Goal: Task Accomplishment & Management: Manage account settings

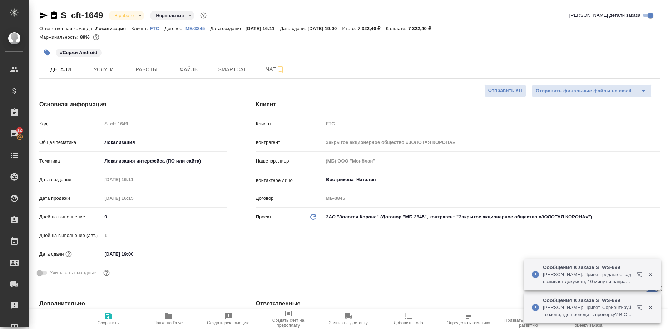
select select "RU"
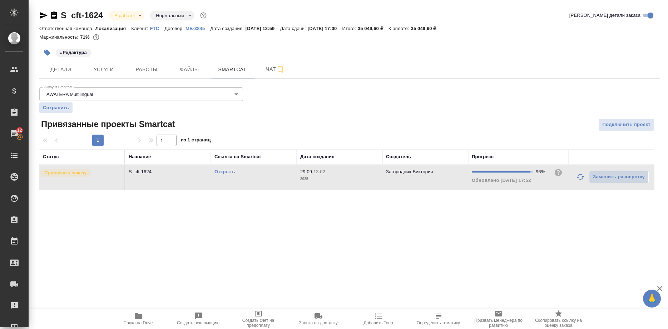
click at [41, 15] on icon "button" at bounding box center [43, 15] width 9 height 9
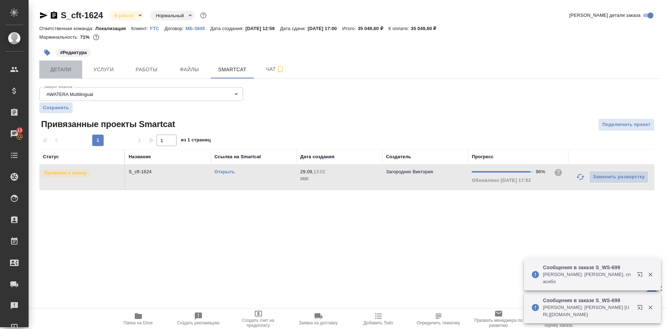
click at [62, 70] on span "Детали" at bounding box center [61, 69] width 34 height 9
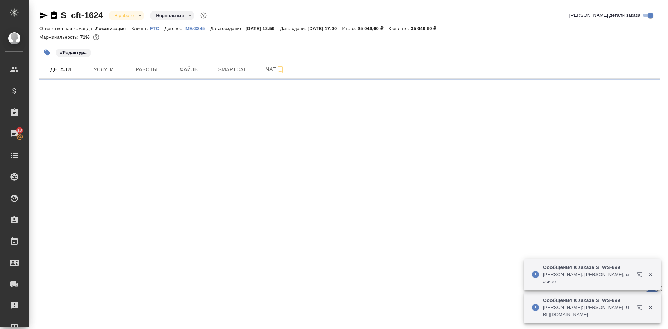
select select "RU"
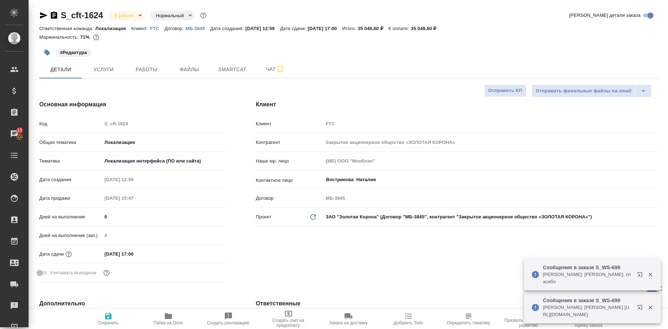
type textarea "x"
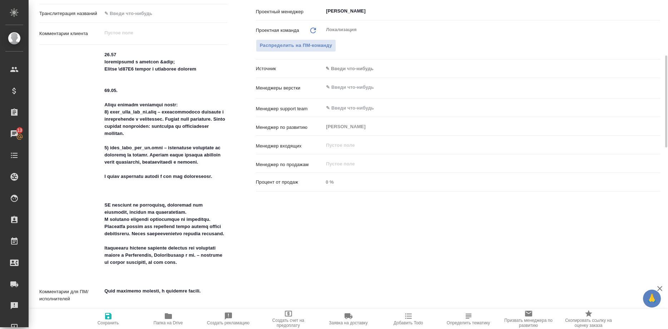
scroll to position [292, 0]
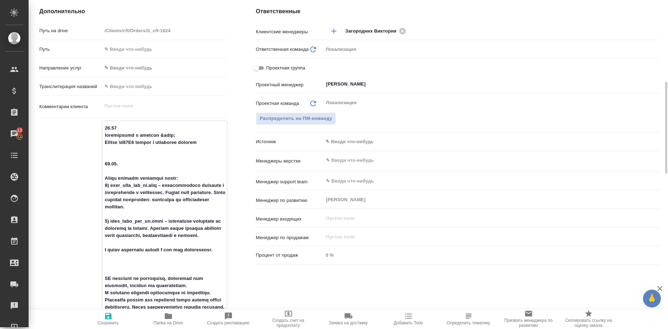
drag, startPoint x: 161, startPoint y: 133, endPoint x: 184, endPoint y: 136, distance: 23.8
type textarea "x"
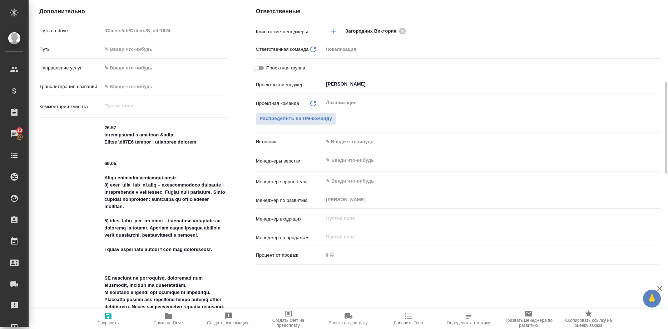
type textarea "x"
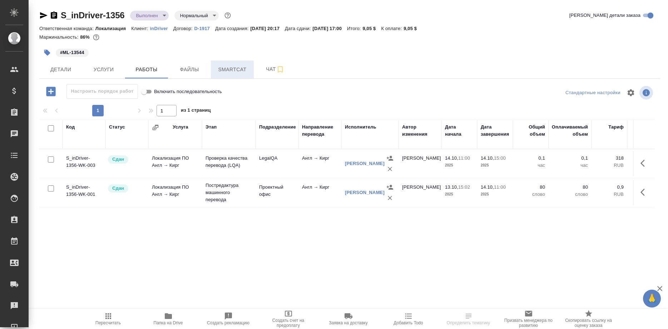
click at [236, 75] on button "Smartcat" at bounding box center [232, 69] width 43 height 18
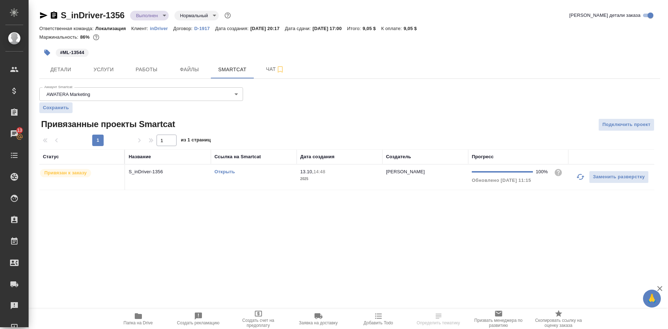
click at [219, 172] on link "Открыть" at bounding box center [225, 171] width 20 height 5
click at [226, 172] on link "Открыть" at bounding box center [225, 171] width 20 height 5
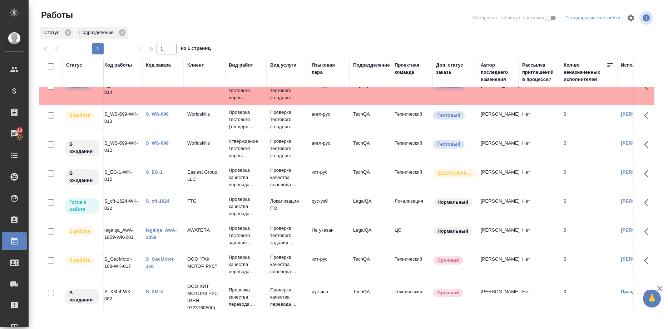
scroll to position [0, 3]
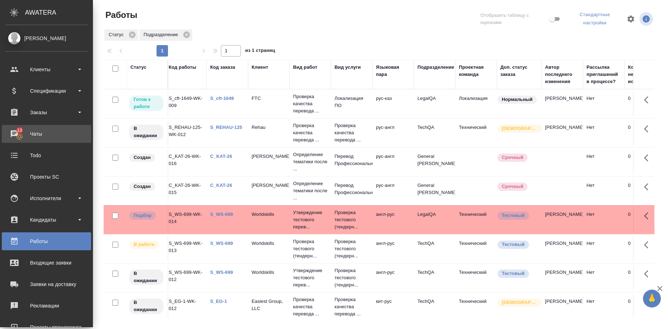
click at [15, 135] on div "Чаты" at bounding box center [46, 133] width 82 height 11
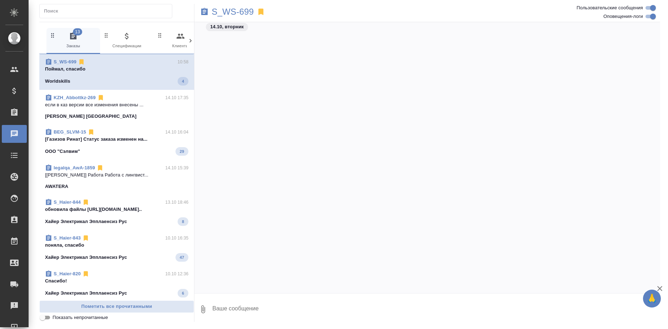
scroll to position [7071, 0]
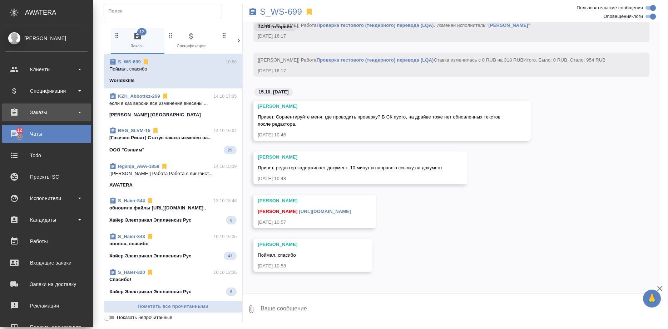
click at [41, 112] on div "Заказы" at bounding box center [46, 112] width 82 height 11
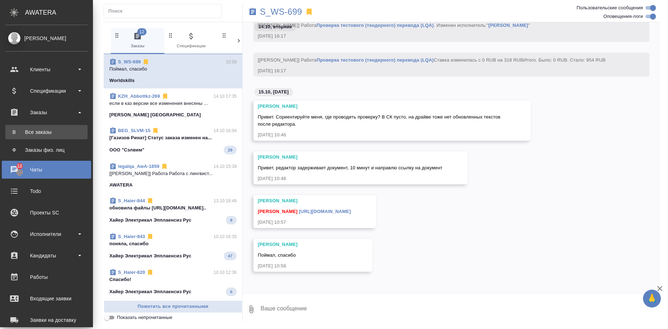
click at [39, 126] on link "В Все заказы" at bounding box center [46, 132] width 82 height 14
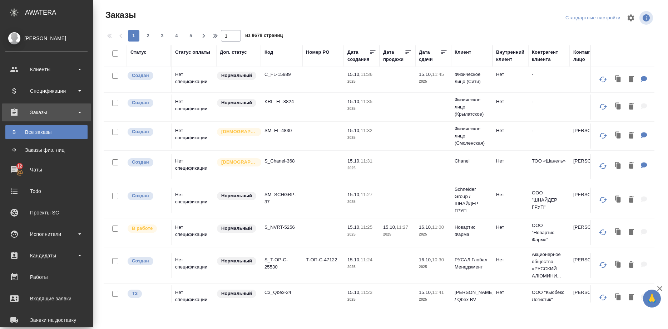
click at [39, 129] on div "Все заказы" at bounding box center [46, 131] width 75 height 7
click at [39, 129] on div ".cls-1 fill:#fff; AWATERA Shirina Sabina Клиенты Спецификации Заказы В Все зака…" at bounding box center [334, 164] width 668 height 329
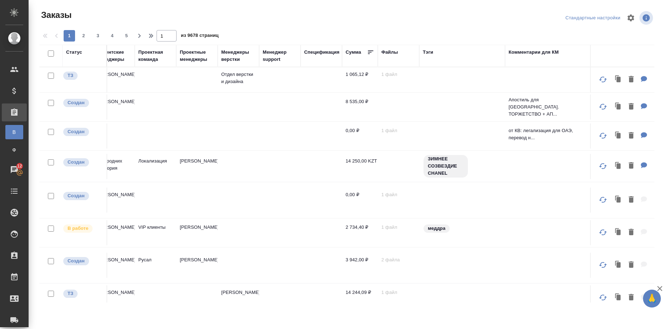
scroll to position [0, 623]
click at [18, 175] on icon at bounding box center [19, 172] width 7 height 7
click at [10, 196] on div "Todo" at bounding box center [5, 191] width 18 height 11
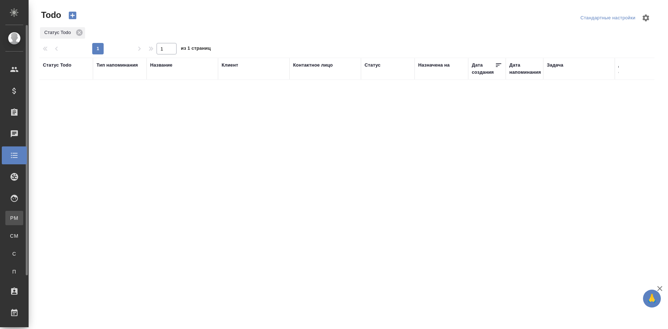
click at [12, 216] on span "PM" at bounding box center [14, 217] width 11 height 7
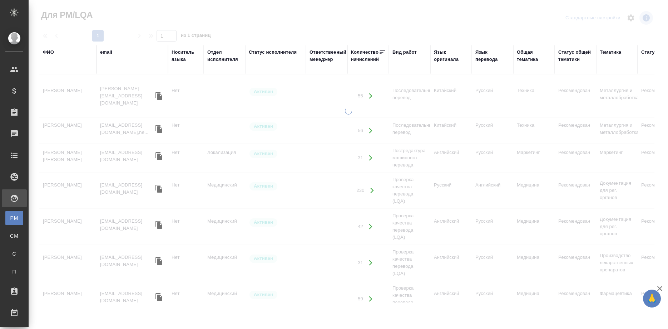
click at [484, 59] on div "Язык перевода" at bounding box center [493, 56] width 34 height 14
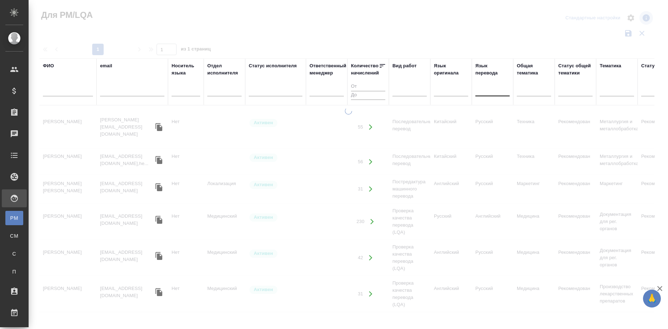
click at [493, 89] on div at bounding box center [493, 89] width 34 height 10
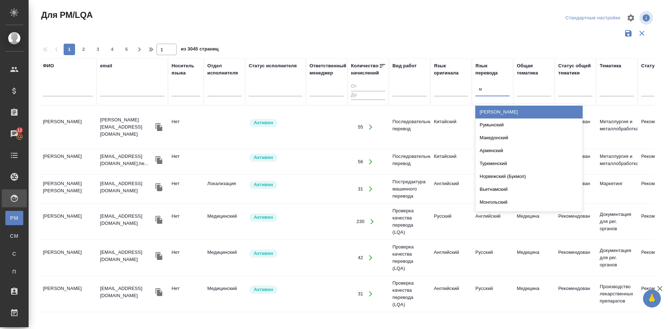
type input "мо"
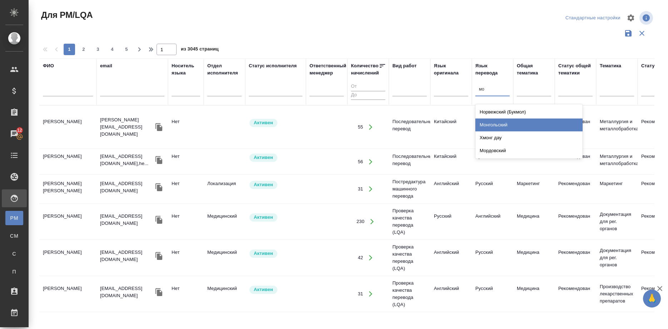
click at [488, 124] on div "Монгольский" at bounding box center [529, 124] width 107 height 13
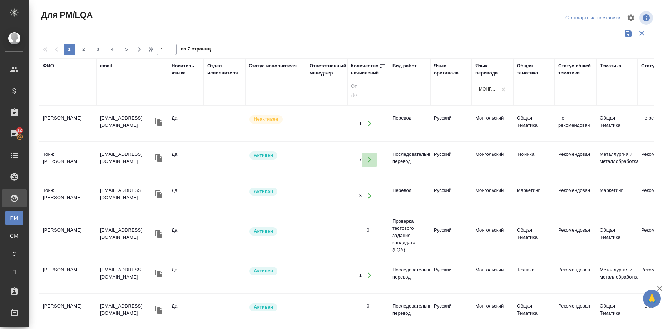
click at [365, 161] on button "button" at bounding box center [369, 159] width 15 height 15
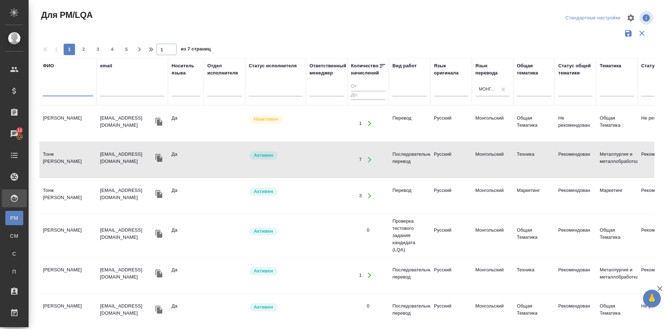
click at [67, 88] on input "text" at bounding box center [68, 91] width 50 height 9
type input "сабихан"
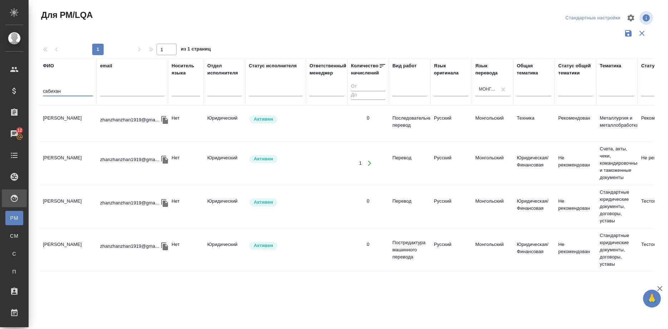
click at [68, 117] on td "[PERSON_NAME]" at bounding box center [67, 123] width 57 height 25
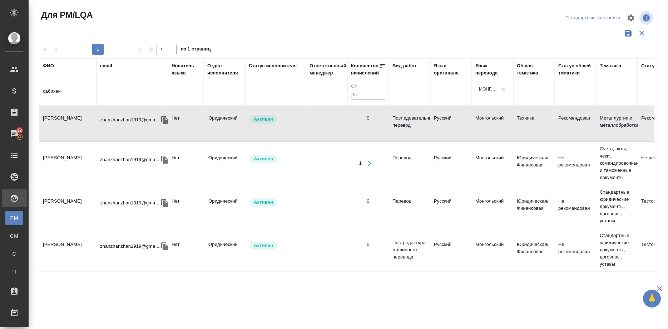
click at [68, 117] on td "[PERSON_NAME]" at bounding box center [67, 123] width 57 height 25
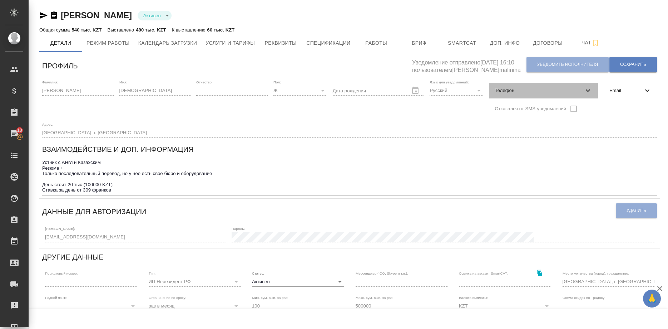
click at [584, 89] on icon at bounding box center [588, 90] width 9 height 9
select select "KZ"
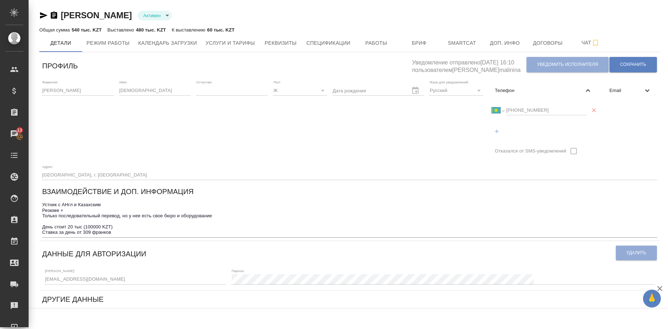
click at [333, 148] on div "Дата рождения" at bounding box center [379, 119] width 92 height 79
click at [245, 43] on span "Услуги и тарифы" at bounding box center [230, 43] width 49 height 9
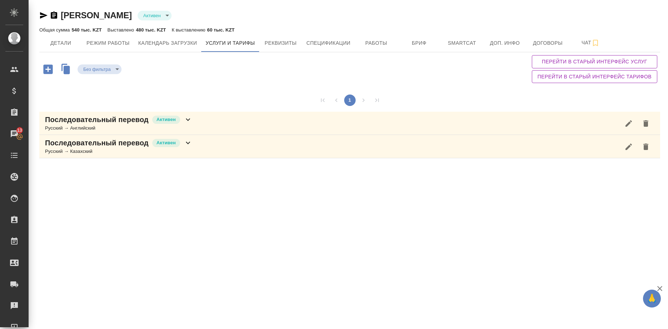
click at [254, 119] on div "Последовательный перевод Активен Русский → Английский" at bounding box center [349, 123] width 621 height 23
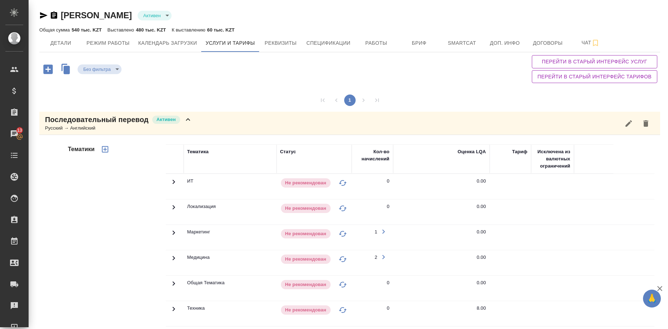
scroll to position [131, 0]
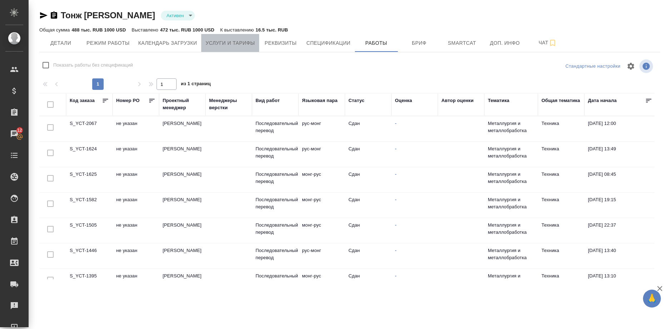
click at [244, 44] on span "Услуги и тарифы" at bounding box center [230, 43] width 49 height 9
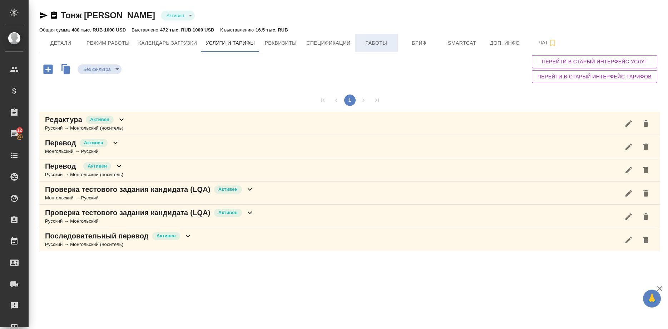
click at [369, 46] on span "Работы" at bounding box center [376, 43] width 34 height 9
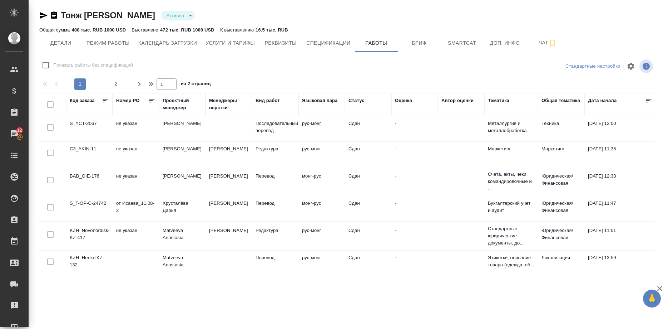
checkbox input "false"
click at [85, 234] on td "KZH_Novonordisk-KZ-417" at bounding box center [89, 235] width 46 height 25
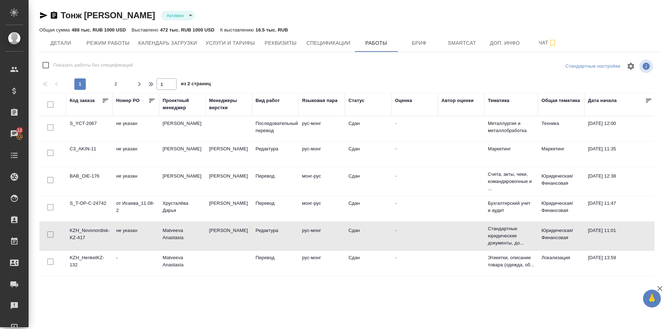
click at [85, 234] on td "KZH_Novonordisk-KZ-417" at bounding box center [89, 235] width 46 height 25
click at [89, 257] on td "KZH_HenkelKZ-132" at bounding box center [89, 262] width 46 height 25
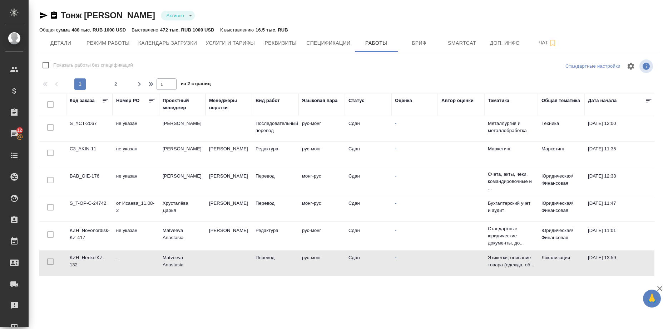
click at [88, 232] on td "KZH_Novonordisk-KZ-417" at bounding box center [89, 235] width 46 height 25
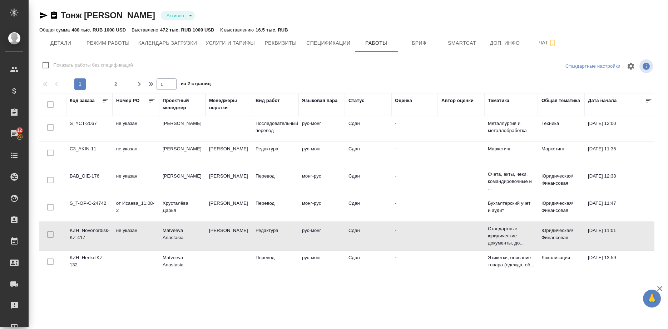
click at [88, 232] on td "KZH_Novonordisk-KZ-417" at bounding box center [89, 235] width 46 height 25
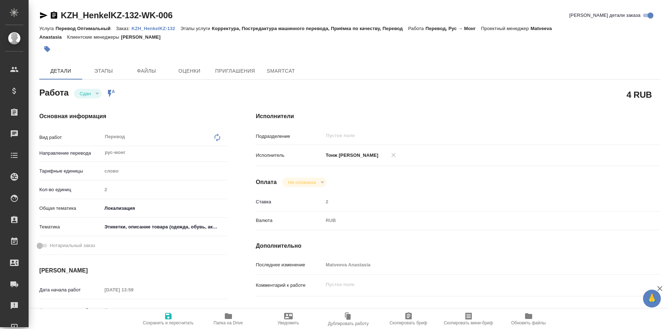
type textarea "x"
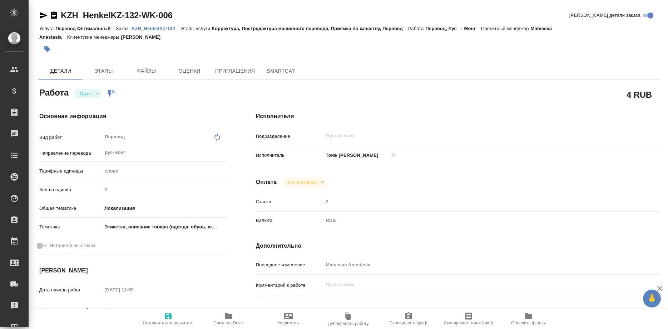
type textarea "x"
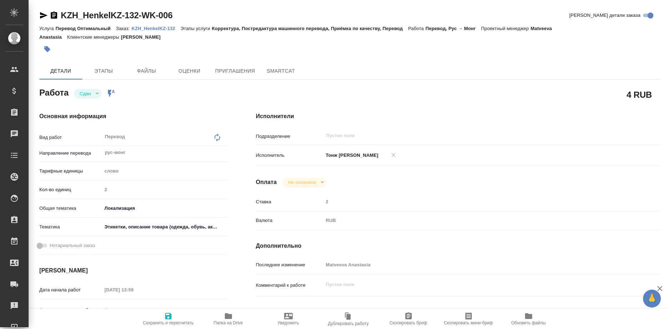
type textarea "x"
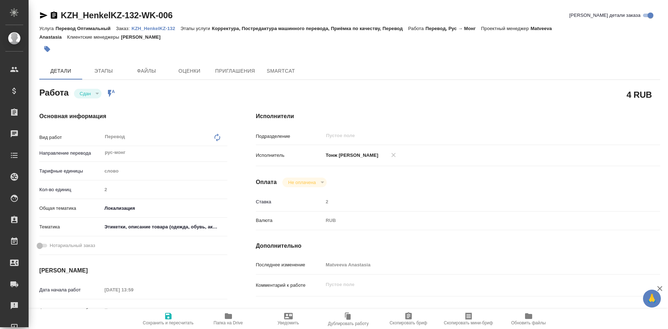
type textarea "x"
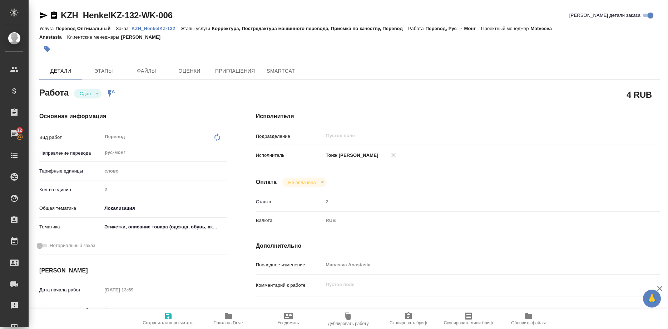
click at [148, 28] on p "KZH_HenkelKZ-132" at bounding box center [156, 28] width 49 height 5
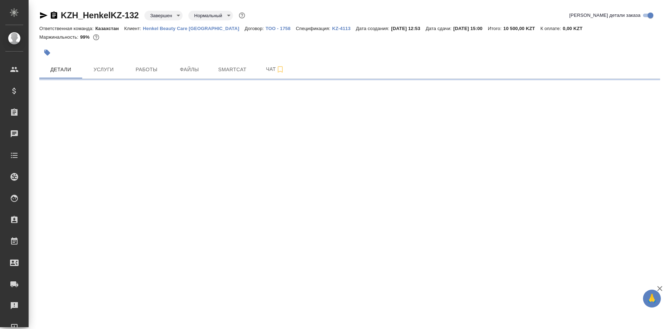
select select "RU"
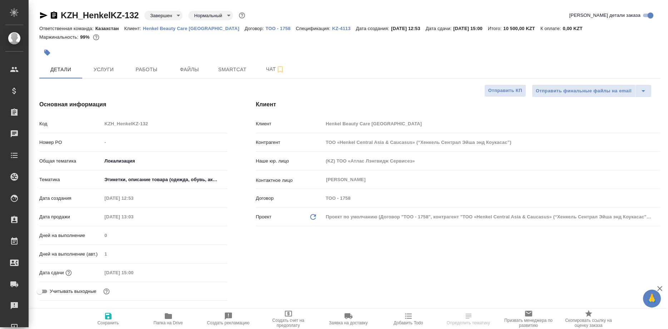
type textarea "x"
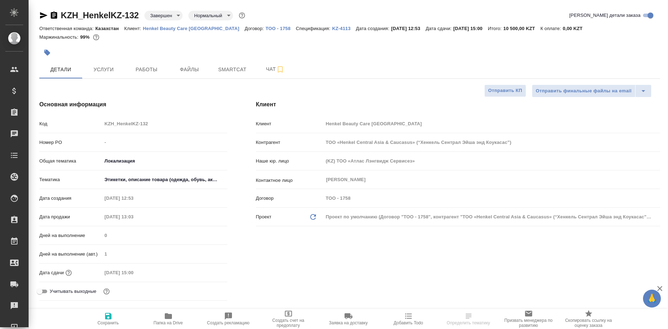
type textarea "x"
click at [143, 75] on button "Работы" at bounding box center [146, 69] width 43 height 18
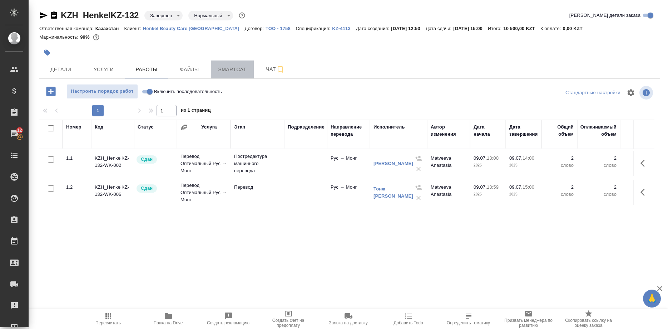
click at [224, 70] on span "Smartcat" at bounding box center [232, 69] width 34 height 9
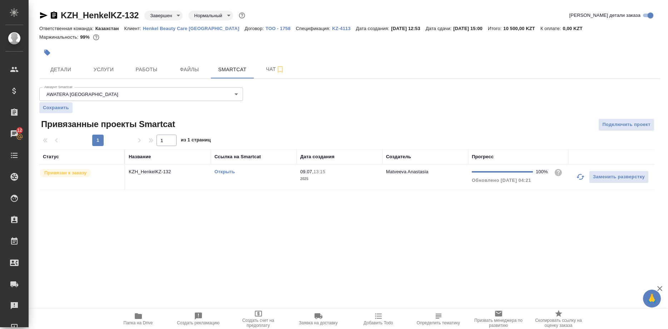
click at [218, 172] on link "Открыть" at bounding box center [225, 171] width 20 height 5
click at [217, 171] on link "Открыть" at bounding box center [225, 171] width 20 height 5
click at [150, 67] on span "Работы" at bounding box center [146, 69] width 34 height 9
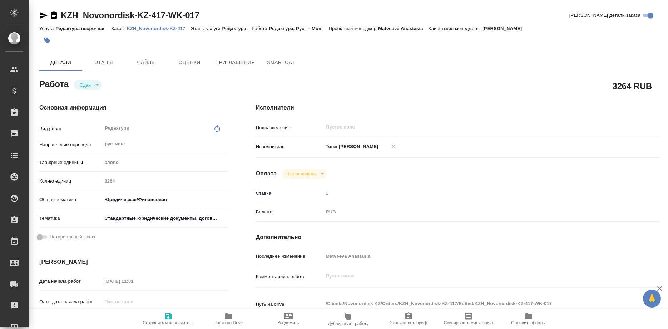
type textarea "x"
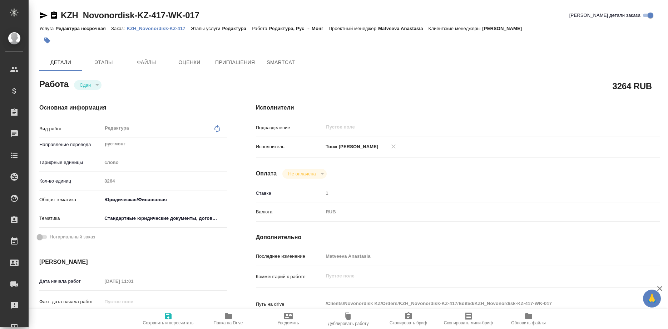
type textarea "x"
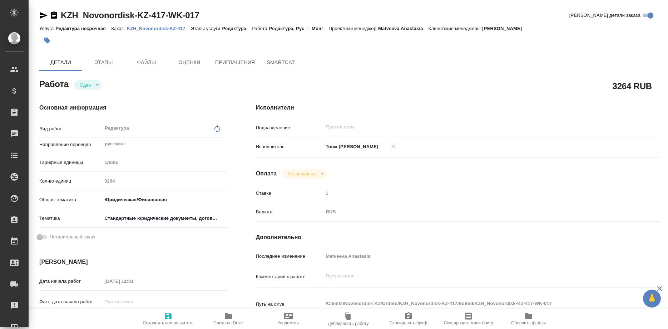
type textarea "x"
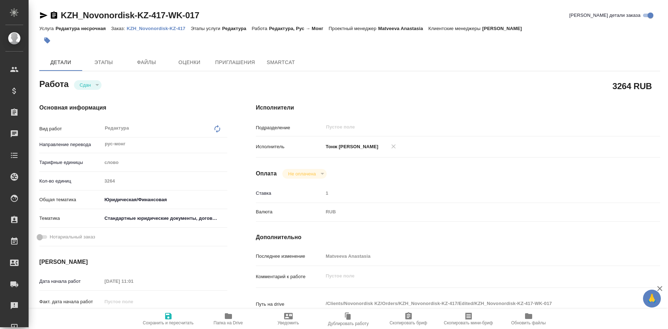
type textarea "x"
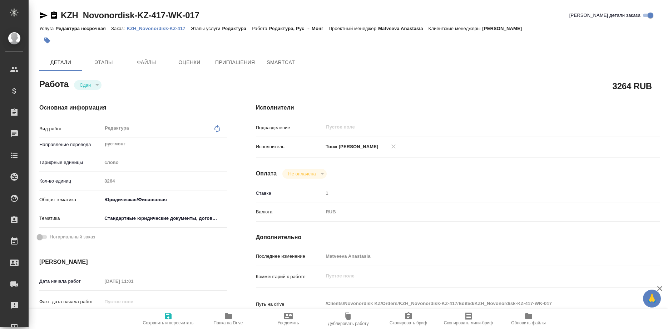
type textarea "x"
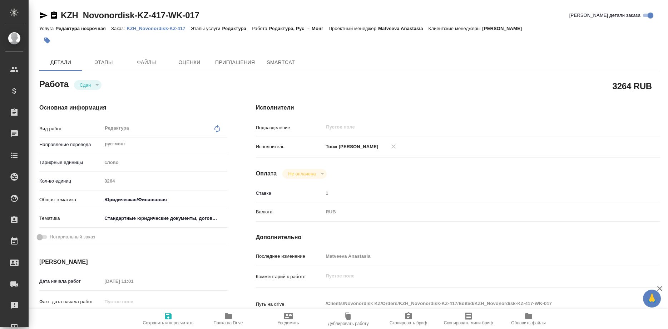
type textarea "x"
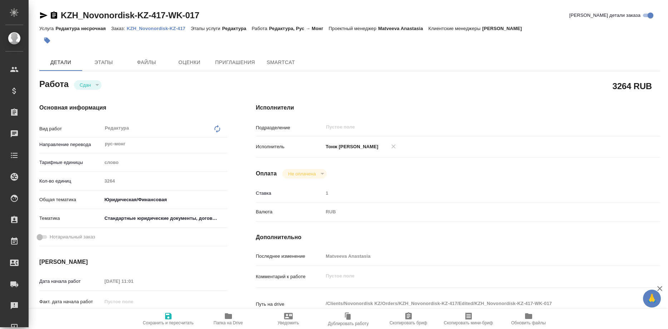
click at [163, 29] on p "KZH_Novonordisk-KZ-417" at bounding box center [159, 28] width 64 height 5
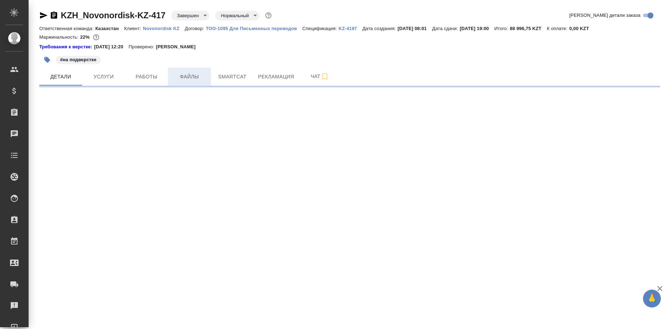
select select "RU"
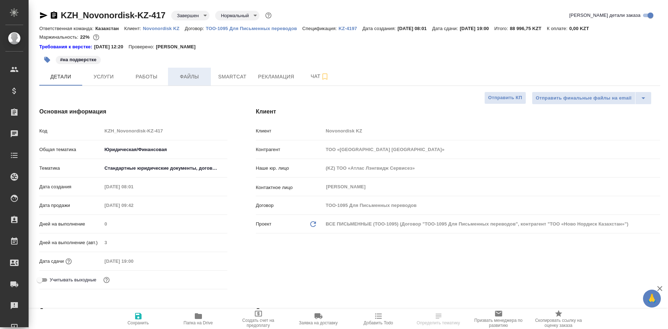
type textarea "x"
click at [158, 77] on span "Работы" at bounding box center [146, 76] width 34 height 9
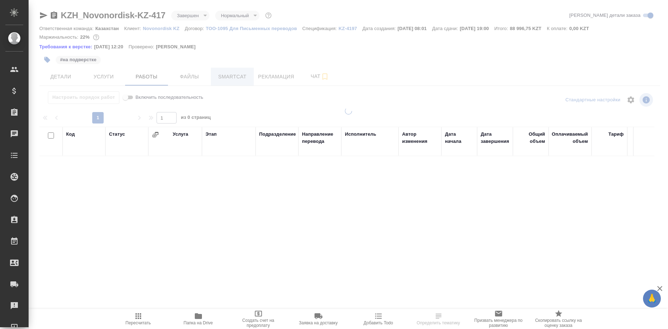
click at [220, 78] on div at bounding box center [349, 153] width 640 height 306
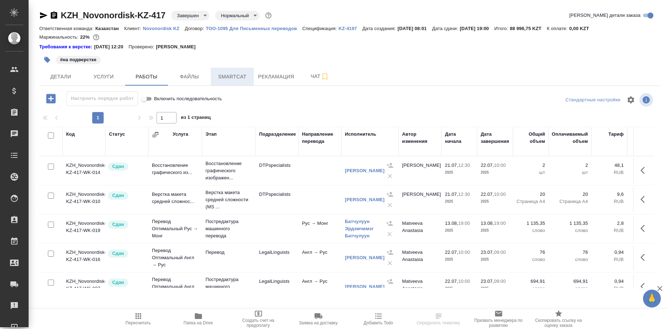
click at [231, 77] on span "Smartcat" at bounding box center [232, 76] width 34 height 9
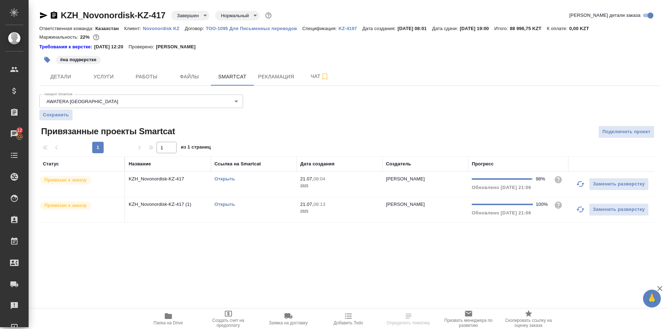
click at [229, 203] on link "Открыть" at bounding box center [225, 203] width 20 height 5
click at [224, 178] on link "Открыть" at bounding box center [225, 178] width 20 height 5
click at [224, 203] on link "Открыть" at bounding box center [225, 203] width 20 height 5
click at [226, 202] on link "Открыть" at bounding box center [225, 203] width 20 height 5
click at [225, 178] on link "Открыть" at bounding box center [225, 178] width 20 height 5
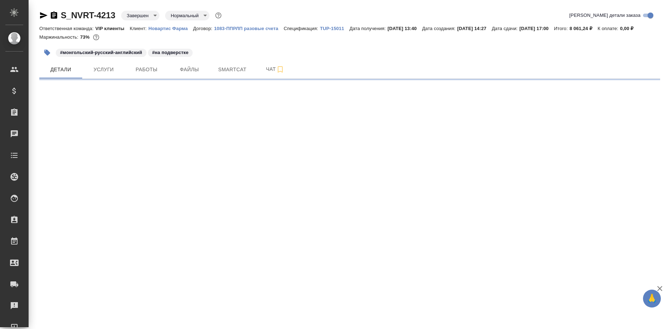
select select "RU"
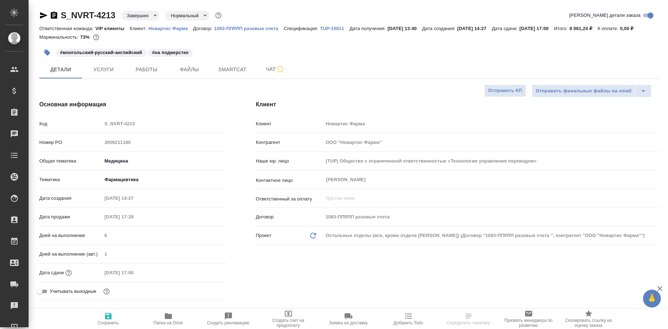
type textarea "x"
type input "[PERSON_NAME]"
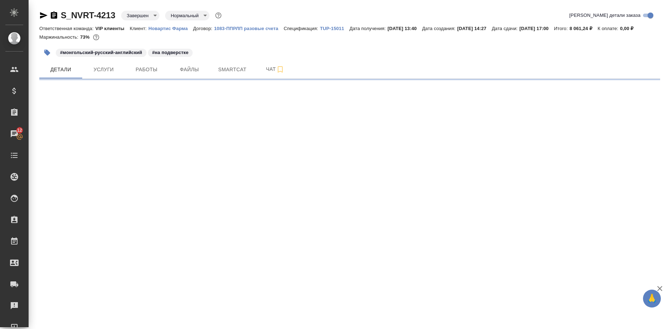
select select "RU"
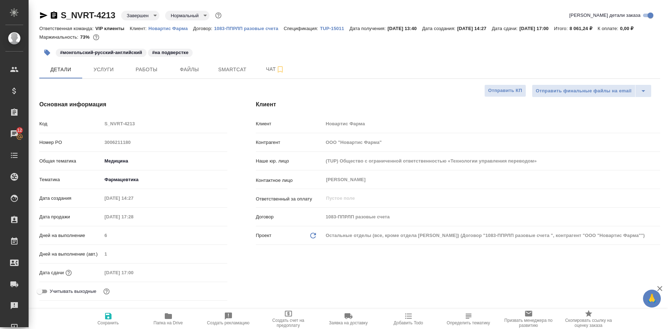
type textarea "x"
click at [153, 74] on span "Работы" at bounding box center [146, 69] width 34 height 9
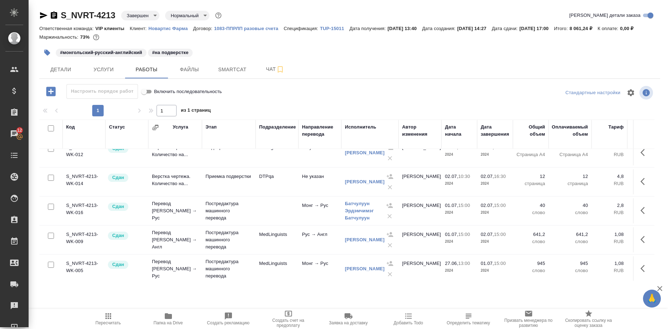
scroll to position [72, 0]
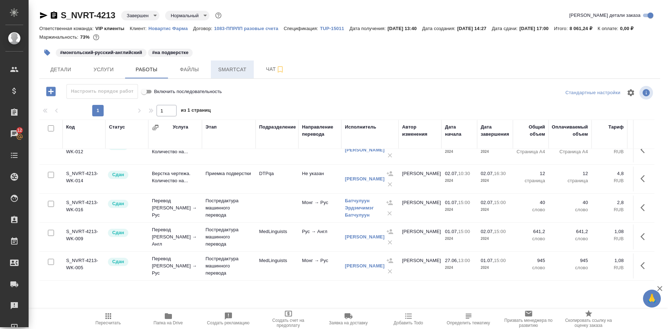
click at [220, 74] on span "Smartcat" at bounding box center [232, 69] width 34 height 9
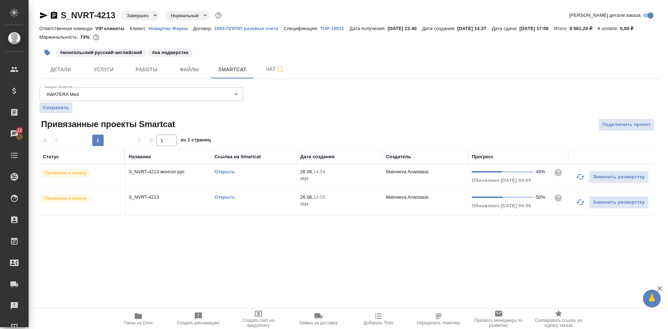
click at [220, 175] on div "Открыть" at bounding box center [254, 171] width 79 height 7
click at [220, 174] on link "Открыть" at bounding box center [225, 171] width 20 height 5
click at [222, 200] on link "Открыть" at bounding box center [225, 196] width 20 height 5
click at [220, 200] on link "Открыть" at bounding box center [225, 196] width 20 height 5
click at [228, 174] on link "Открыть" at bounding box center [225, 171] width 20 height 5
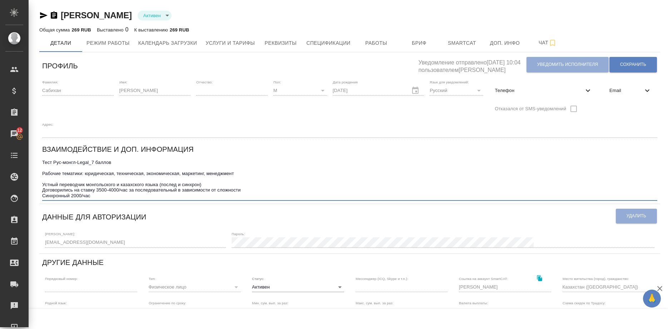
drag, startPoint x: 232, startPoint y: 150, endPoint x: 44, endPoint y: 149, distance: 188.5
click at [44, 159] on textarea "Тест Рус-монгл-Legal_7 баллов Рабочие тематики: юридическая, техническая, эконо…" at bounding box center [349, 178] width 615 height 39
click at [85, 159] on textarea "Тест Рус-монгл-Legal_7 баллов Рабочие тематики: юридическая, техническая, эконо…" at bounding box center [349, 178] width 615 height 39
drag, startPoint x: 234, startPoint y: 150, endPoint x: 35, endPoint y: 149, distance: 199.5
click at [42, 159] on textarea "Тест Рус-монгл-Legal_7 баллов Рабочие тематики: юридическая, техническая, эконо…" at bounding box center [349, 178] width 615 height 39
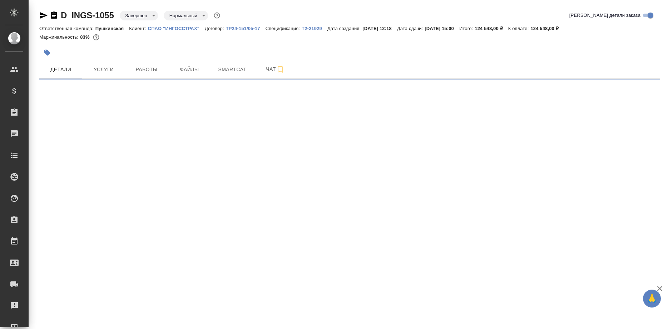
select select "RU"
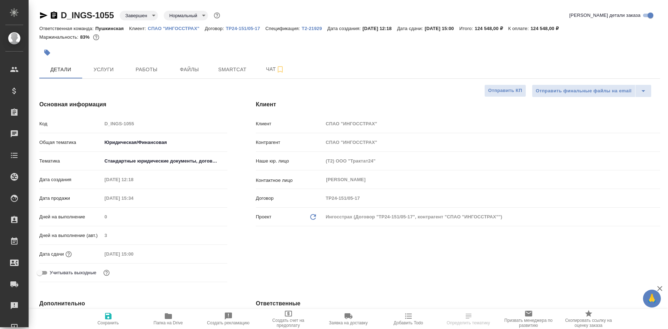
type textarea "x"
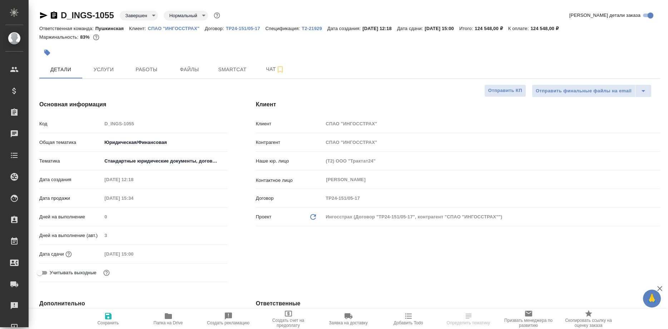
type textarea "x"
click at [140, 73] on span "Работы" at bounding box center [146, 69] width 34 height 9
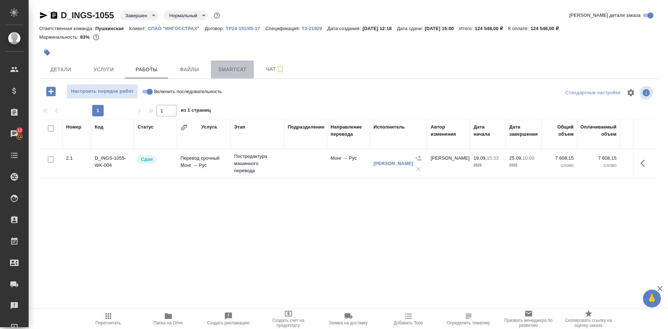
click at [237, 71] on span "Smartcat" at bounding box center [232, 69] width 34 height 9
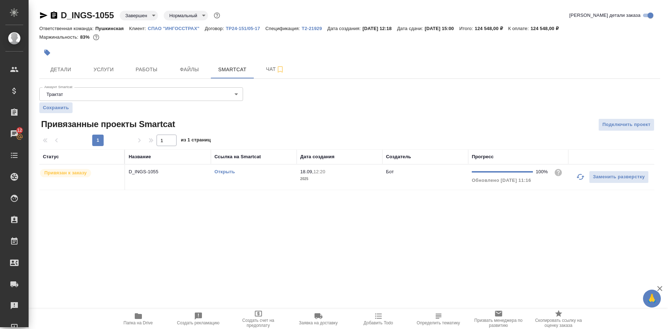
click at [222, 172] on link "Открыть" at bounding box center [225, 171] width 20 height 5
click at [225, 172] on link "Открыть" at bounding box center [225, 171] width 20 height 5
click at [228, 170] on link "Открыть" at bounding box center [225, 171] width 20 height 5
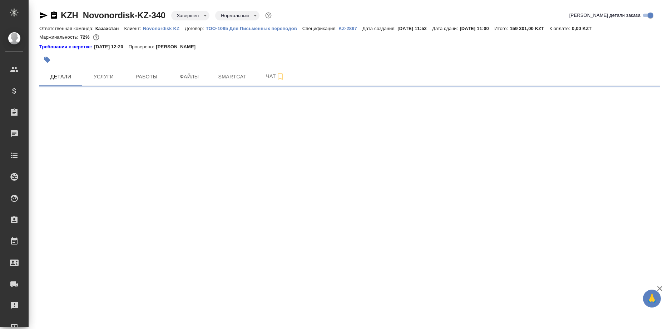
select select "RU"
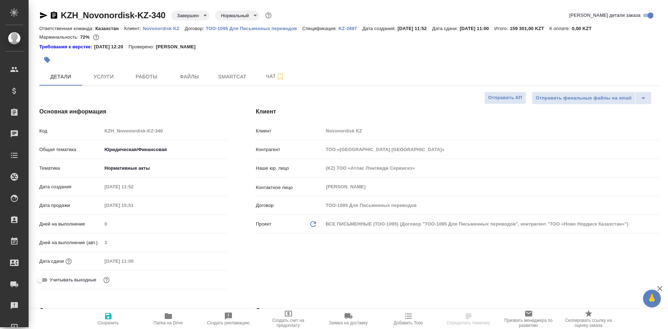
type textarea "x"
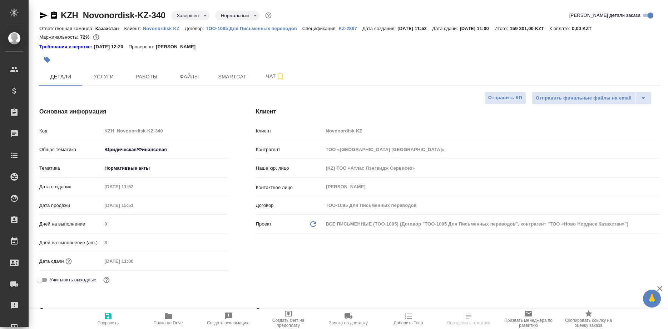
type textarea "x"
click at [143, 79] on span "Работы" at bounding box center [146, 76] width 34 height 9
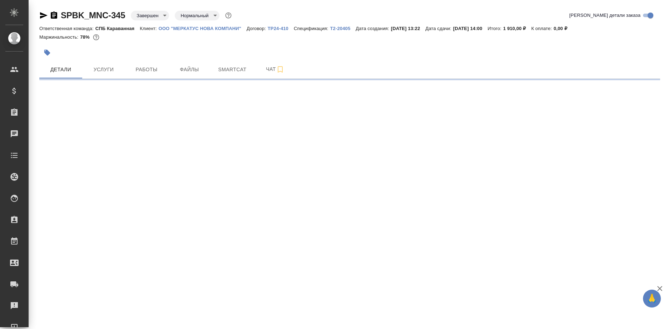
select select "RU"
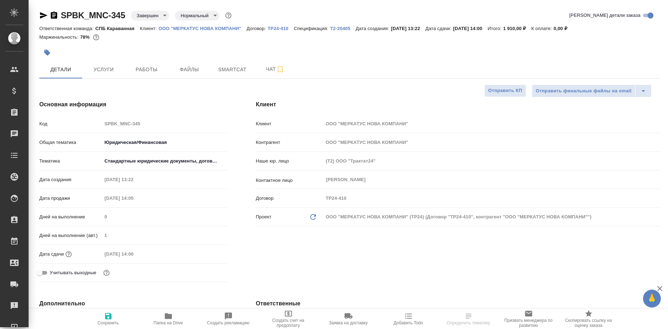
type textarea "x"
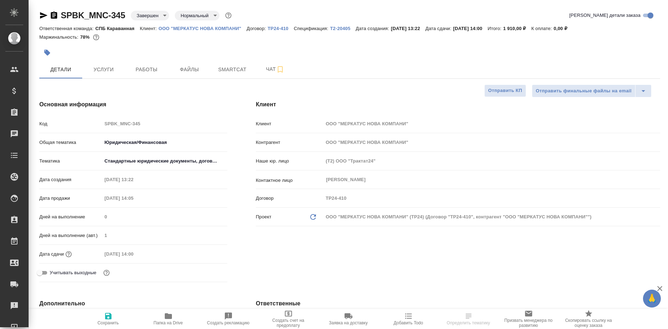
type textarea "x"
click at [146, 69] on span "Работы" at bounding box center [146, 69] width 34 height 9
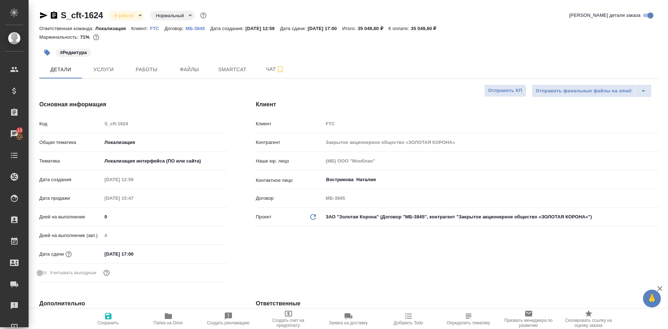
select select "RU"
click at [233, 72] on span "Smartcat" at bounding box center [232, 69] width 34 height 9
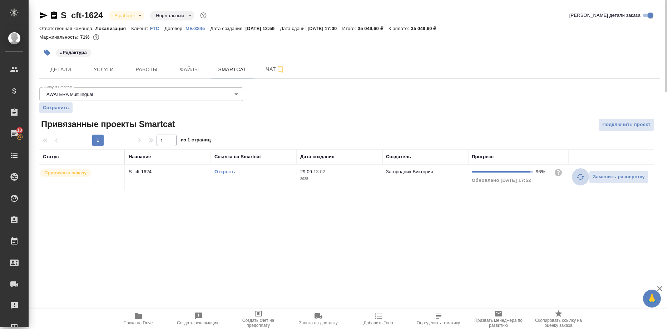
click at [576, 177] on button "button" at bounding box center [580, 176] width 17 height 17
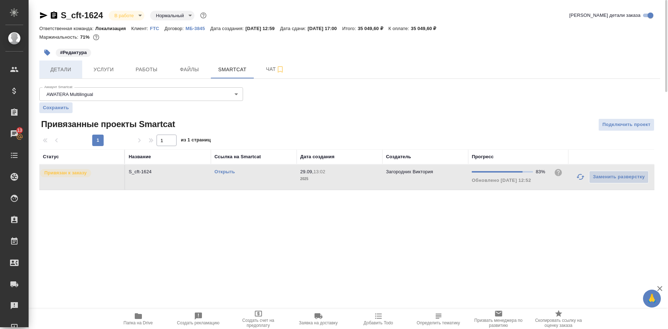
click at [58, 74] on span "Детали" at bounding box center [61, 69] width 34 height 9
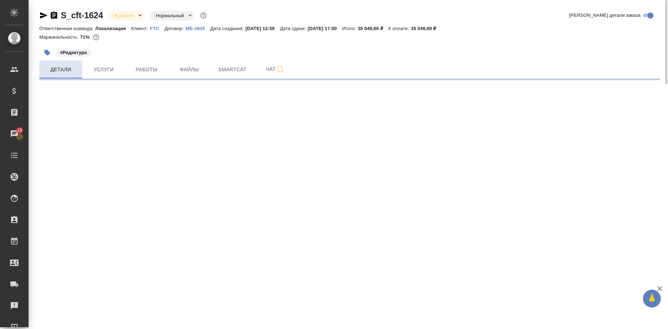
select select "RU"
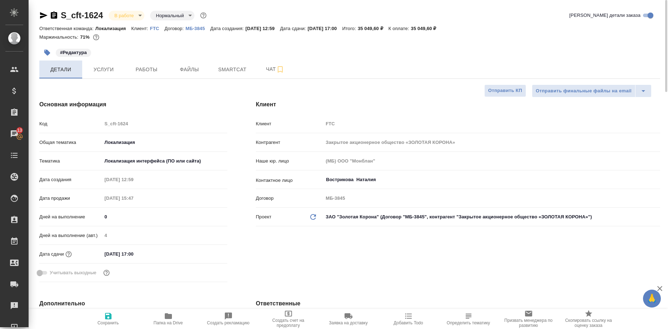
type textarea "x"
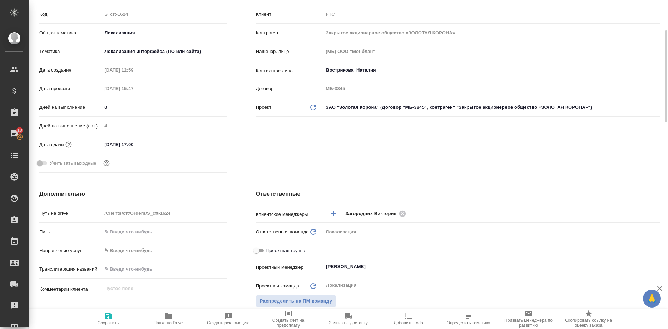
scroll to position [255, 0]
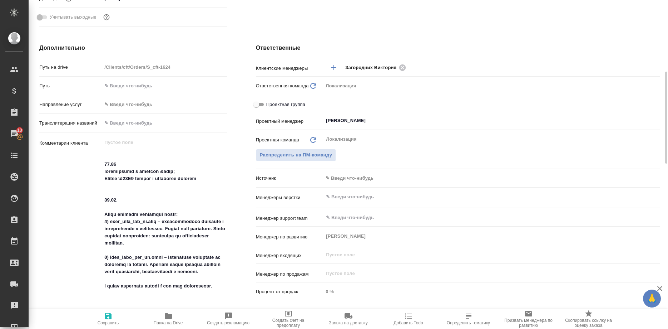
type textarea "x"
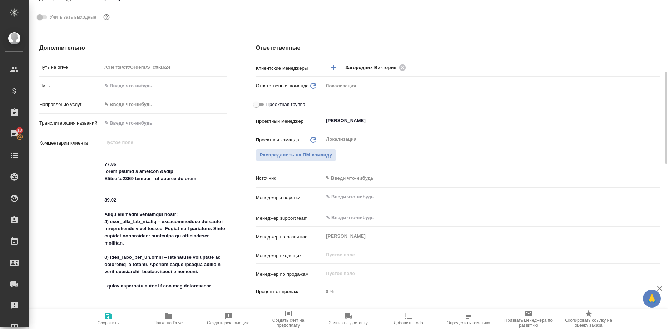
type textarea "x"
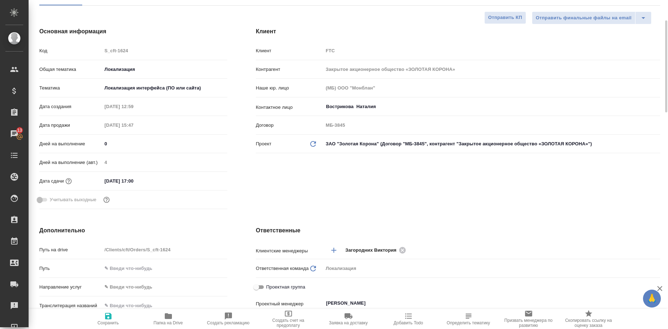
scroll to position [0, 0]
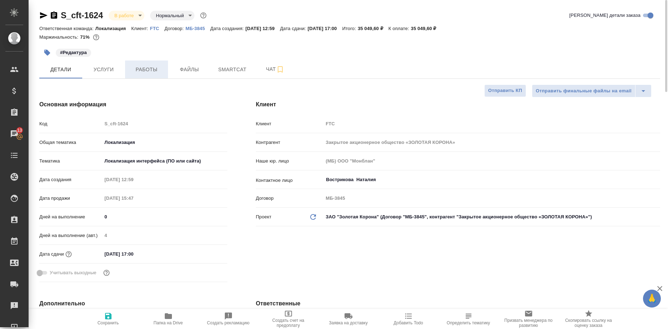
click at [143, 61] on button "Работы" at bounding box center [146, 69] width 43 height 18
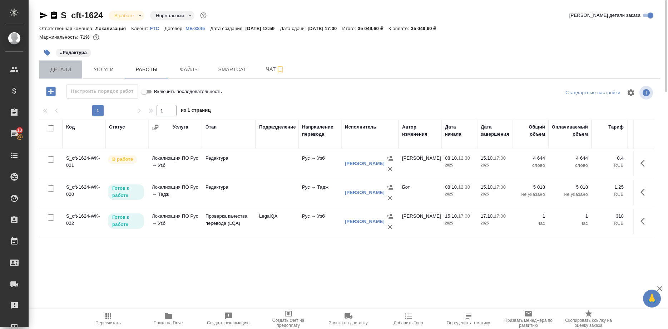
click at [64, 68] on span "Детали" at bounding box center [61, 69] width 34 height 9
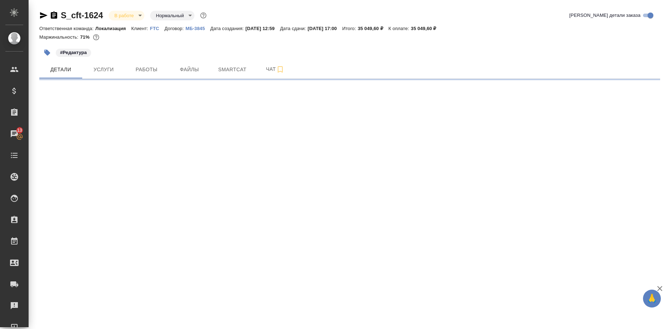
select select "RU"
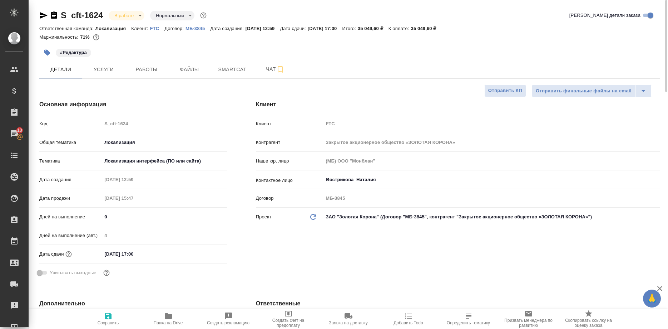
type textarea "x"
type input "[PERSON_NAME]"
type input "Сеитов Павел"
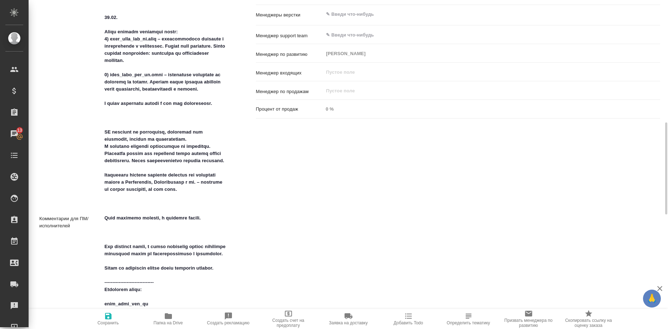
scroll to position [401, 0]
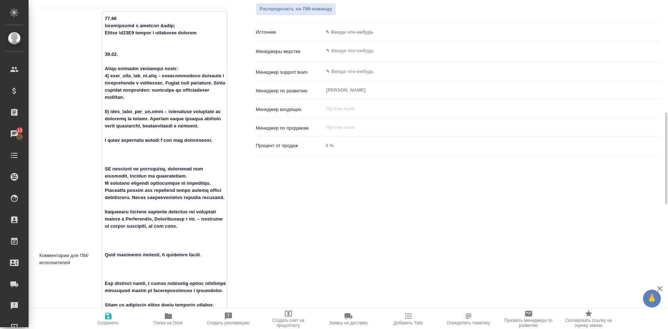
drag, startPoint x: 135, startPoint y: 33, endPoint x: 127, endPoint y: 35, distance: 7.8
click at [127, 34] on textarea at bounding box center [164, 258] width 124 height 491
drag, startPoint x: 141, startPoint y: 33, endPoint x: 122, endPoint y: 34, distance: 19.4
click at [122, 34] on textarea at bounding box center [164, 258] width 124 height 491
type textarea "x"
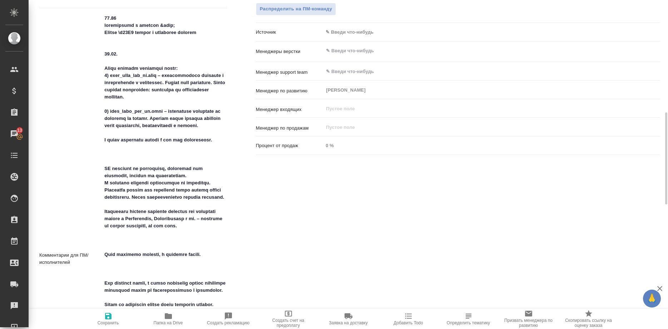
type textarea "x"
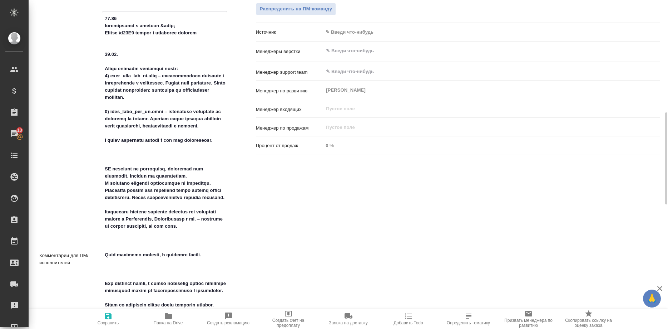
type textarea "x"
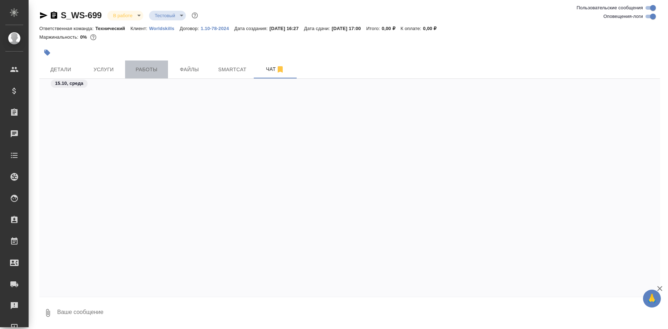
scroll to position [6943, 0]
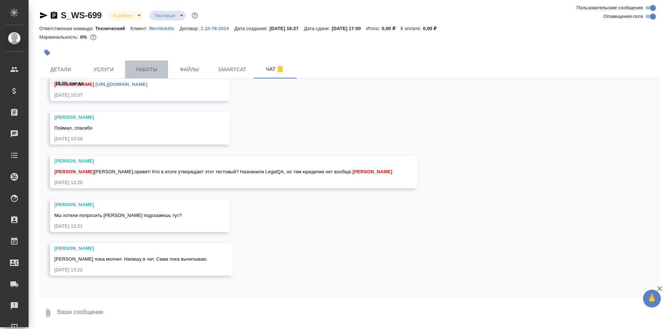
click at [158, 69] on span "Работы" at bounding box center [146, 69] width 34 height 9
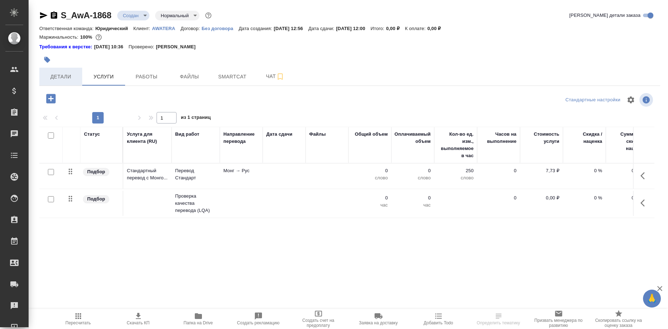
click at [65, 78] on span "Детали" at bounding box center [61, 76] width 34 height 9
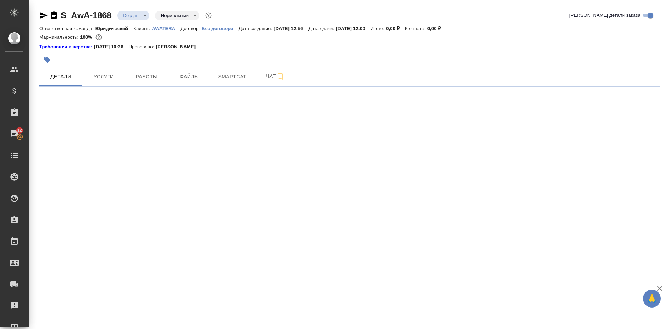
select select "RU"
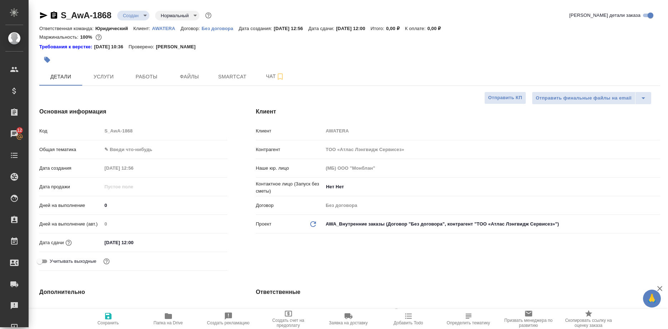
type textarea "x"
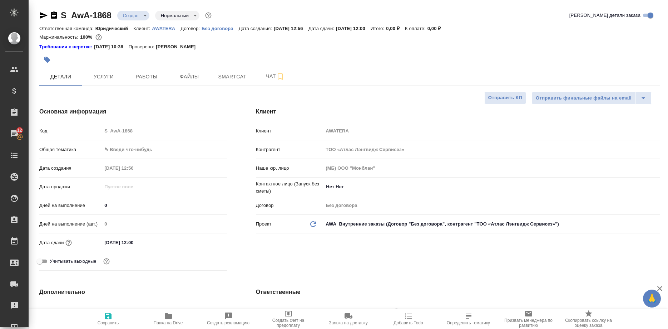
type textarea "x"
click at [152, 80] on span "Работы" at bounding box center [146, 76] width 34 height 9
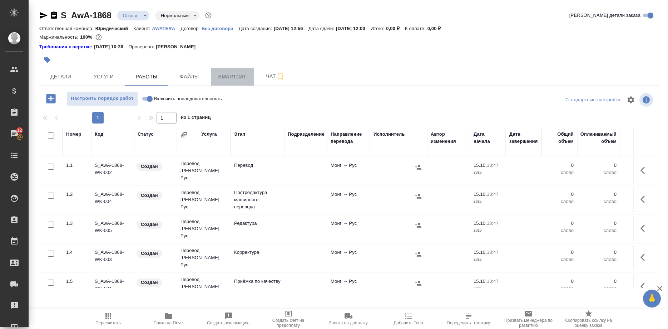
click at [245, 78] on span "Smartcat" at bounding box center [232, 76] width 34 height 9
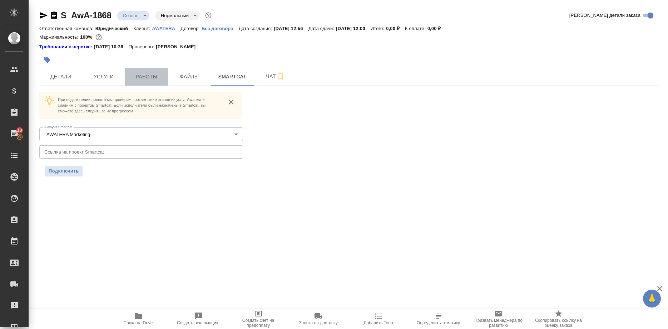
click at [141, 76] on span "Работы" at bounding box center [146, 76] width 34 height 9
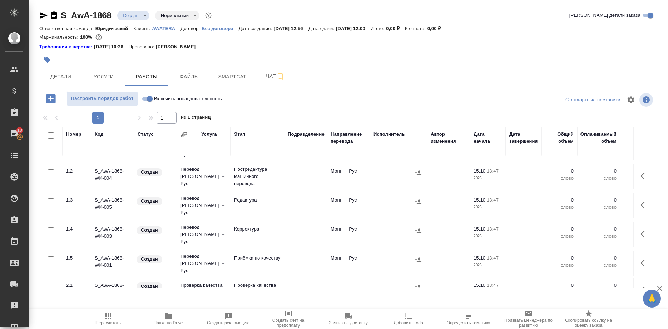
scroll to position [25, 0]
click at [236, 77] on span "Smartcat" at bounding box center [232, 76] width 34 height 9
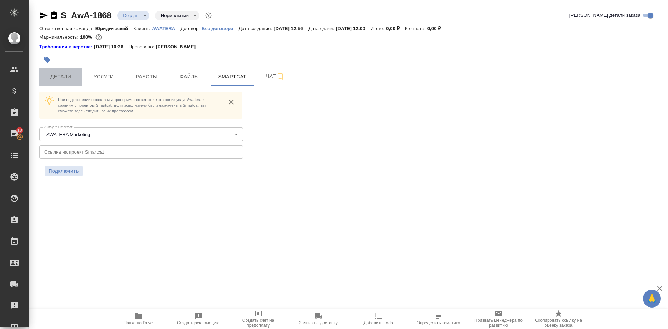
click at [49, 72] on button "Детали" at bounding box center [60, 77] width 43 height 18
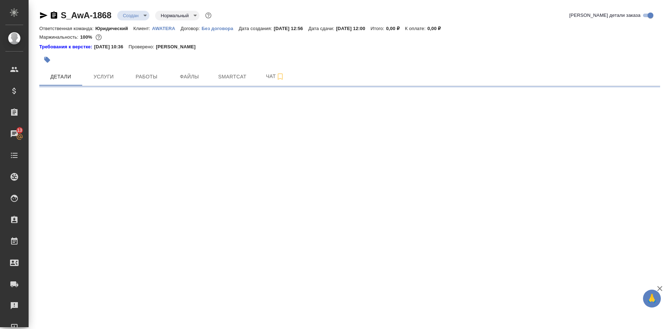
select select "RU"
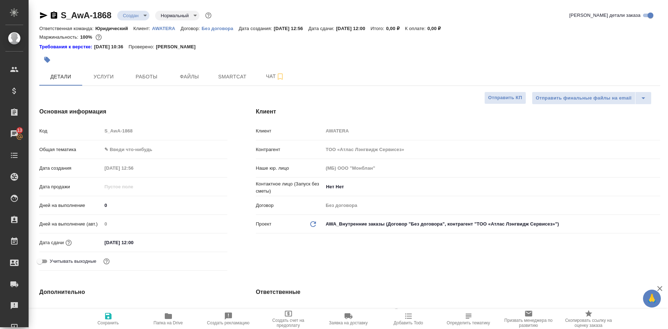
type textarea "x"
click at [147, 81] on button "Работы" at bounding box center [146, 77] width 43 height 18
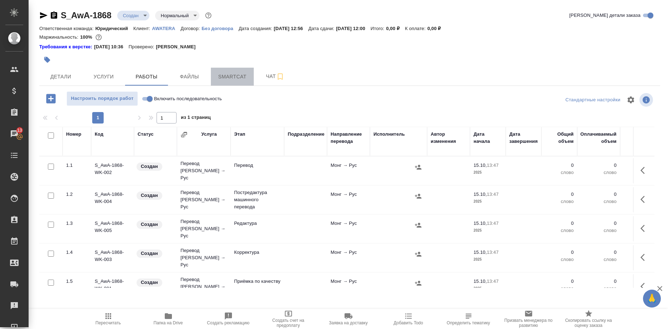
click at [226, 80] on span "Smartcat" at bounding box center [232, 76] width 34 height 9
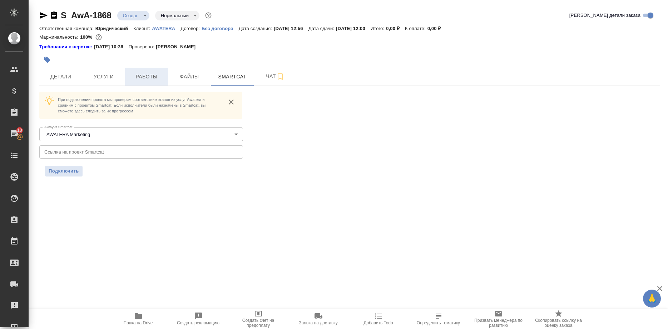
click at [145, 75] on span "Работы" at bounding box center [146, 76] width 34 height 9
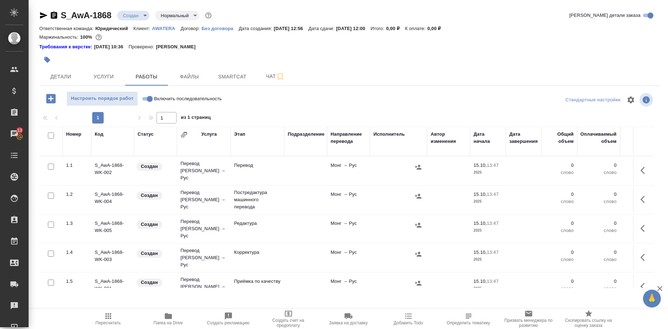
scroll to position [25, 0]
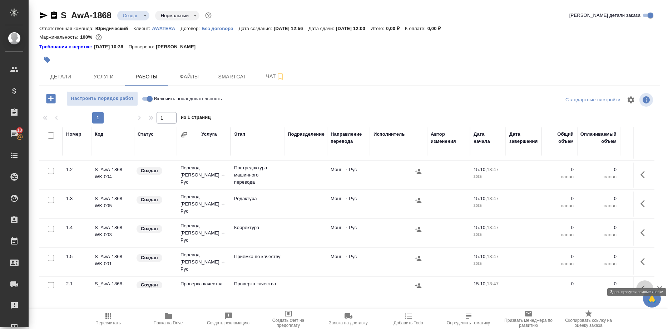
click at [640, 280] on button "button" at bounding box center [645, 288] width 17 height 17
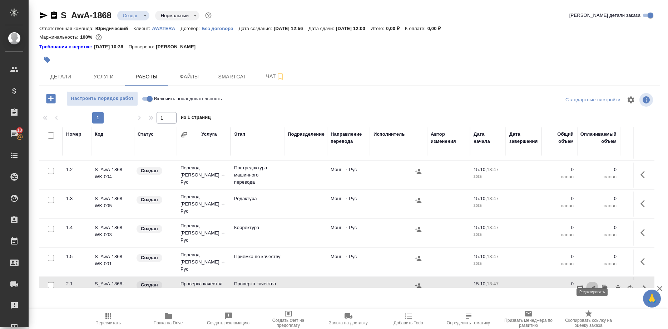
click at [592, 285] on icon "button" at bounding box center [592, 288] width 6 height 6
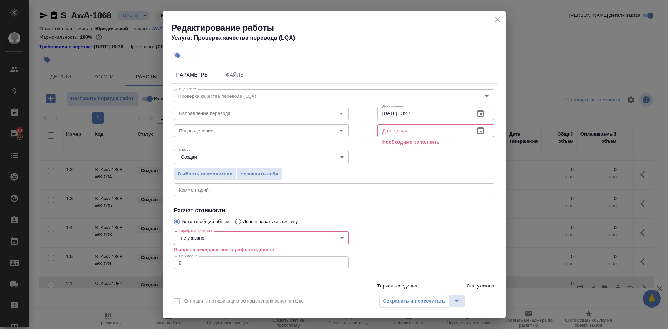
click at [391, 131] on input "text" at bounding box center [424, 130] width 92 height 13
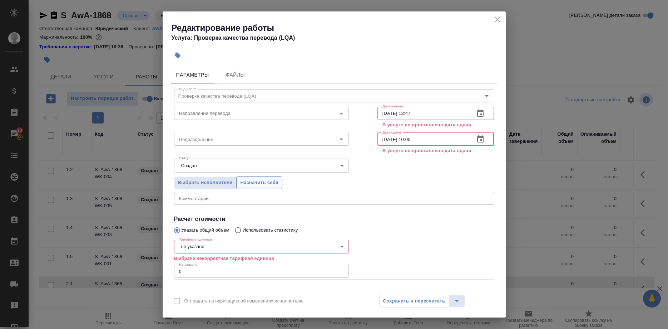
type input "20.10.2025 10:00"
click at [268, 183] on span "Назначить себя" at bounding box center [259, 182] width 38 height 8
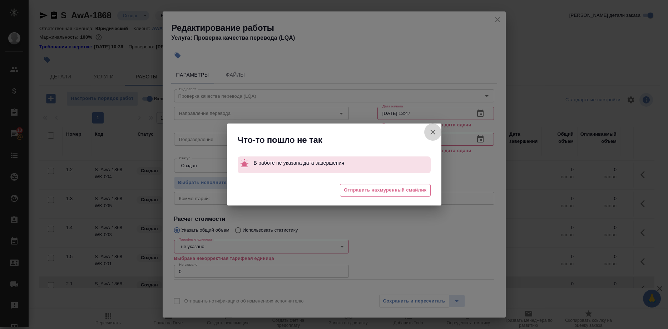
click at [428, 132] on button "Отправить нотификацию об изменениях исполнителю" at bounding box center [432, 131] width 17 height 17
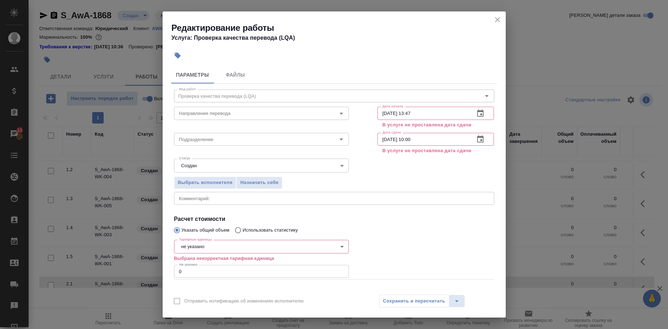
click at [426, 301] on div "Сохранить и пересчитать" at bounding box center [422, 300] width 86 height 13
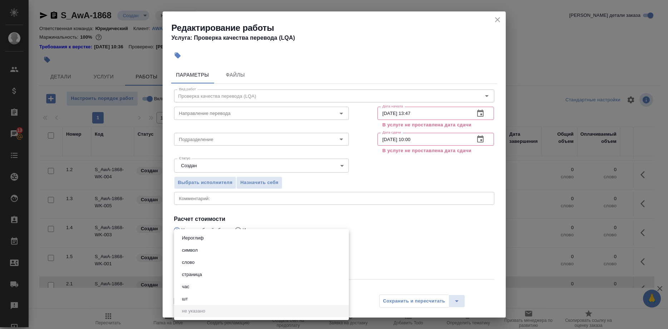
click at [329, 240] on body "🙏 .cls-1 fill:#fff; AWATERA Shirina Sabina Клиенты Спецификации Заказы 13 Чаты …" at bounding box center [334, 164] width 668 height 329
click at [199, 288] on li "час" at bounding box center [261, 286] width 175 height 12
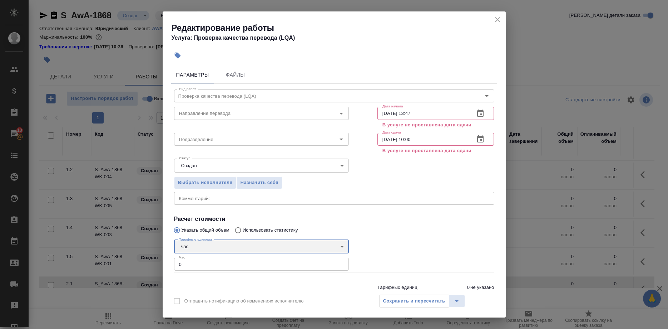
type input "5a8b1489cc6b4906c91bfd93"
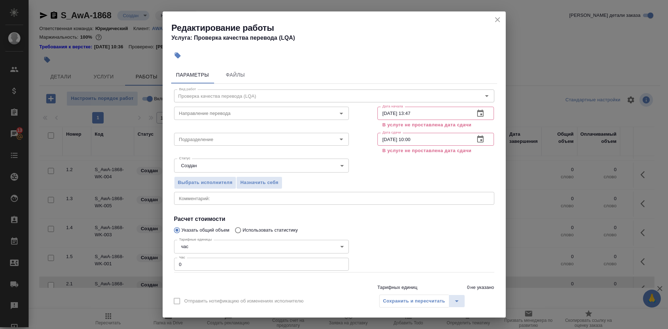
click at [403, 302] on div "Сохранить и пересчитать" at bounding box center [422, 300] width 86 height 13
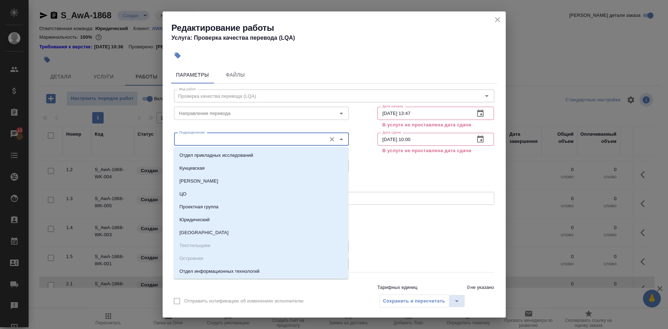
click at [309, 136] on input "Подразделение" at bounding box center [249, 139] width 147 height 9
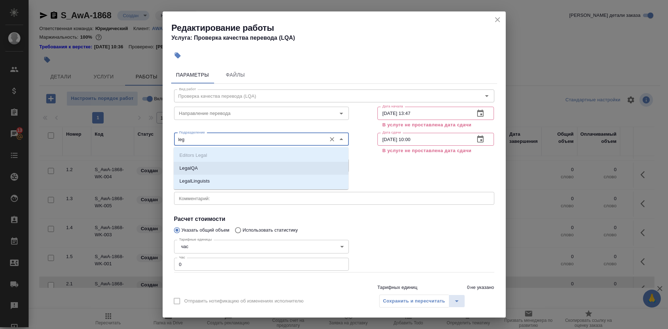
click at [217, 167] on li "LegalQA" at bounding box center [261, 168] width 175 height 13
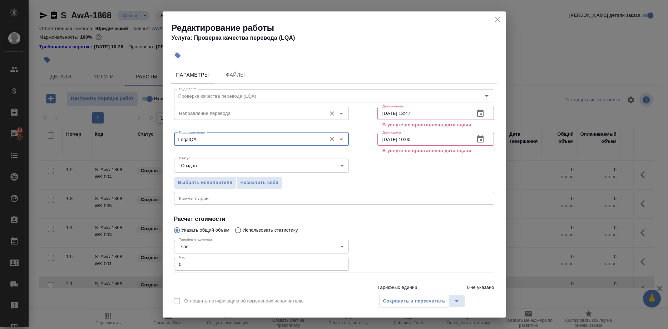
type input "LegalQA"
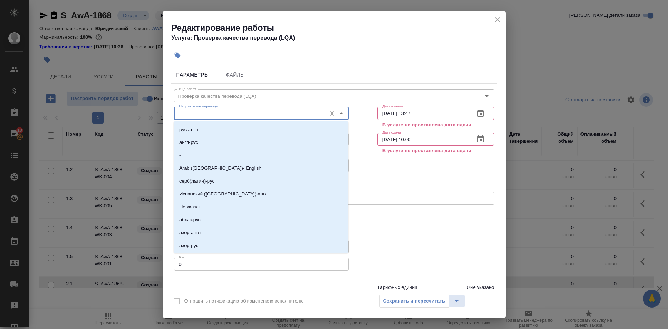
click at [250, 113] on input "Направление перевода" at bounding box center [249, 113] width 147 height 9
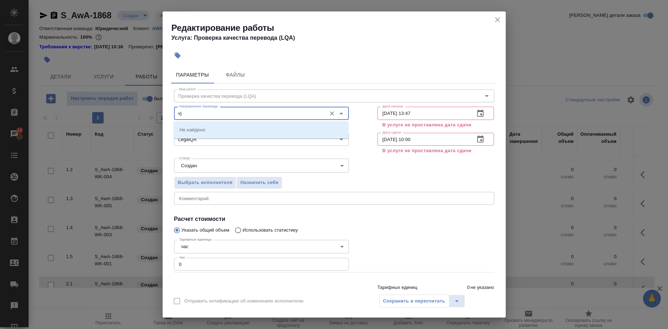
type input "v"
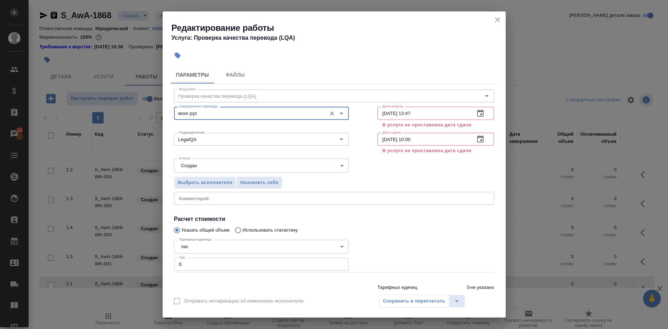
type input "монг-рус"
click at [393, 303] on div "Сохранить и пересчитать" at bounding box center [422, 300] width 86 height 13
click at [395, 301] on div "Сохранить и пересчитать" at bounding box center [422, 300] width 86 height 13
click at [255, 180] on span "Назначить себя" at bounding box center [259, 182] width 38 height 8
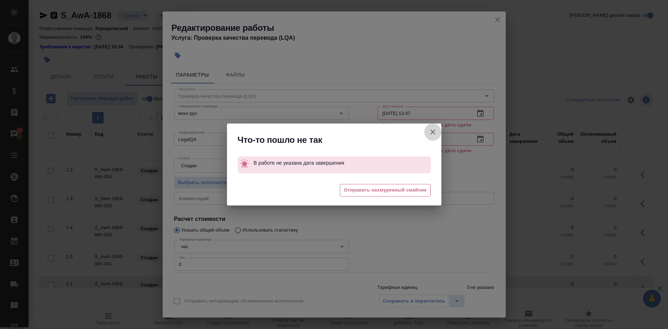
click at [427, 129] on button "Отправить нотификацию об изменениях исполнителю" at bounding box center [432, 131] width 17 height 17
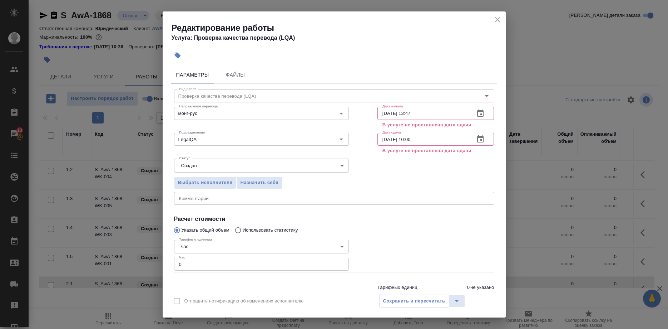
click at [416, 301] on div "Сохранить и пересчитать" at bounding box center [422, 300] width 86 height 13
click at [451, 298] on button "split button" at bounding box center [457, 300] width 16 height 13
click at [408, 286] on li "Пересчитать" at bounding box center [422, 285] width 86 height 11
click at [399, 298] on div "Сохранить и пересчитать" at bounding box center [422, 300] width 86 height 13
click at [493, 17] on div "Редактирование работы Услуга: Проверка качества перевода (LQA)" at bounding box center [334, 29] width 343 height 36
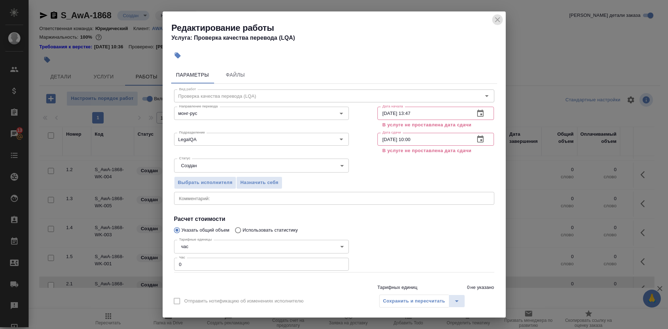
click at [493, 16] on icon "close" at bounding box center [497, 19] width 9 height 9
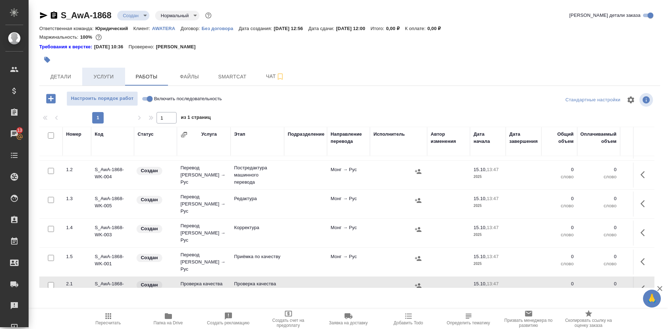
click at [94, 80] on span "Услуги" at bounding box center [104, 76] width 34 height 9
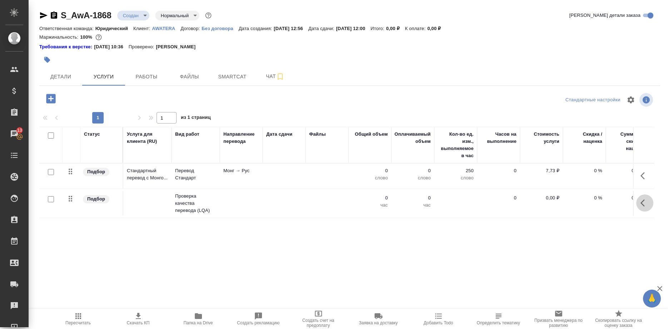
click at [645, 201] on icon "button" at bounding box center [645, 202] width 9 height 9
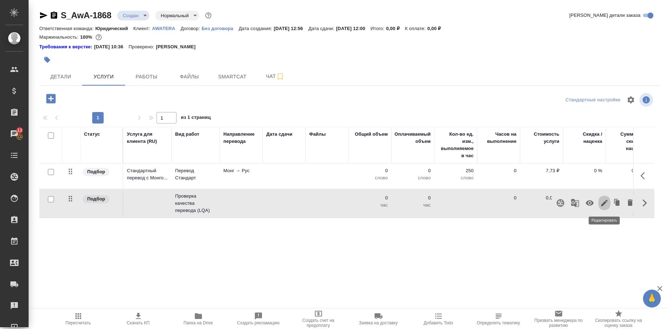
click at [602, 204] on icon "button" at bounding box center [604, 202] width 9 height 9
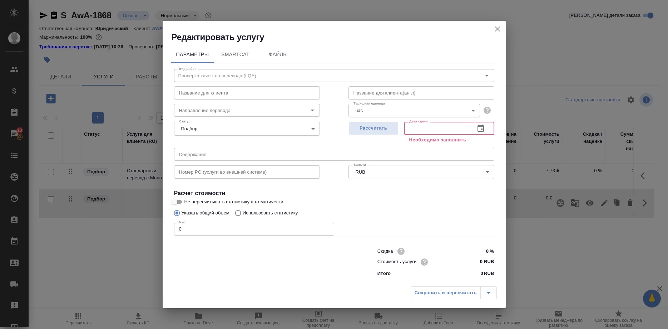
click at [433, 134] on input "text" at bounding box center [436, 128] width 65 height 13
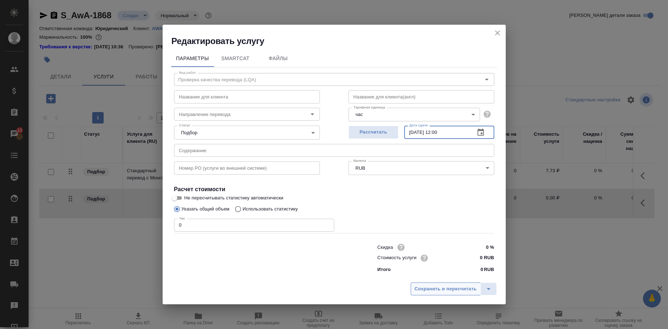
type input "20.10.2025 12:00"
click at [422, 285] on span "Сохранить и пересчитать" at bounding box center [446, 289] width 62 height 8
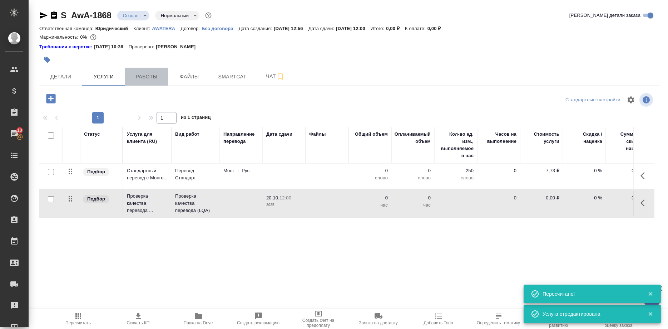
click at [140, 77] on span "Работы" at bounding box center [146, 76] width 34 height 9
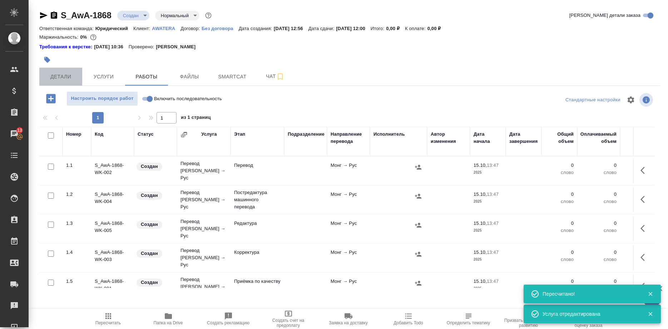
click at [71, 77] on span "Детали" at bounding box center [61, 76] width 34 height 9
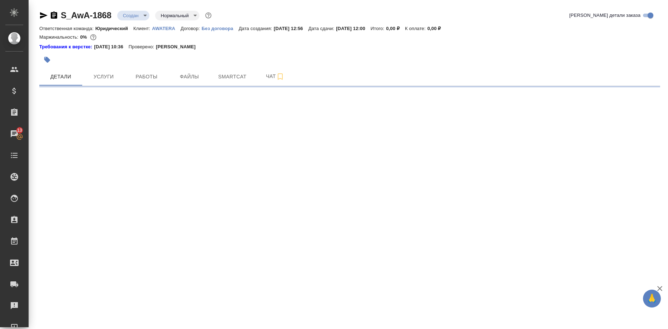
select select "RU"
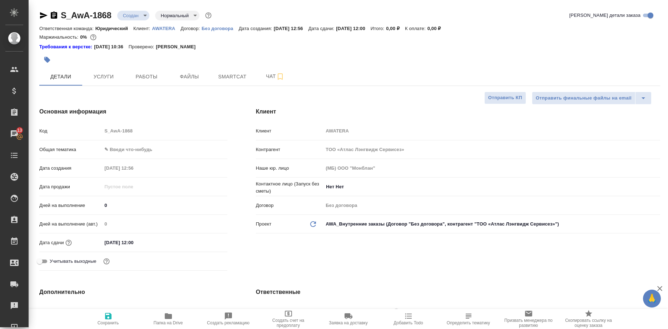
type textarea "x"
click at [108, 73] on span "Услуги" at bounding box center [104, 76] width 34 height 9
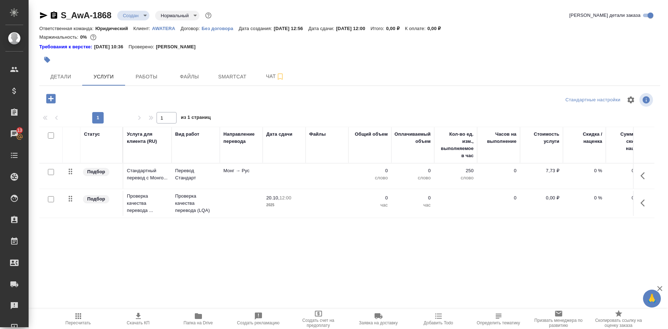
click at [644, 203] on icon "button" at bounding box center [645, 202] width 9 height 9
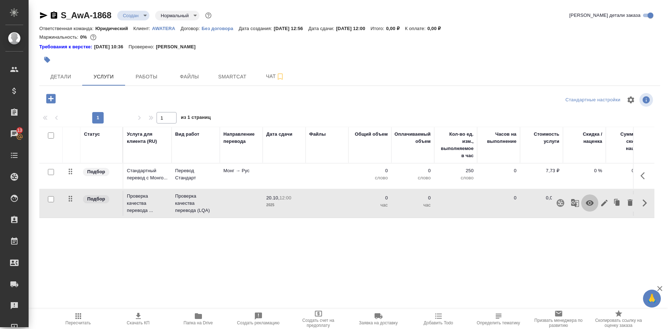
click at [587, 202] on icon "button" at bounding box center [590, 202] width 8 height 5
click at [142, 78] on span "Работы" at bounding box center [146, 76] width 34 height 9
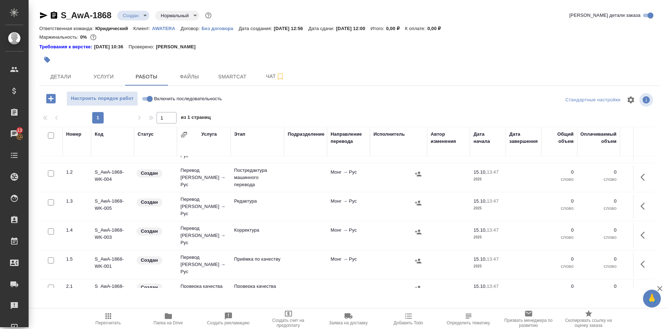
scroll to position [25, 0]
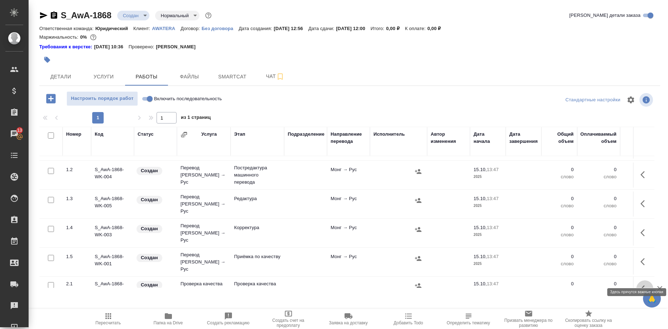
click at [643, 285] on icon "button" at bounding box center [643, 288] width 4 height 7
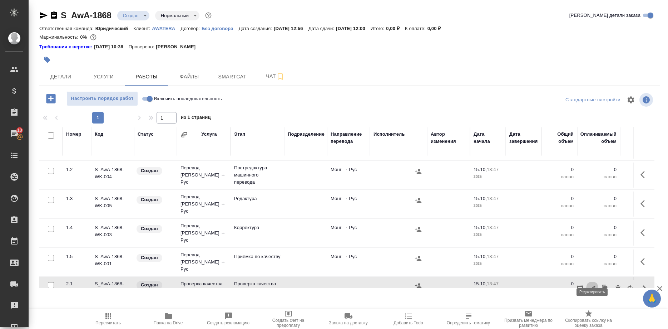
click at [593, 285] on icon "button" at bounding box center [592, 288] width 6 height 6
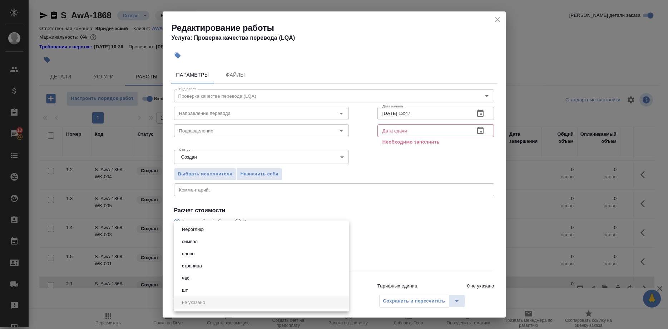
click at [251, 225] on body "🙏 .cls-1 fill:#fff; AWATERA Shirina Sabina Клиенты Спецификации Заказы 13 Чаты …" at bounding box center [334, 164] width 668 height 329
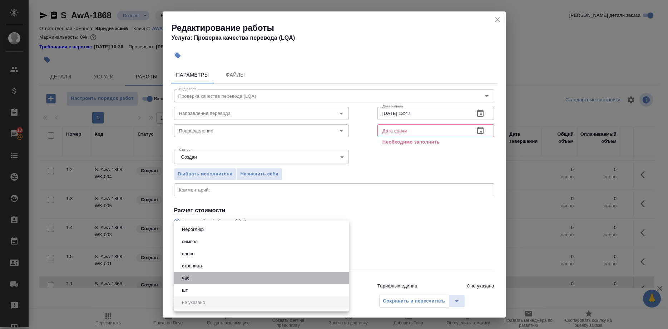
click at [196, 277] on li "час" at bounding box center [261, 278] width 175 height 12
type input "5a8b1489cc6b4906c91bfd93"
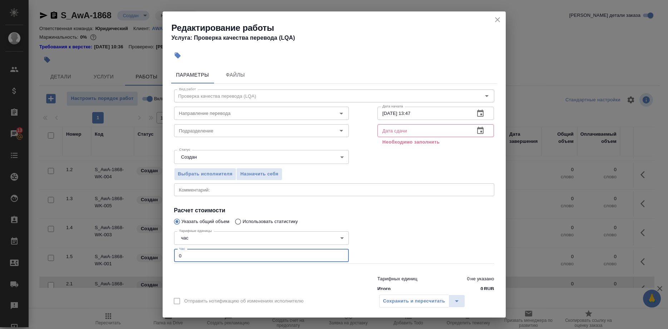
drag, startPoint x: 207, startPoint y: 244, endPoint x: 143, endPoint y: 254, distance: 65.2
click at [174, 254] on input "0" at bounding box center [261, 255] width 175 height 13
type input "1"
click at [424, 131] on input "text" at bounding box center [424, 130] width 92 height 13
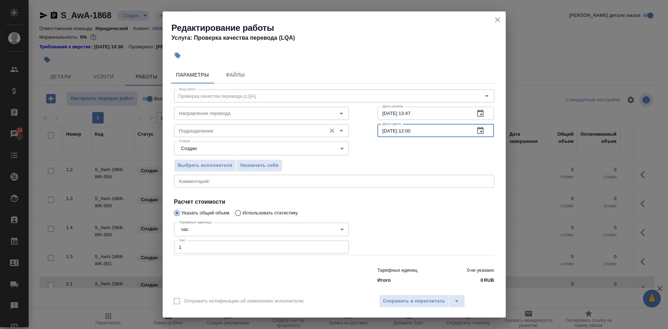
type input "[DATE] 12:00"
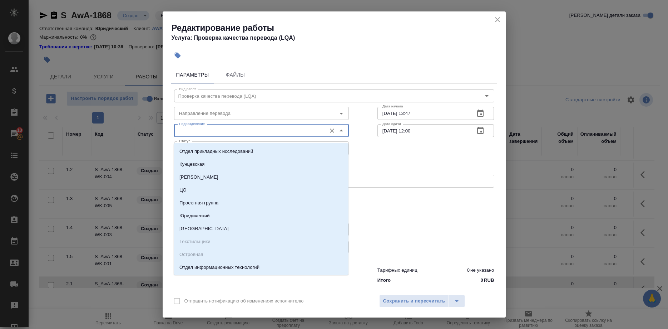
click at [270, 131] on input "Подразделение" at bounding box center [249, 130] width 147 height 9
paste input "LegalQA"
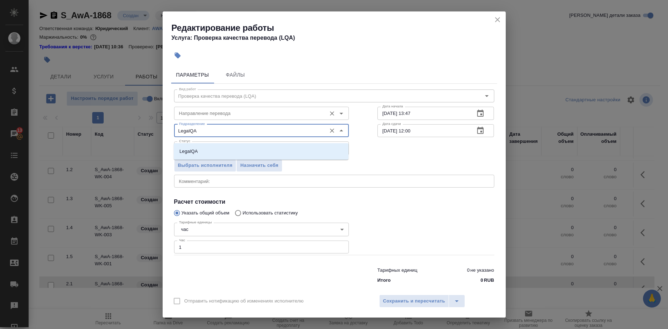
type input "LegalQA"
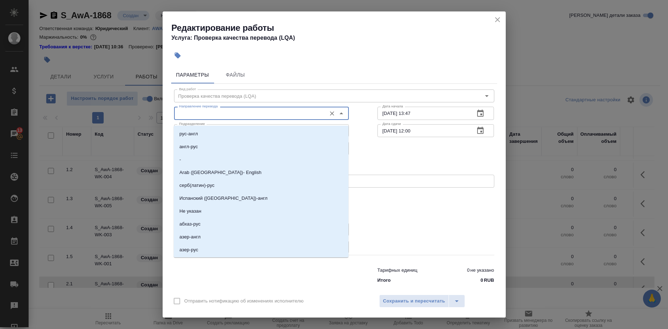
click at [273, 117] on input "Направление перевода" at bounding box center [249, 113] width 147 height 9
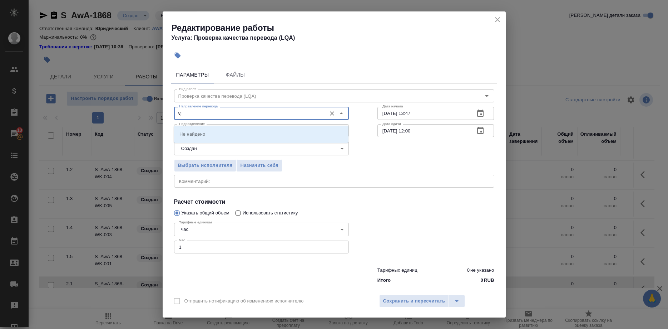
type input "v"
click at [282, 141] on ul "монг-рус" at bounding box center [261, 139] width 175 height 13
click at [281, 137] on li "монг-рус" at bounding box center [261, 133] width 175 height 13
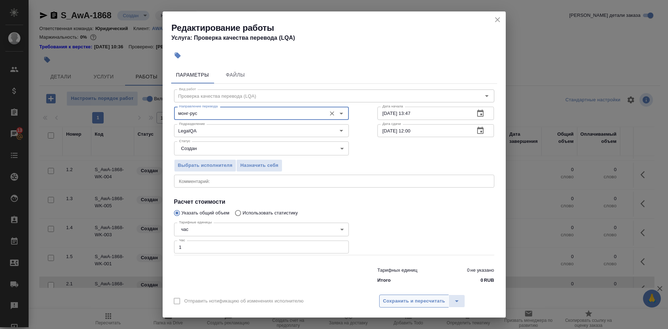
type input "монг-рус"
click at [392, 297] on span "Сохранить и пересчитать" at bounding box center [414, 301] width 62 height 8
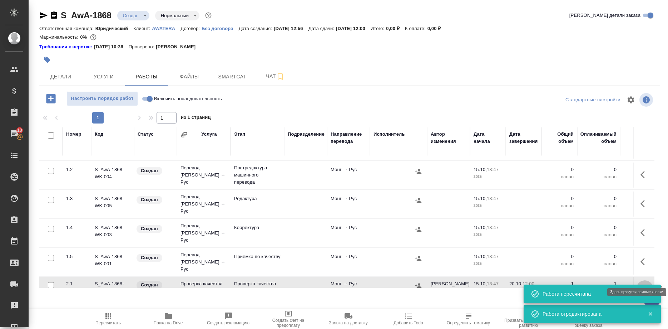
click at [638, 280] on button "button" at bounding box center [645, 288] width 17 height 17
click at [590, 284] on icon "button" at bounding box center [592, 288] width 9 height 9
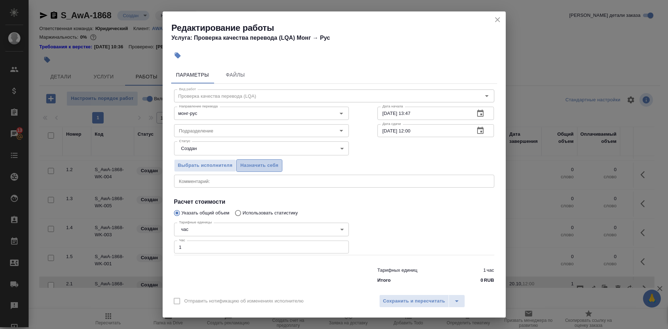
click at [254, 169] on span "Назначить себя" at bounding box center [259, 165] width 38 height 8
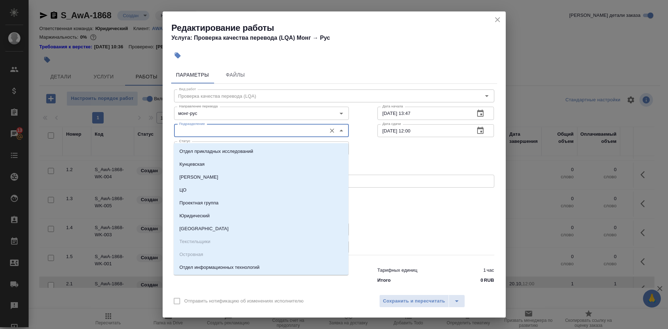
click at [259, 135] on input "Подразделение" at bounding box center [249, 130] width 147 height 9
paste input "LegalQA"
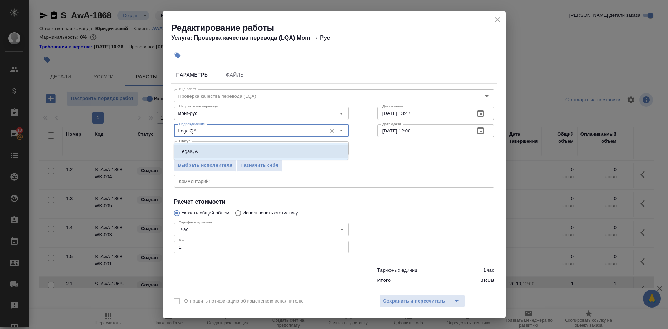
click at [291, 152] on li "LegalQA" at bounding box center [261, 151] width 175 height 13
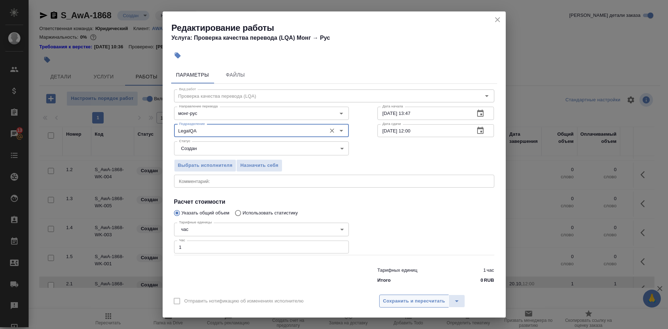
type input "LegalQA"
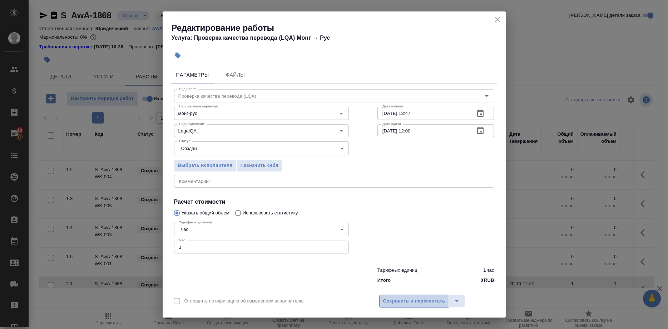
click at [407, 297] on span "Сохранить и пересчитать" at bounding box center [414, 301] width 62 height 8
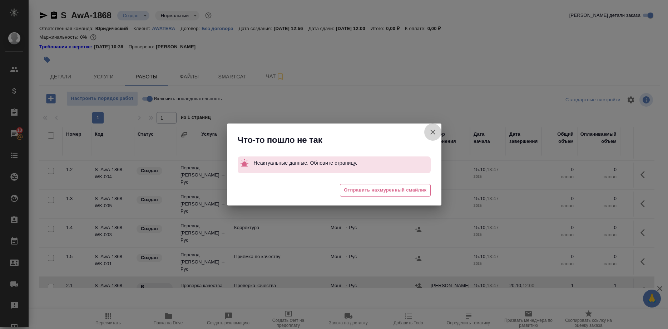
click at [428, 132] on button "Группировать работы по услугам" at bounding box center [432, 131] width 17 height 17
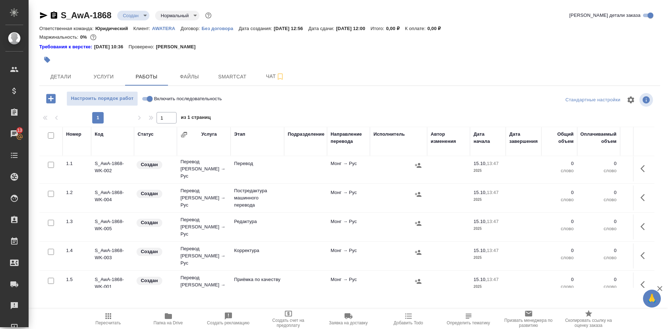
scroll to position [0, 0]
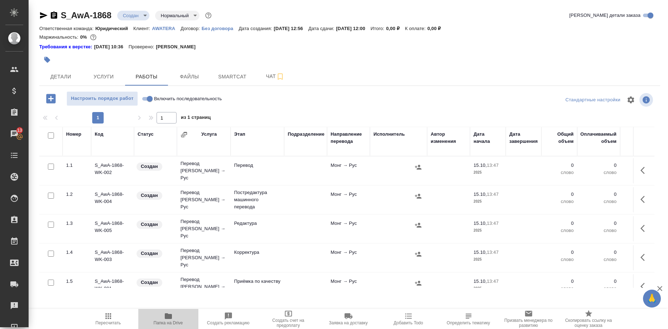
click at [169, 320] on span "Папка на Drive" at bounding box center [168, 322] width 29 height 5
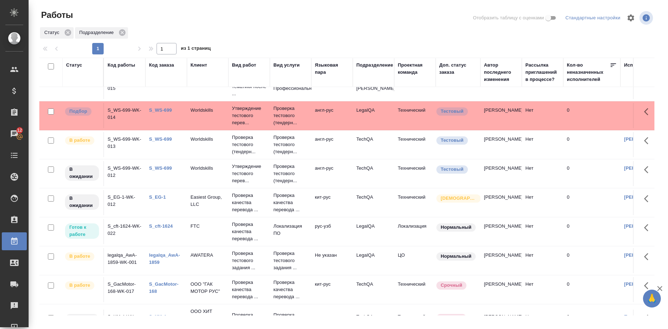
scroll to position [134, 0]
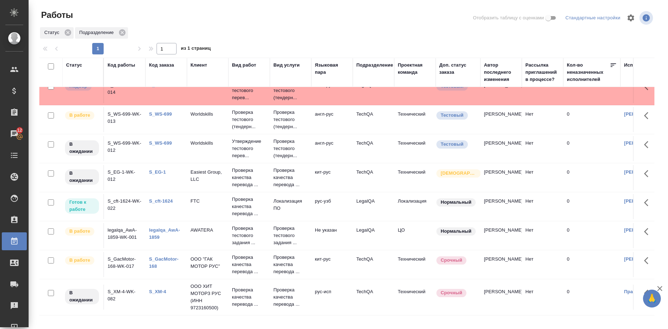
click at [158, 230] on link "legalqa_AwA-1859" at bounding box center [164, 233] width 31 height 13
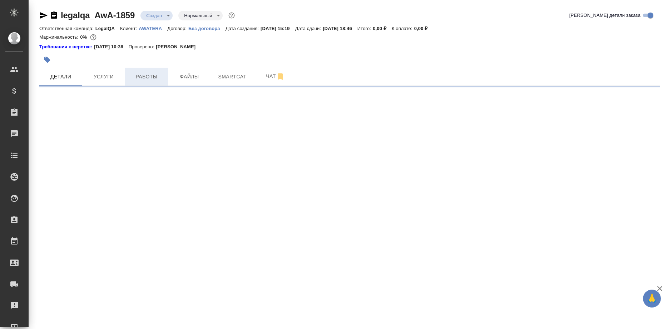
click at [142, 73] on span "Работы" at bounding box center [146, 76] width 34 height 9
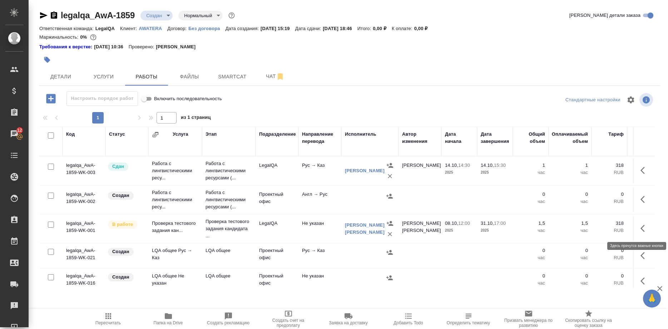
click at [642, 227] on icon "button" at bounding box center [645, 228] width 9 height 9
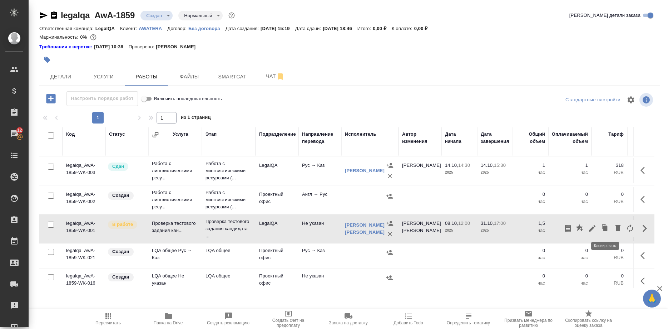
drag, startPoint x: 598, startPoint y: 228, endPoint x: 603, endPoint y: 230, distance: 5.4
click at [603, 230] on div at bounding box center [599, 228] width 74 height 17
click at [603, 230] on icon "button" at bounding box center [605, 228] width 10 height 10
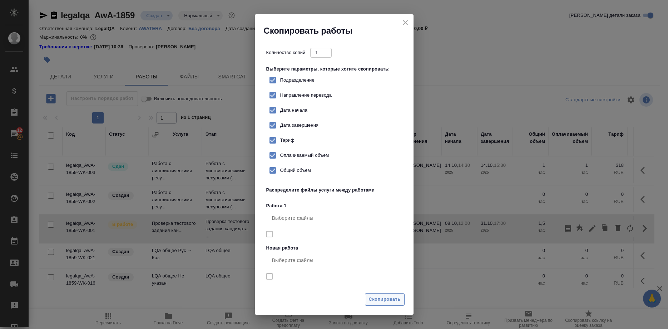
click at [393, 302] on span "Скопировать" at bounding box center [385, 299] width 32 height 8
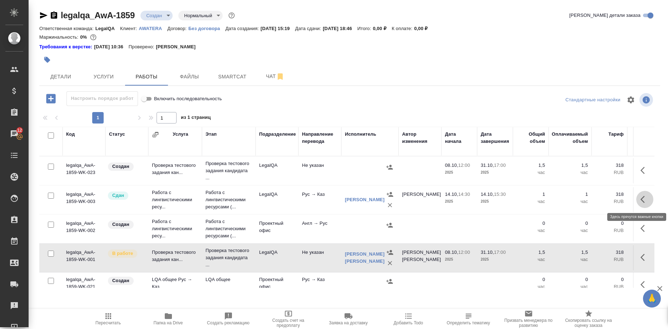
click at [637, 200] on button "button" at bounding box center [645, 199] width 17 height 17
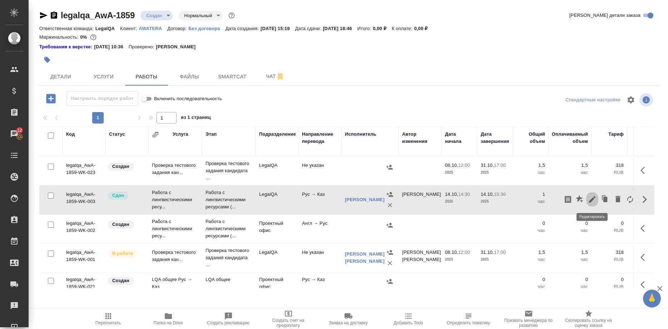
click at [590, 199] on icon "button" at bounding box center [592, 199] width 9 height 9
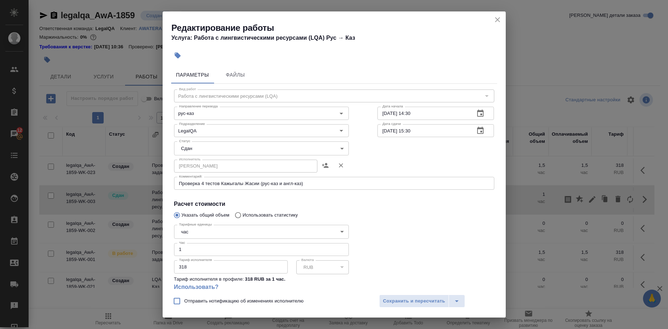
click at [494, 19] on icon "close" at bounding box center [497, 19] width 9 height 9
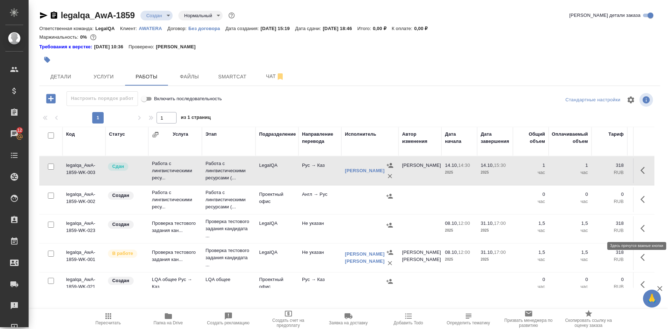
click at [640, 228] on button "button" at bounding box center [645, 228] width 17 height 17
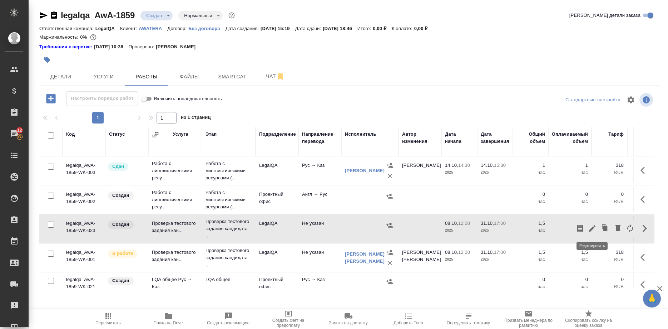
click at [591, 227] on icon "button" at bounding box center [592, 228] width 9 height 9
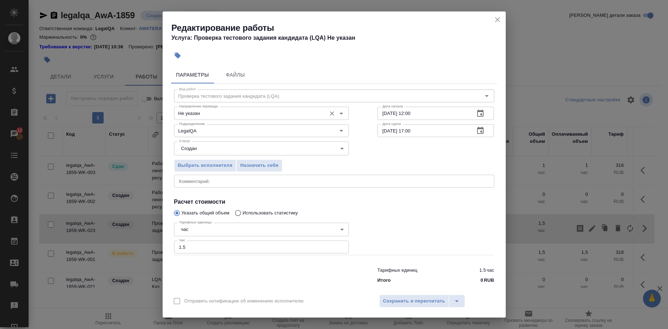
click at [233, 117] on input "Не указан" at bounding box center [249, 113] width 147 height 9
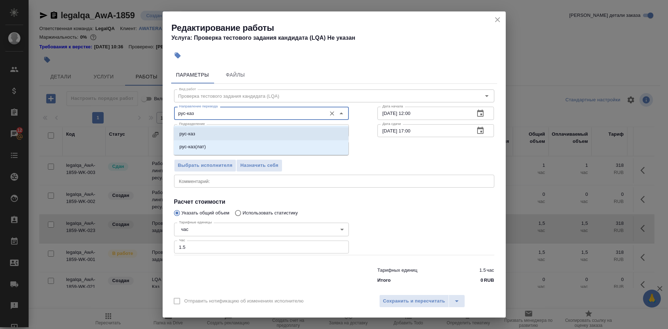
click at [262, 135] on li "рус-каз" at bounding box center [261, 133] width 175 height 13
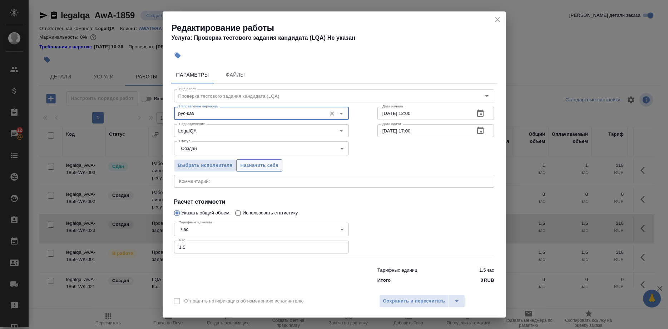
type input "рус-каз"
click at [266, 167] on span "Назначить себя" at bounding box center [259, 165] width 38 height 8
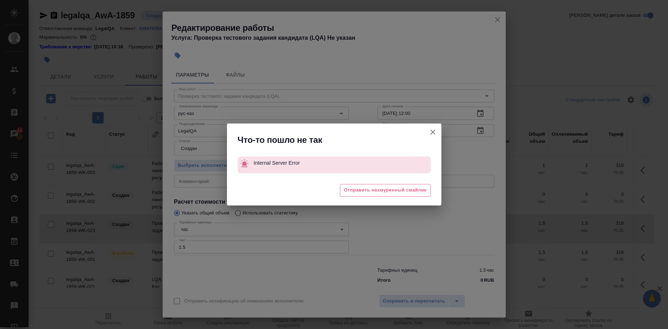
drag, startPoint x: 192, startPoint y: 242, endPoint x: 162, endPoint y: 242, distance: 29.7
click at [162, 242] on div "Что-то пошло не так Internal Server Error 😒 Отправить нахмуренный смайлик" at bounding box center [334, 164] width 668 height 329
click at [426, 128] on button "Отправить нотификацию об изменениях исполнителю" at bounding box center [432, 131] width 17 height 17
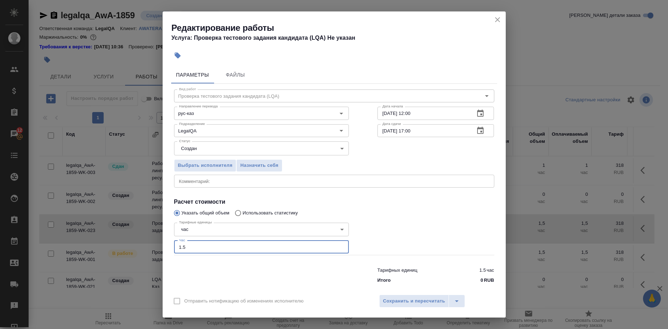
click at [215, 242] on input "1.5" at bounding box center [261, 246] width 175 height 13
type input "1"
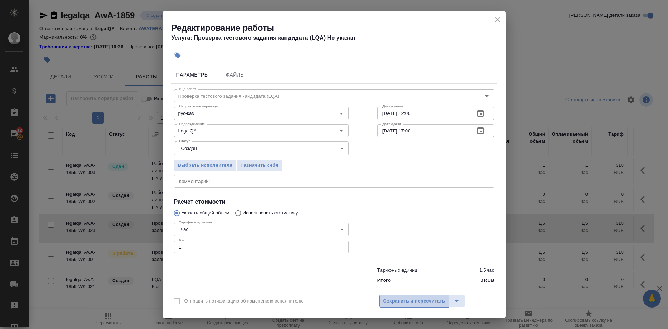
drag, startPoint x: 393, startPoint y: 296, endPoint x: 418, endPoint y: 296, distance: 25.7
click at [393, 297] on span "Сохранить и пересчитать" at bounding box center [414, 301] width 62 height 8
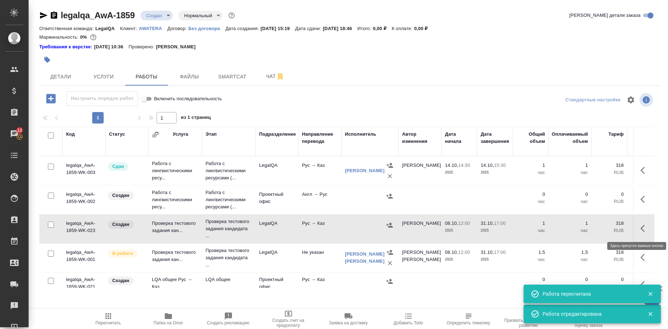
click at [639, 227] on button "button" at bounding box center [645, 228] width 17 height 17
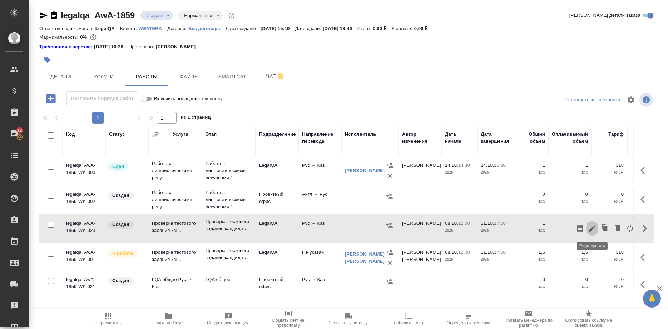
click at [592, 228] on icon "button" at bounding box center [592, 228] width 6 height 6
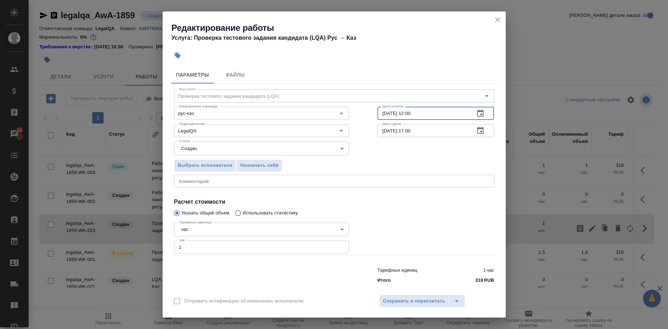
click at [379, 118] on input "08.10.2025 12:00" at bounding box center [424, 113] width 92 height 13
click at [407, 117] on input "14.10.2025 12:00" at bounding box center [424, 113] width 92 height 13
click at [423, 116] on input "14.10.2025 14:30" at bounding box center [424, 113] width 92 height 13
type input "14.10.2025 14:30"
click at [424, 135] on input "31.10.2025 17:00" at bounding box center [424, 130] width 92 height 13
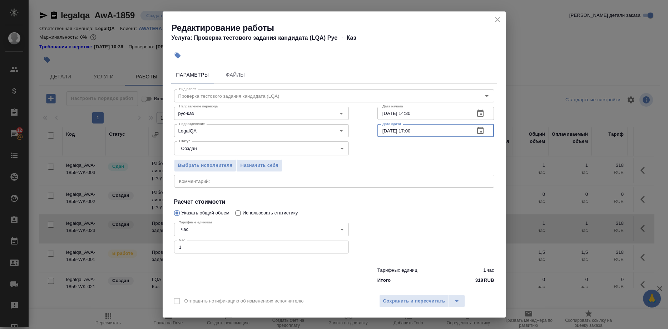
paste input "14.10.2025 14:3"
click at [408, 134] on input "14.10.2025 14:30" at bounding box center [424, 130] width 92 height 13
type input "14.10.2025 15:30"
click at [259, 166] on span "Назначить себя" at bounding box center [259, 165] width 38 height 8
click at [392, 297] on span "Сохранить и пересчитать" at bounding box center [414, 301] width 62 height 8
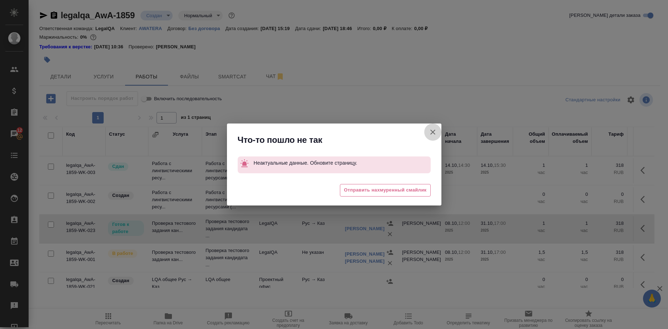
click at [429, 131] on icon "button" at bounding box center [433, 132] width 9 height 9
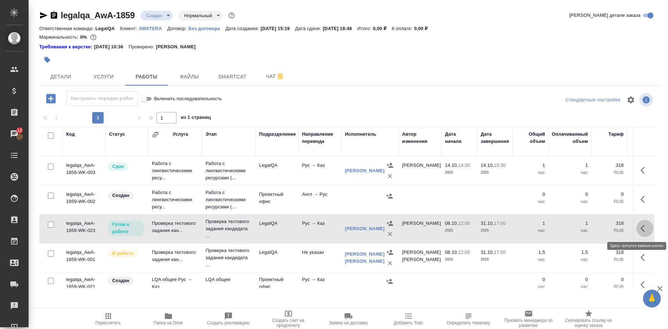
click at [639, 227] on button "button" at bounding box center [645, 228] width 17 height 17
click at [588, 227] on button "button" at bounding box center [592, 228] width 12 height 17
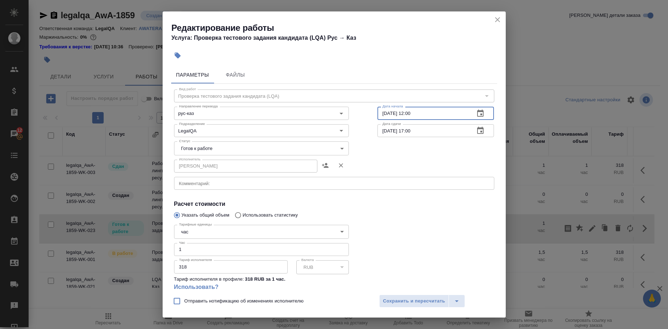
click at [382, 114] on input "08.10.2025 12:00" at bounding box center [424, 113] width 92 height 13
click at [408, 114] on input "14.10.2025 12:00" at bounding box center [424, 113] width 92 height 13
click at [419, 110] on input "14.10.2025 14:30" at bounding box center [424, 113] width 92 height 13
type input "14.10.2025 14:30"
click at [426, 124] on input "31.10.2025 17:00" at bounding box center [424, 130] width 92 height 13
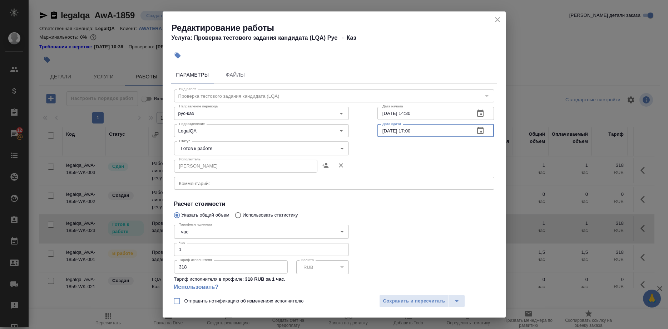
paste input "14.10.2025 14:3"
click at [408, 130] on input "14.10.2025 14:30" at bounding box center [424, 130] width 92 height 13
type input "14.10.2025 15:30"
click at [413, 152] on div "Исполнитель Ширина Сабина Даулетбековна Исполнитель" at bounding box center [334, 165] width 349 height 46
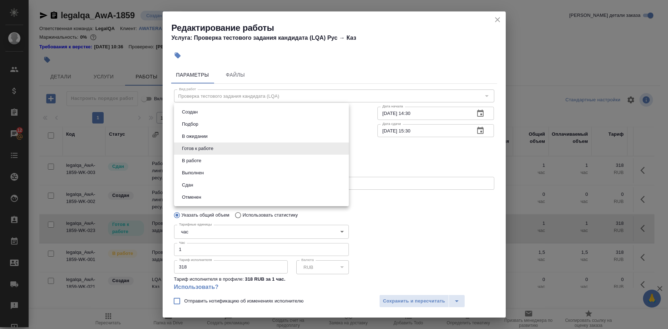
click at [311, 148] on body "🙏 .cls-1 fill:#fff; AWATERA Shirina Sabina Клиенты Спецификации Заказы 12 Чаты …" at bounding box center [334, 164] width 668 height 329
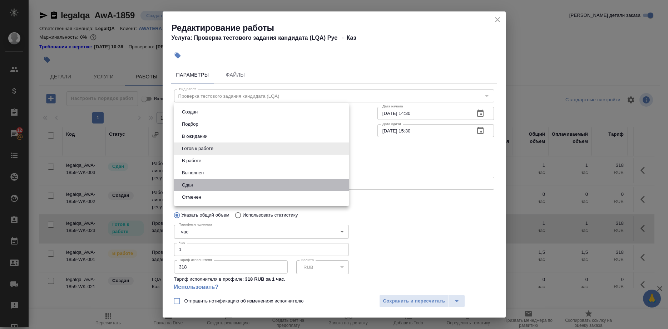
click at [215, 181] on li "Сдан" at bounding box center [261, 185] width 175 height 12
type input "closed"
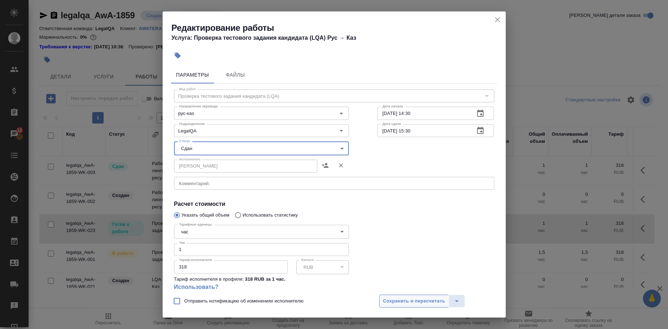
click at [392, 298] on span "Сохранить и пересчитать" at bounding box center [414, 301] width 62 height 8
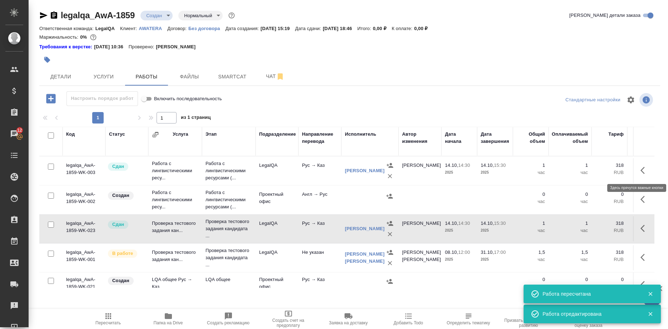
click at [639, 171] on button "button" at bounding box center [645, 170] width 17 height 17
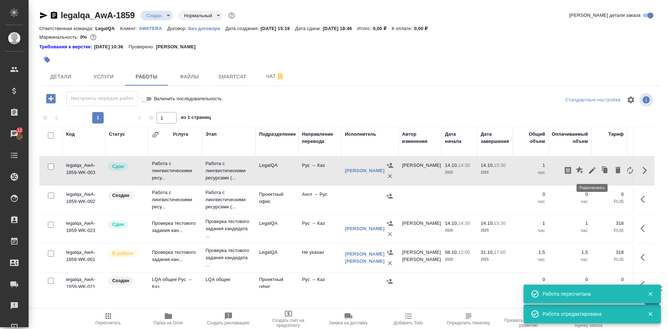
click at [588, 170] on icon "button" at bounding box center [592, 170] width 9 height 9
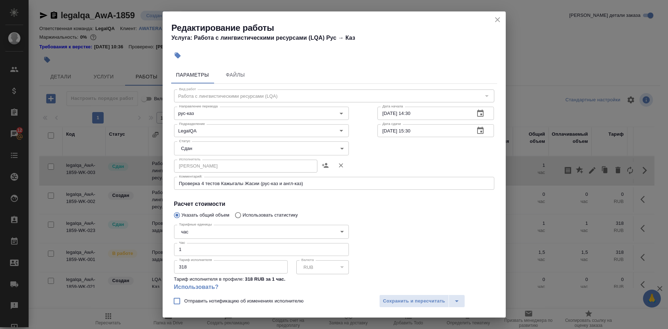
click at [345, 183] on textarea "Проверка 4 тестов Кажыгалы Жасии (рус-каз и англ-каз)" at bounding box center [334, 183] width 310 height 5
click at [496, 16] on icon "close" at bounding box center [497, 19] width 9 height 9
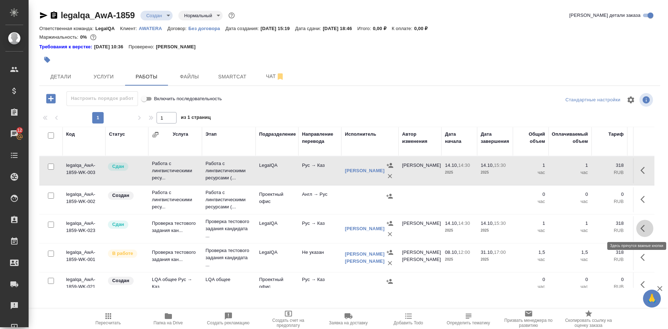
click at [641, 227] on icon "button" at bounding box center [645, 228] width 9 height 9
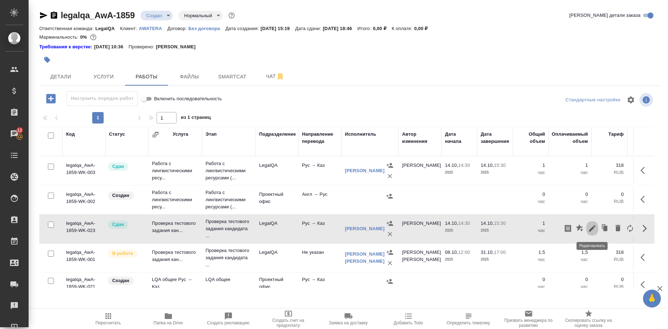
click at [591, 225] on icon "button" at bounding box center [592, 228] width 9 height 9
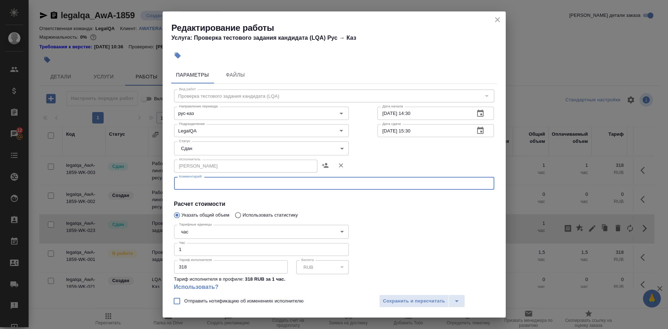
click at [355, 184] on textarea at bounding box center [334, 183] width 310 height 5
paste textarea "Проверка 4 тестов Кажыгалы Жасии (рус-каз и англ-каз)"
type textarea "Проверка 4 тестов Кажыгалы Жасии (рус-каз и англ-каз)"
click at [390, 303] on span "Сохранить и пересчитать" at bounding box center [414, 301] width 62 height 8
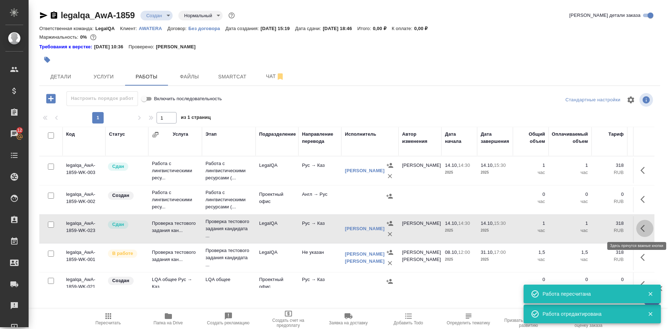
click at [640, 228] on button "button" at bounding box center [645, 228] width 17 height 17
click at [484, 195] on td at bounding box center [495, 199] width 36 height 25
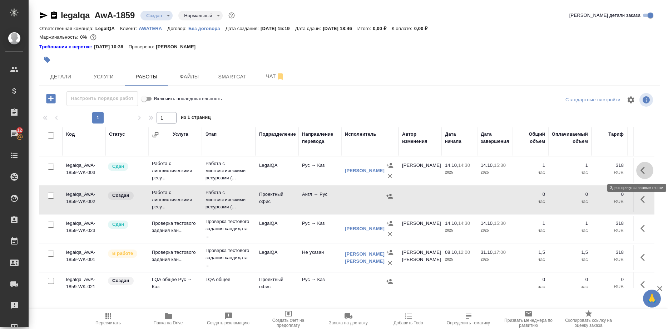
click at [640, 169] on button "button" at bounding box center [645, 170] width 17 height 17
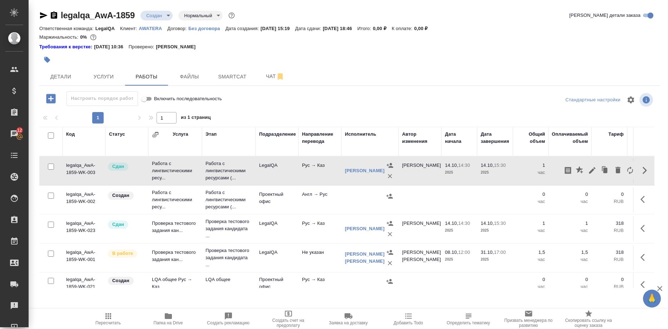
click at [521, 192] on p "0" at bounding box center [531, 194] width 29 height 7
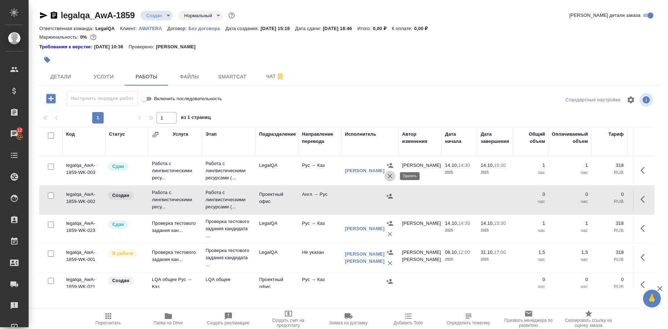
click at [390, 176] on icon "button" at bounding box center [390, 176] width 4 height 4
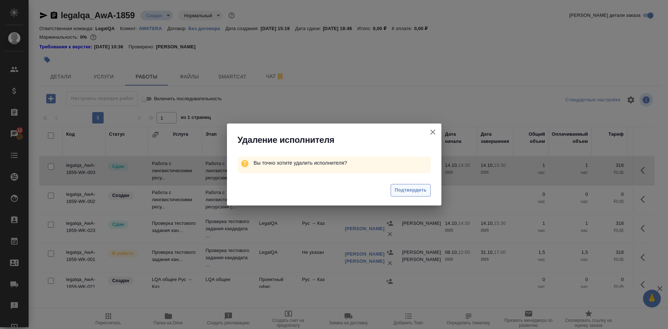
click at [401, 190] on span "Подтвердить" at bounding box center [411, 190] width 32 height 8
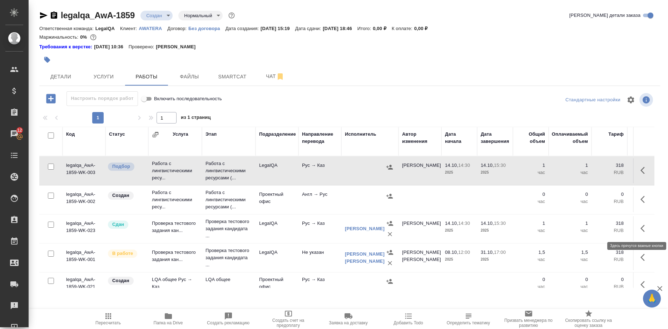
click at [642, 229] on icon "button" at bounding box center [643, 228] width 4 height 7
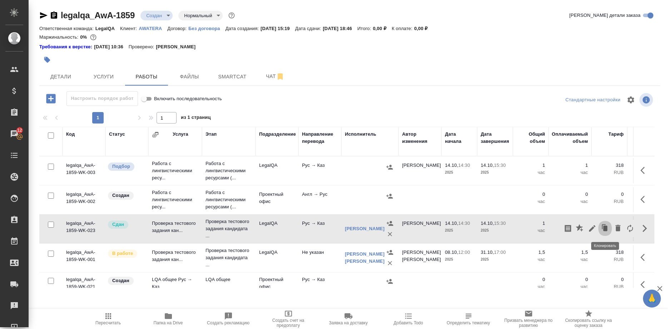
click at [602, 226] on icon "button" at bounding box center [605, 228] width 10 height 10
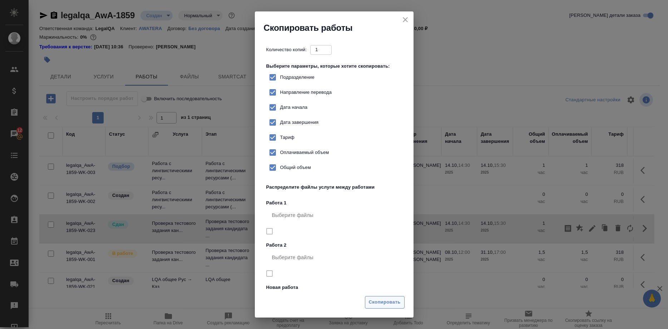
click at [392, 299] on span "Скопировать" at bounding box center [385, 302] width 32 height 8
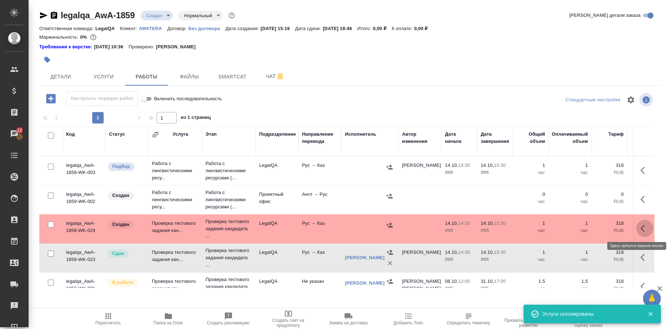
click at [641, 227] on icon "button" at bounding box center [645, 228] width 9 height 9
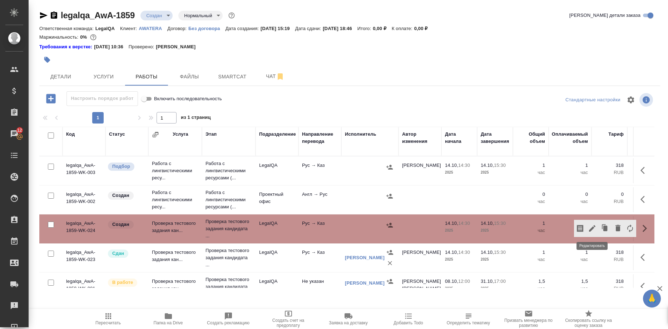
click at [589, 227] on icon "button" at bounding box center [592, 228] width 9 height 9
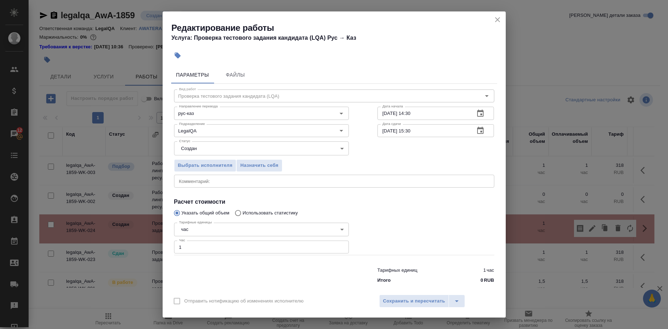
click at [251, 182] on div "x Комментарий:" at bounding box center [334, 181] width 320 height 13
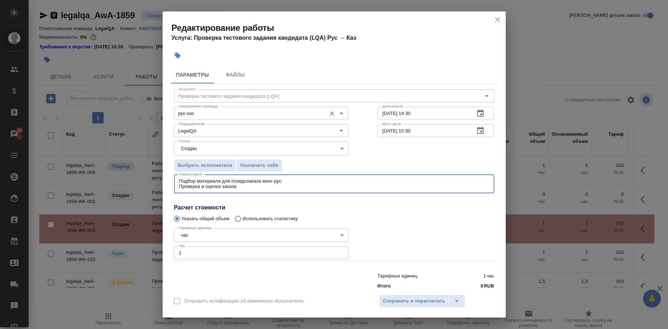
type textarea "Подбор материала для псевдозаказа монг-рус Проверка и оценка заказа"
click at [218, 115] on input "рус-каз" at bounding box center [249, 113] width 147 height 9
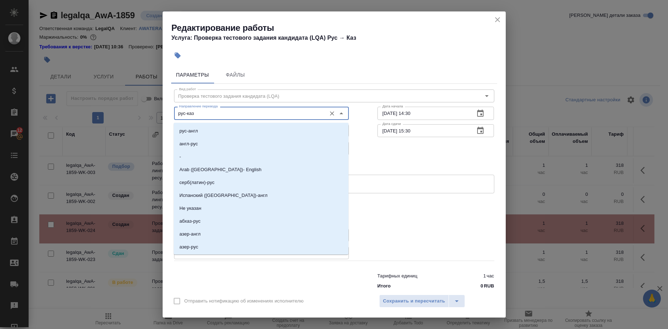
click at [235, 113] on input "рус-каз" at bounding box center [249, 113] width 147 height 9
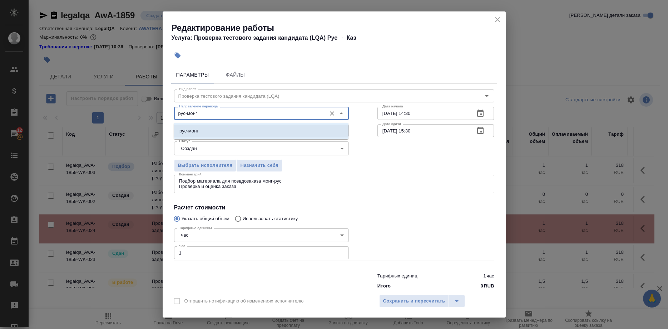
click at [231, 128] on li "рус-монг" at bounding box center [261, 130] width 175 height 13
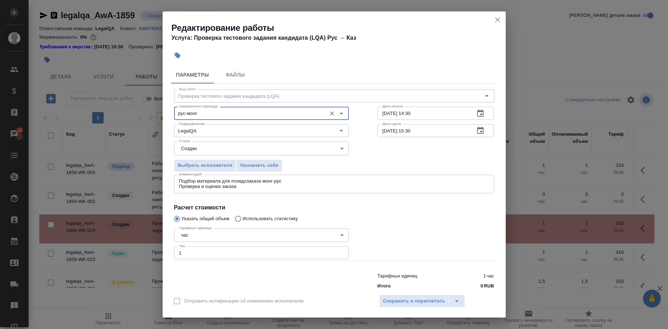
type input "рус-монг"
click at [315, 148] on body "🙏 .cls-1 fill:#fff; AWATERA Shirina Sabina Клиенты Спецификации Заказы 12 Чаты …" at bounding box center [334, 164] width 668 height 329
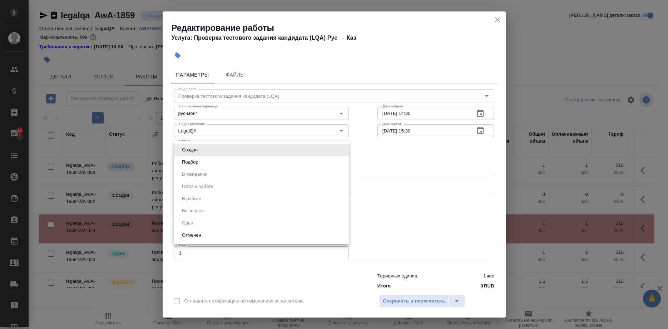
click at [187, 159] on button "Подбор" at bounding box center [190, 162] width 21 height 8
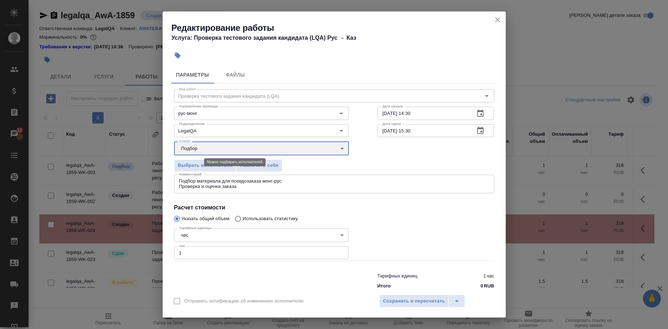
type input "recruiting"
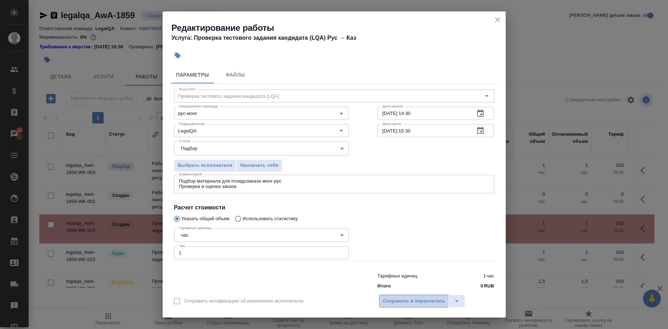
click at [389, 297] on span "Сохранить и пересчитать" at bounding box center [414, 301] width 62 height 8
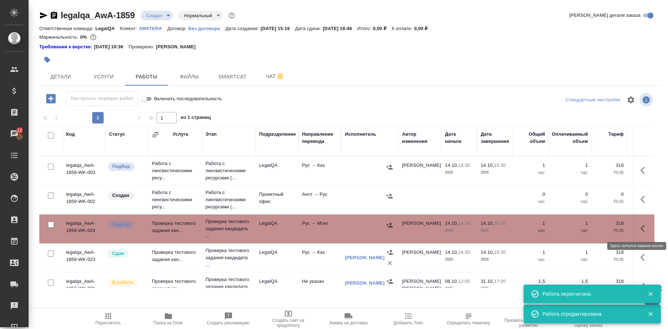
click at [640, 230] on button "button" at bounding box center [645, 228] width 17 height 17
click at [592, 228] on icon "button" at bounding box center [592, 228] width 6 height 6
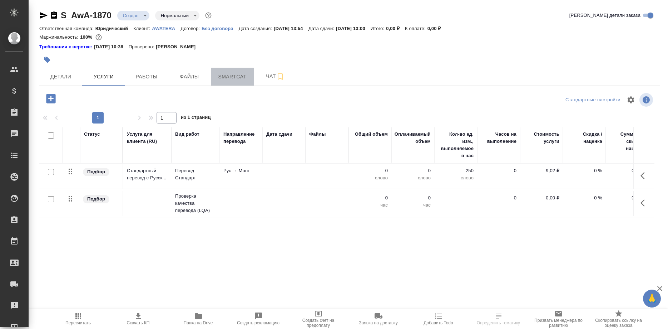
click at [240, 78] on span "Smartcat" at bounding box center [232, 76] width 34 height 9
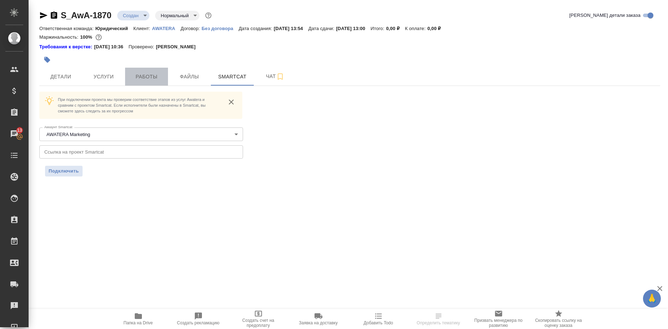
click at [143, 75] on span "Работы" at bounding box center [146, 76] width 34 height 9
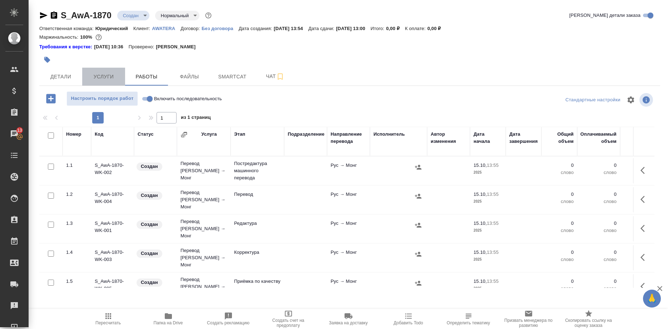
click at [106, 78] on span "Услуги" at bounding box center [104, 76] width 34 height 9
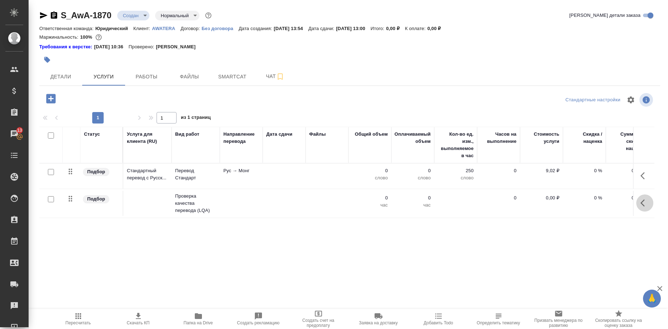
click at [642, 202] on icon "button" at bounding box center [643, 202] width 4 height 7
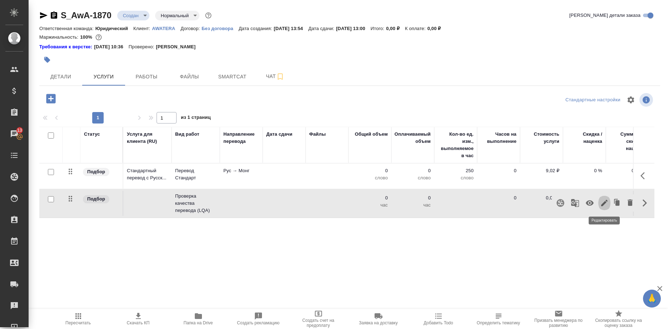
click at [600, 205] on button "button" at bounding box center [605, 202] width 12 height 17
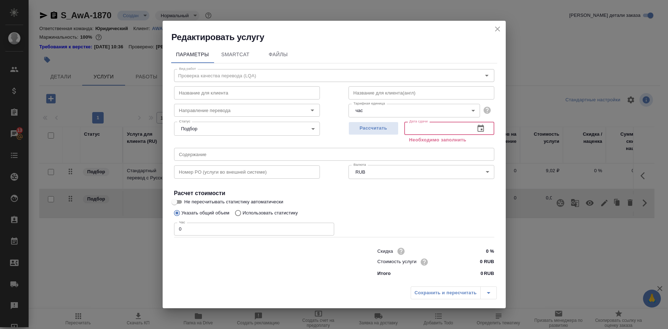
click at [444, 132] on input "text" at bounding box center [436, 128] width 65 height 13
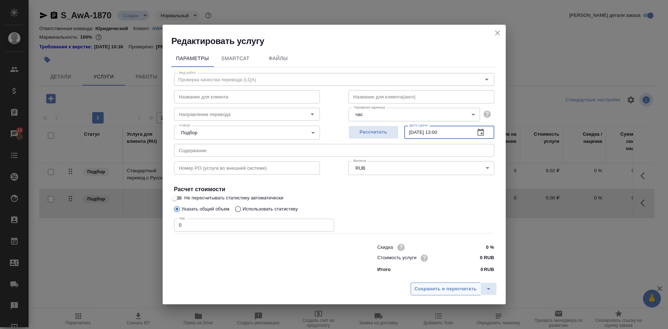
type input "[DATE] 13:00"
click at [441, 285] on button "Сохранить и пересчитать" at bounding box center [446, 288] width 70 height 13
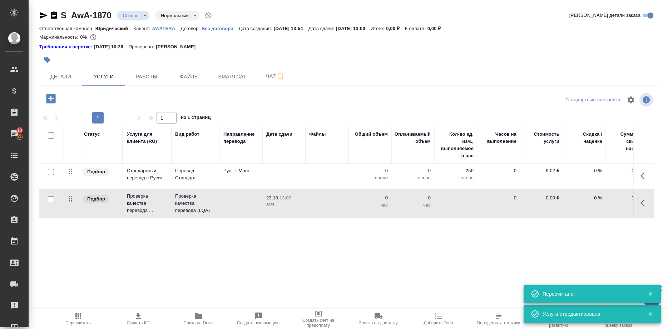
click at [641, 205] on icon "button" at bounding box center [645, 202] width 9 height 9
click at [589, 204] on icon "button" at bounding box center [590, 202] width 9 height 9
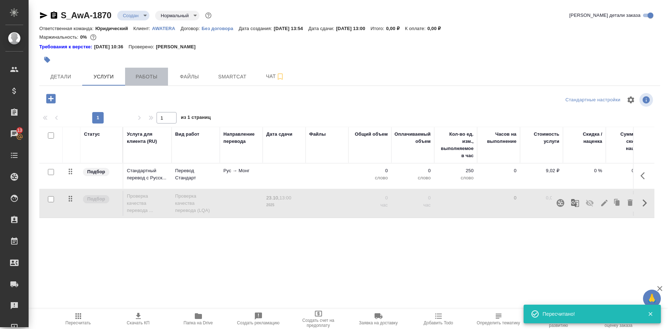
click at [153, 78] on span "Работы" at bounding box center [146, 76] width 34 height 9
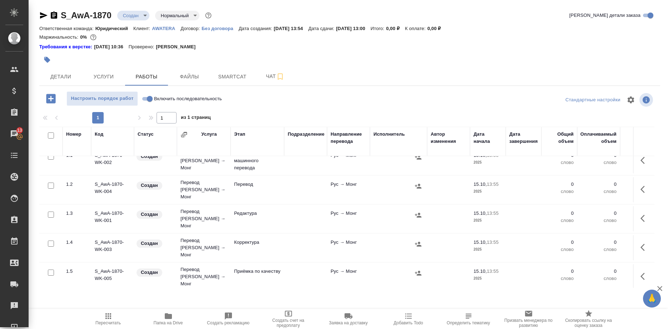
scroll to position [25, 0]
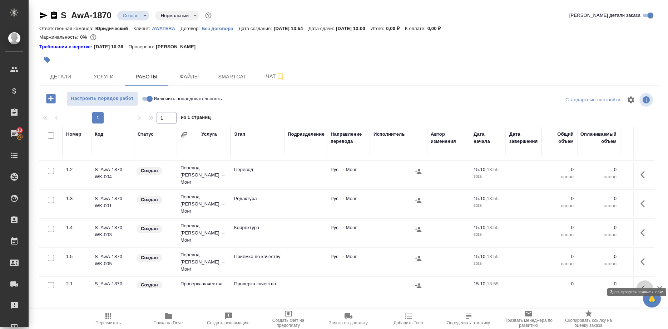
click at [640, 280] on button "button" at bounding box center [645, 288] width 17 height 17
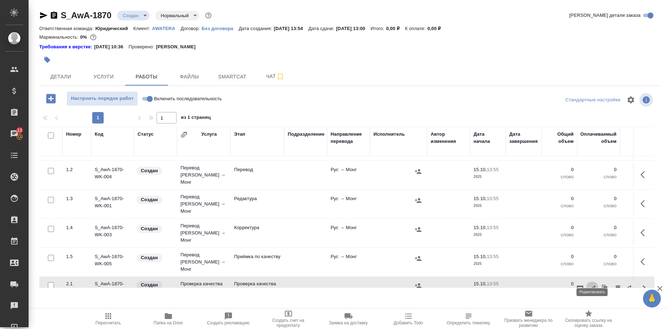
click at [591, 284] on icon "button" at bounding box center [592, 288] width 9 height 9
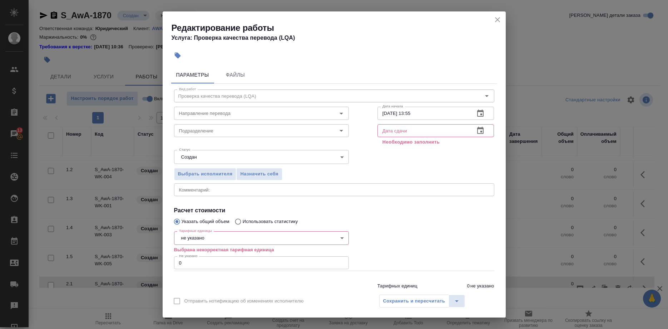
click at [397, 130] on input "text" at bounding box center [424, 130] width 92 height 13
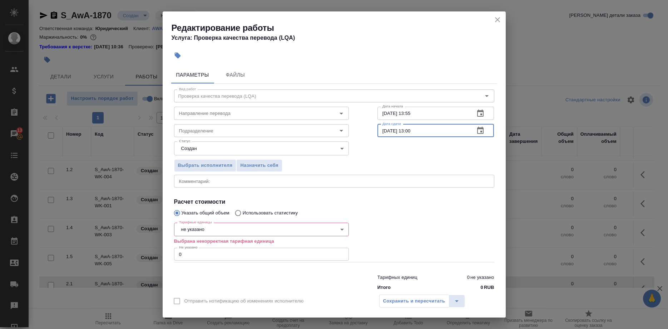
type input "23.10.2025 13:00"
drag, startPoint x: 164, startPoint y: 244, endPoint x: 153, endPoint y: 246, distance: 10.8
click at [174, 247] on input "0" at bounding box center [261, 253] width 175 height 13
type input "1"
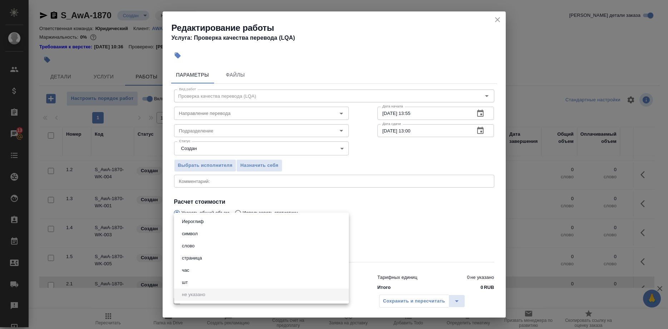
click at [208, 217] on body "🙏 .cls-1 fill:#fff; AWATERA Shirina Sabina Клиенты Спецификации Заказы 13 Чаты …" at bounding box center [334, 164] width 668 height 329
click at [192, 267] on li "час" at bounding box center [261, 270] width 175 height 12
type input "5a8b1489cc6b4906c91bfd93"
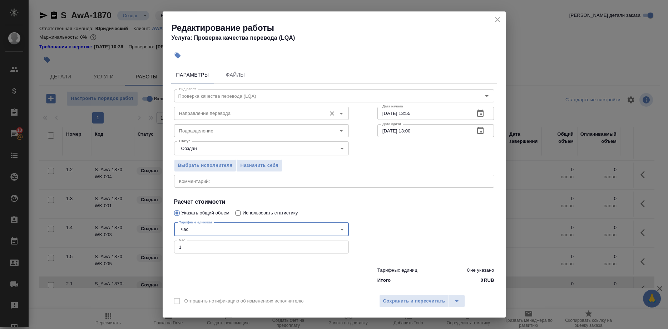
click at [228, 116] on input "Направление перевода" at bounding box center [249, 113] width 147 height 9
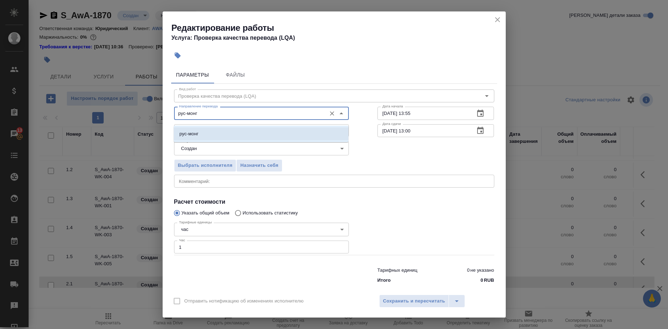
click at [236, 139] on li "рус-монг" at bounding box center [261, 133] width 175 height 13
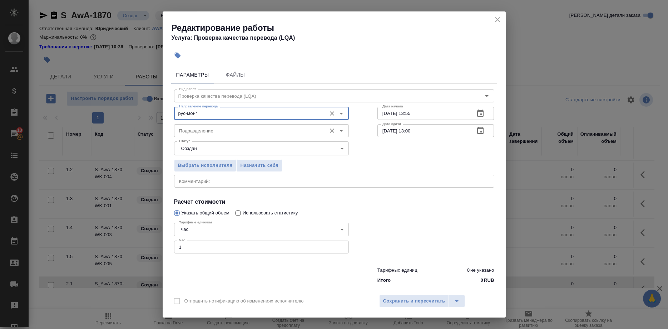
type input "рус-монг"
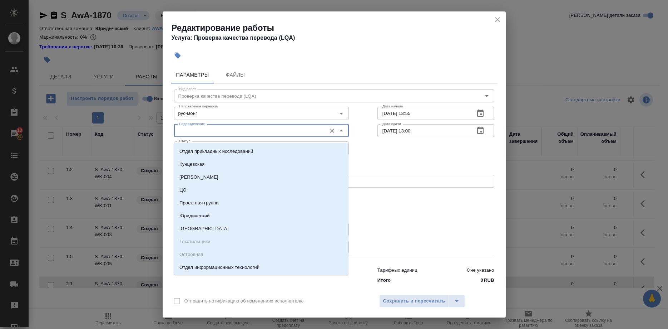
click at [234, 134] on input "Подразделение" at bounding box center [249, 130] width 147 height 9
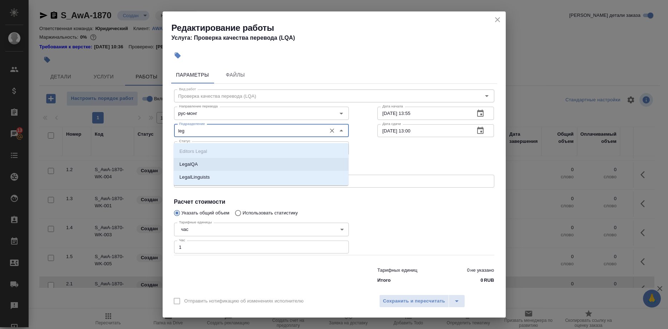
click at [181, 161] on p "LegalQA" at bounding box center [189, 164] width 18 height 7
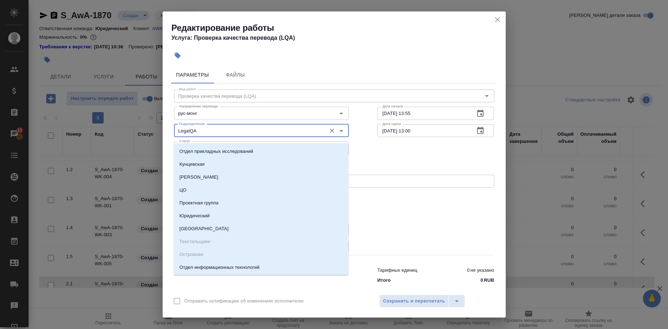
drag, startPoint x: 214, startPoint y: 134, endPoint x: 79, endPoint y: 132, distance: 135.5
click at [176, 132] on input "LegalQA" at bounding box center [249, 130] width 147 height 9
type input "LegalQA"
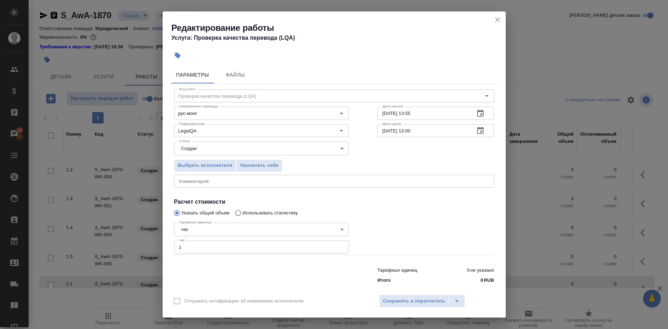
click at [372, 158] on div "Выбрать исполнителя Назначить себя" at bounding box center [334, 164] width 349 height 44
click at [269, 168] on span "Назначить себя" at bounding box center [259, 165] width 38 height 8
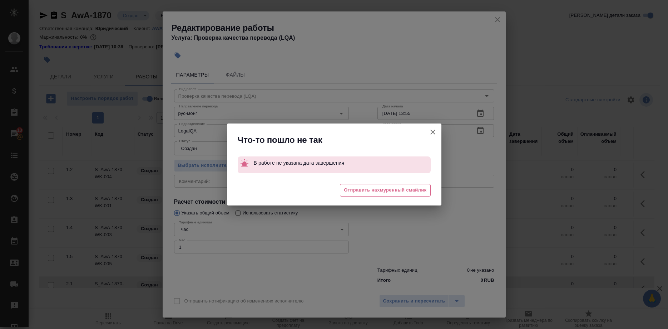
click at [427, 130] on button "Отправить нотификацию об изменениях исполнителю" at bounding box center [432, 131] width 17 height 17
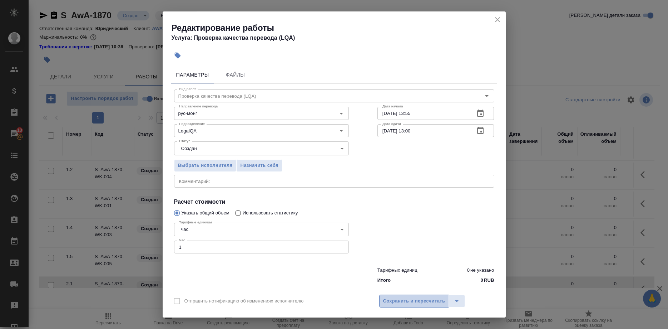
click at [404, 297] on span "Сохранить и пересчитать" at bounding box center [414, 301] width 62 height 8
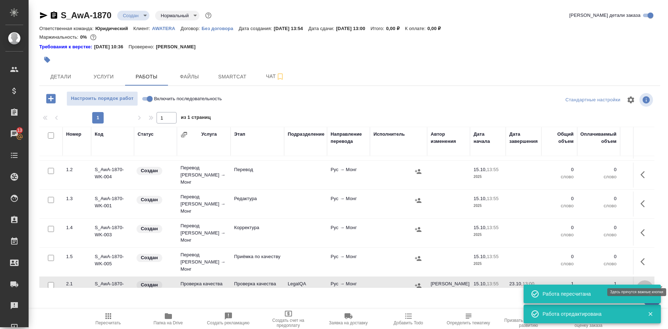
click at [640, 280] on button "button" at bounding box center [645, 288] width 17 height 17
click at [593, 285] on icon "button" at bounding box center [592, 288] width 6 height 6
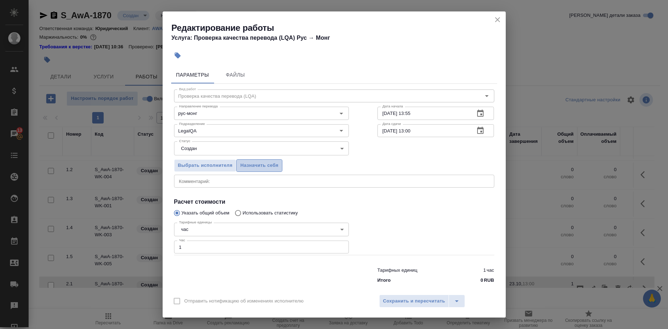
drag, startPoint x: 265, startPoint y: 167, endPoint x: 302, endPoint y: 200, distance: 49.7
click at [265, 168] on span "Назначить себя" at bounding box center [259, 165] width 38 height 8
click at [388, 297] on span "Сохранить и пересчитать" at bounding box center [414, 301] width 62 height 8
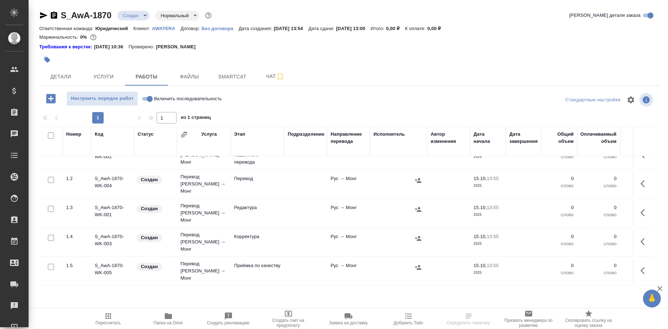
scroll to position [28, 0]
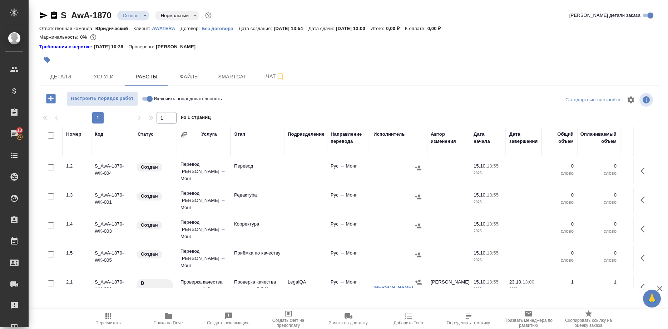
click at [168, 320] on icon "button" at bounding box center [168, 315] width 9 height 9
click at [60, 77] on span "Детали" at bounding box center [61, 76] width 34 height 9
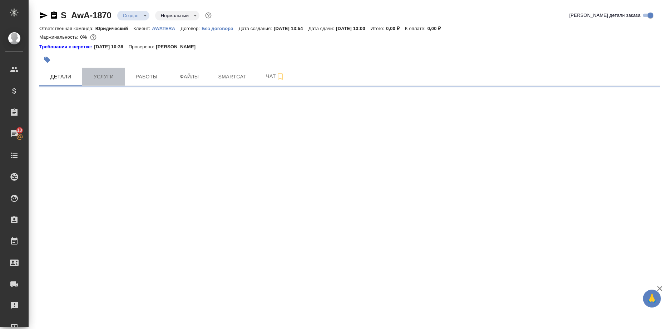
click at [114, 76] on span "Услуги" at bounding box center [104, 76] width 34 height 9
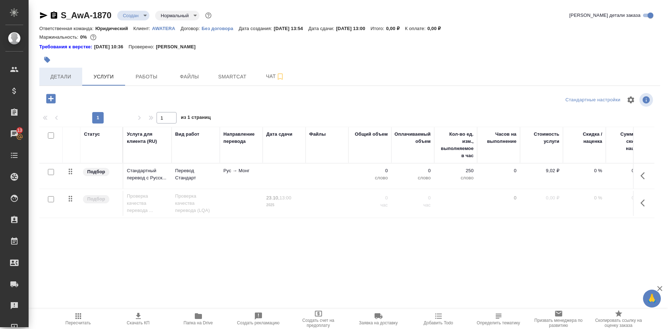
click at [53, 77] on span "Детали" at bounding box center [61, 76] width 34 height 9
select select "RU"
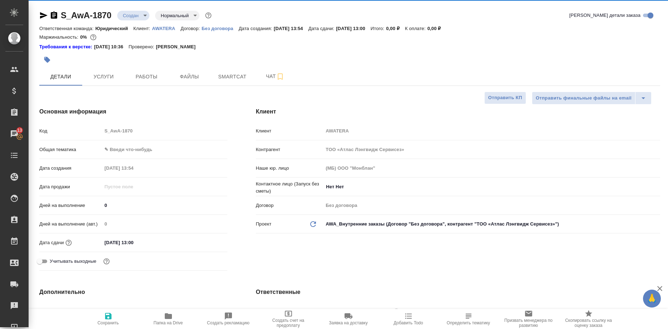
type textarea "x"
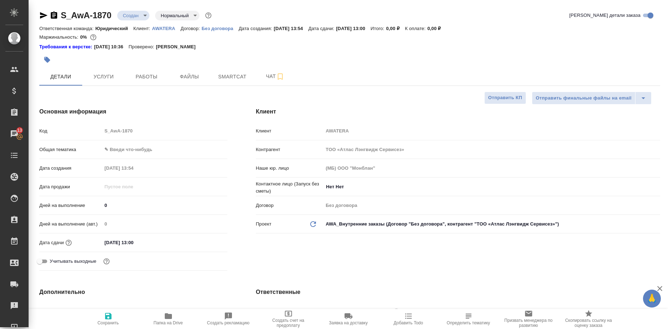
type textarea "x"
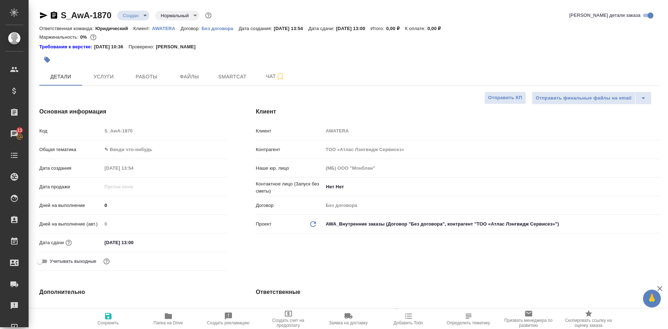
type textarea "x"
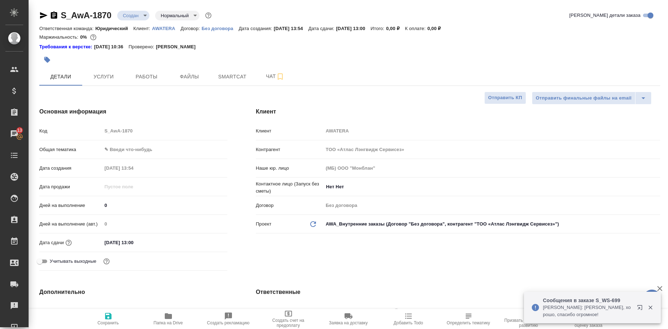
type textarea "x"
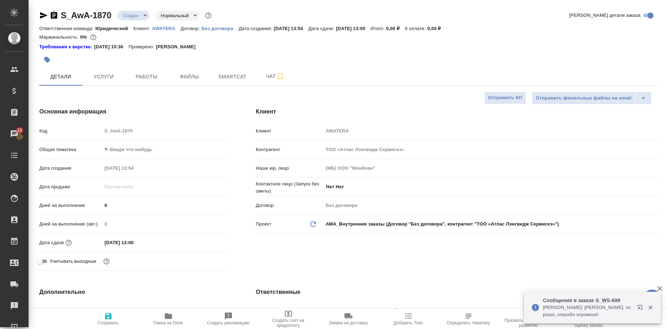
type textarea "x"
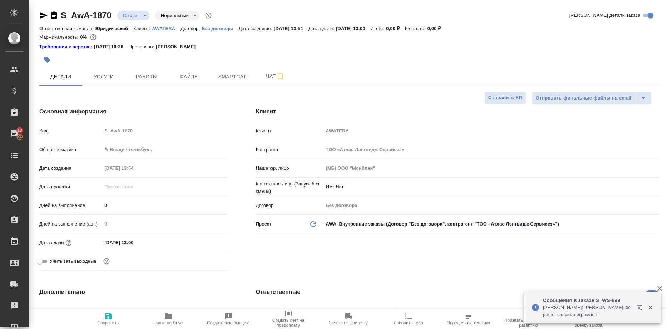
type textarea "x"
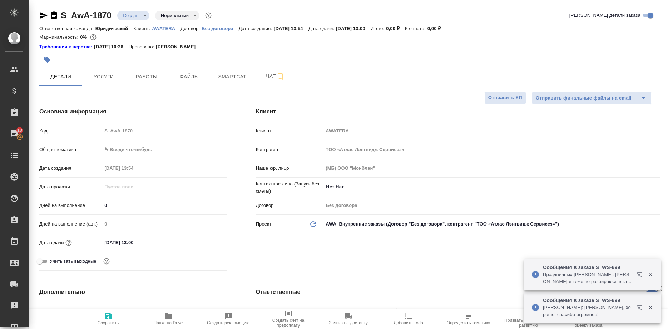
type textarea "x"
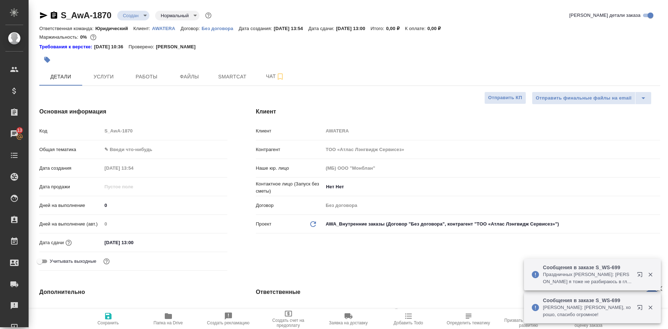
type textarea "x"
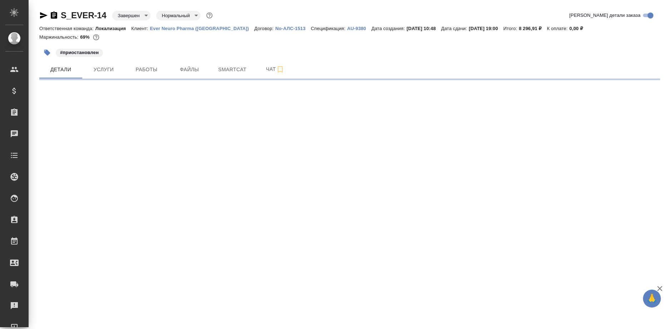
select select "RU"
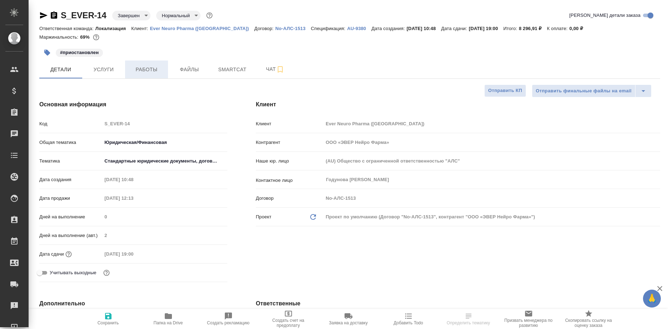
type textarea "x"
click at [148, 71] on span "Работы" at bounding box center [146, 69] width 34 height 9
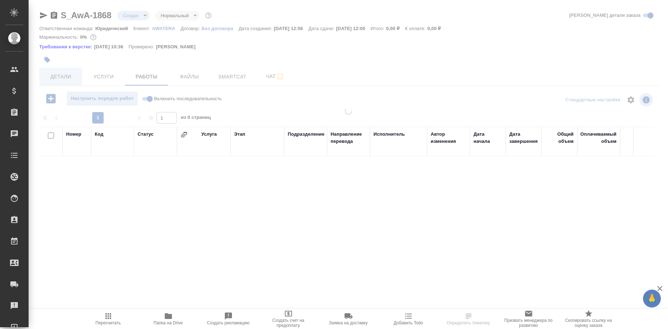
click at [60, 78] on span "Детали" at bounding box center [61, 76] width 34 height 9
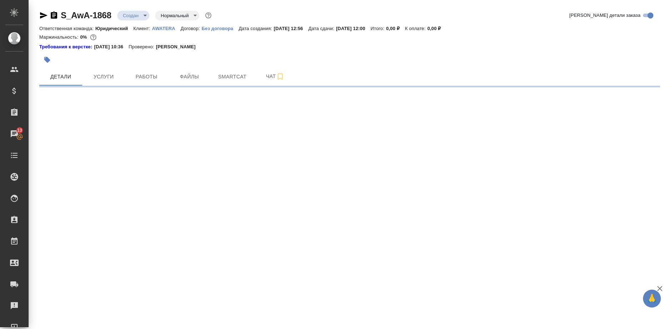
select select "RU"
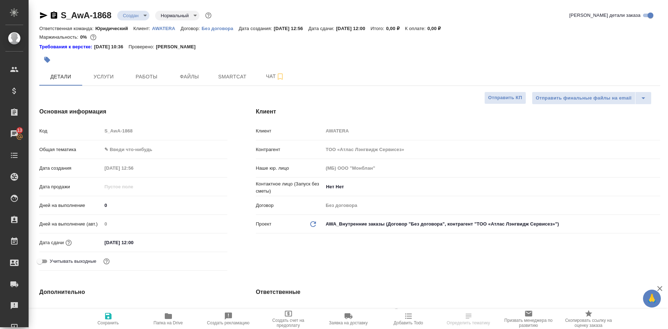
type textarea "x"
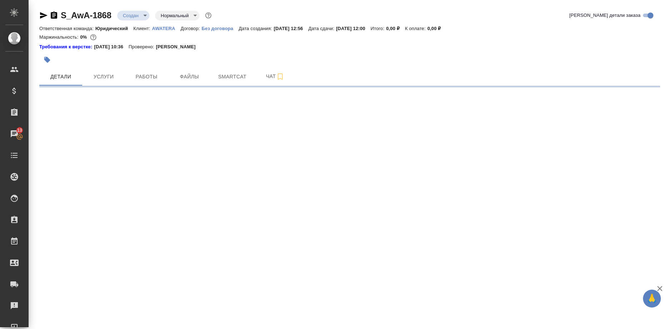
select select "RU"
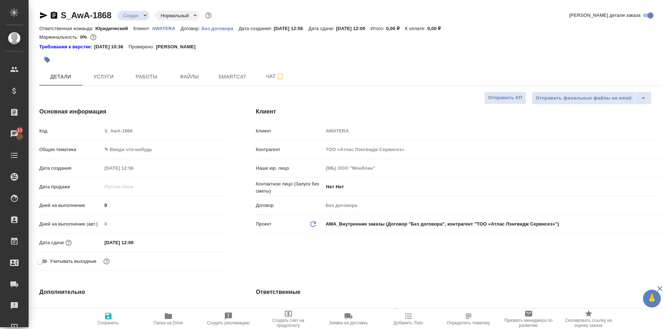
type textarea "x"
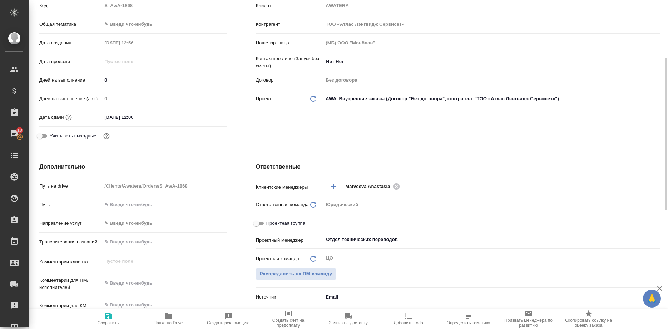
scroll to position [198, 0]
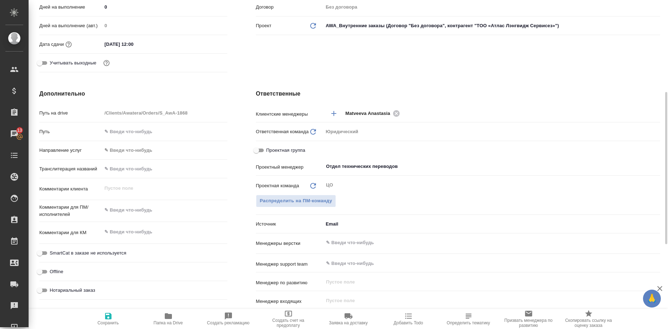
type textarea "x"
click at [152, 212] on textarea at bounding box center [164, 210] width 124 height 12
type textarea "П"
type textarea "x"
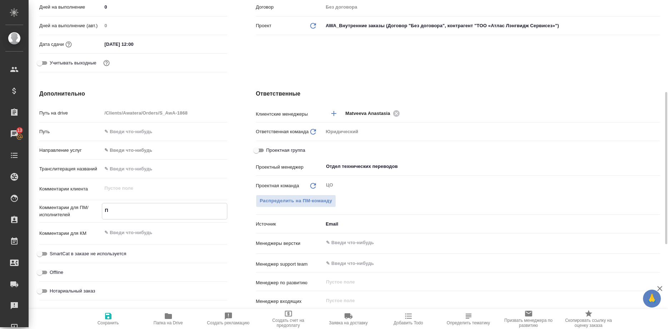
type textarea "x"
type textarea "Пе"
type textarea "x"
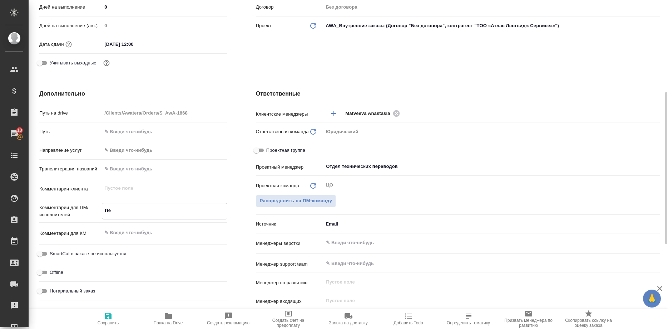
type textarea "x"
type textarea "Пес"
type textarea "x"
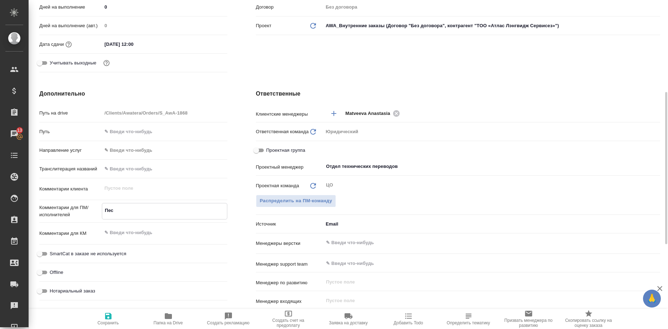
type textarea "Пе"
type textarea "x"
type textarea "П"
type textarea "x"
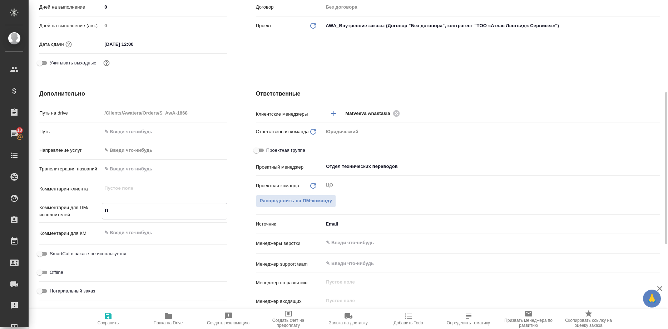
type textarea "x"
type textarea "Пс"
type textarea "x"
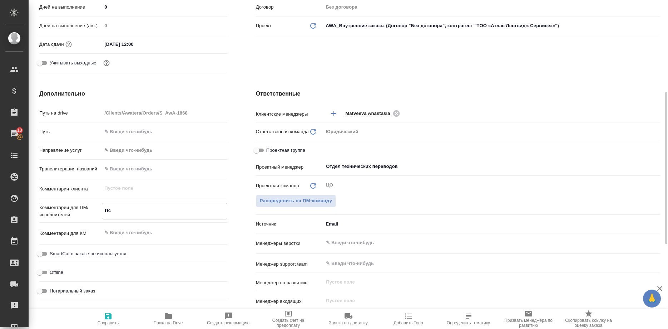
type textarea "x"
type textarea "Псв"
type textarea "x"
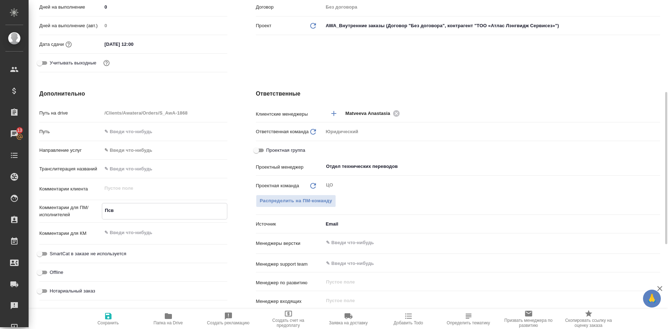
type textarea "x"
type textarea "Псве"
type textarea "x"
type textarea "Псвед"
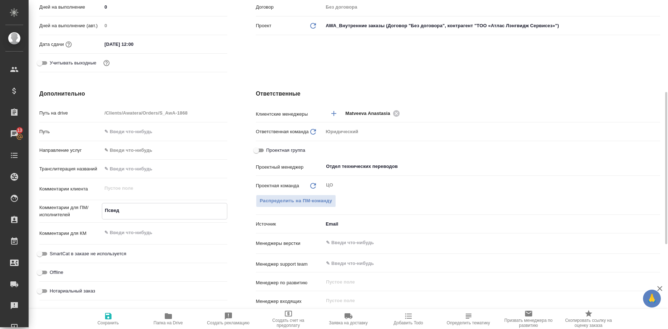
type textarea "x"
type textarea "Псведо"
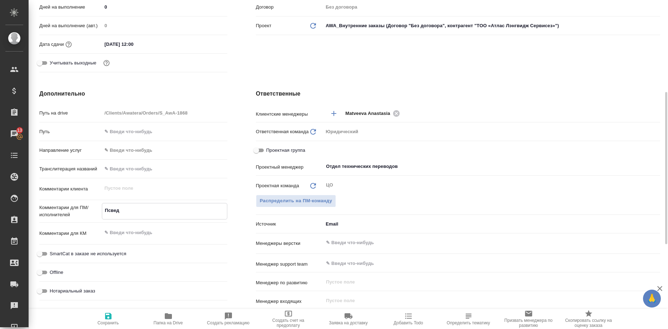
type textarea "x"
type textarea "Псведоз"
type textarea "x"
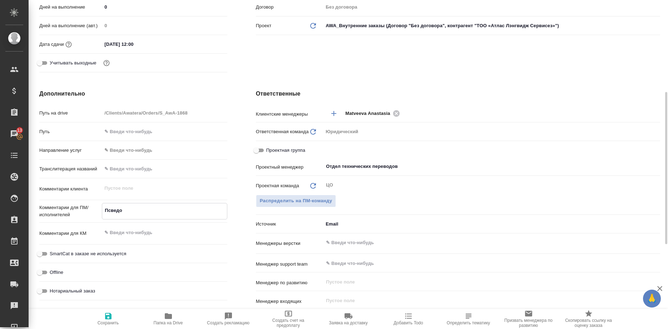
type textarea "x"
type textarea "Псведоза"
type textarea "x"
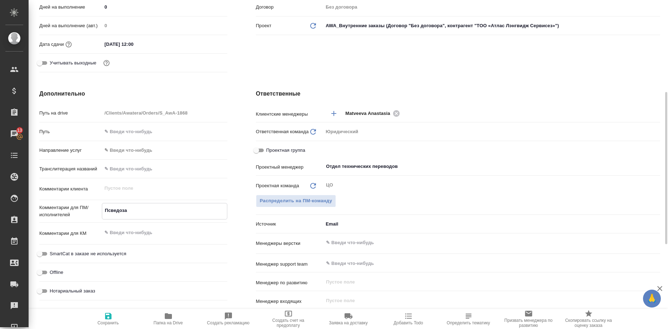
type textarea "x"
type textarea "Псведозак"
type textarea "x"
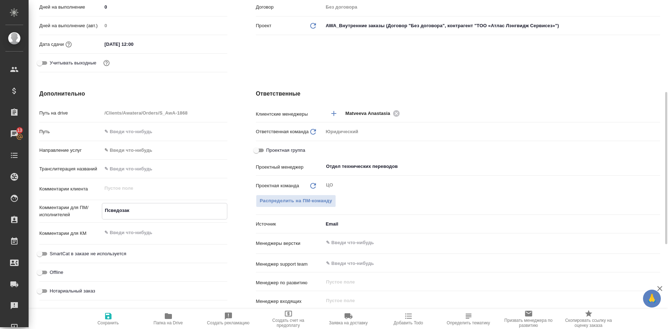
type textarea "Псведозака"
type textarea "x"
type textarea "Псведозаказ"
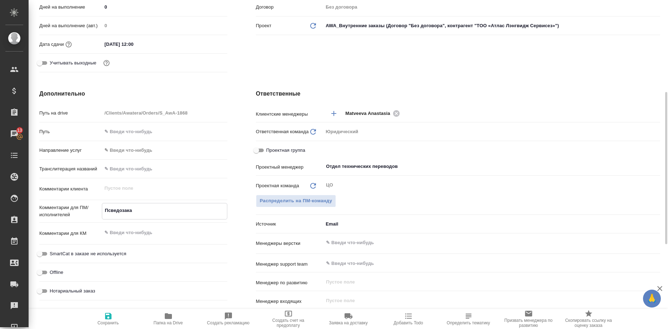
type textarea "x"
type textarea "Псеведозаказ"
type textarea "x"
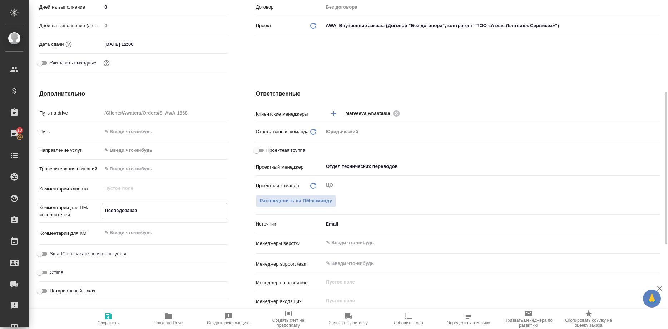
type textarea "x"
type textarea "Псевдозаказ"
type textarea "x"
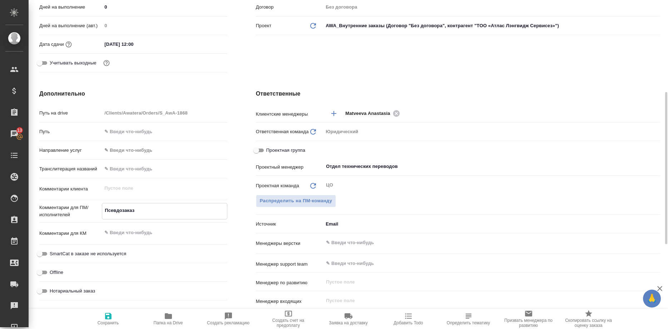
type textarea "x"
type textarea "Псевдозаказ"
type textarea "x"
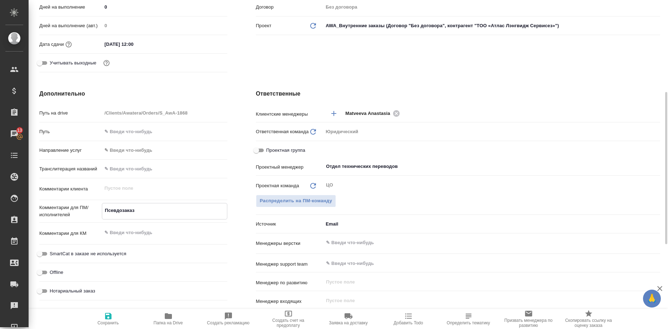
type textarea "Псевдозаказ н"
type textarea "x"
type textarea "Псевдозаказ на"
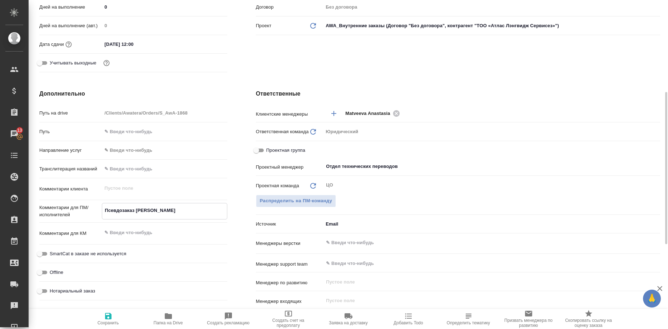
type textarea "x"
type textarea "Псевдозаказ на"
type textarea "x"
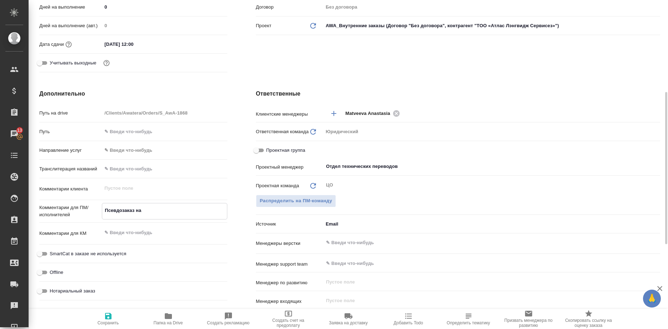
type textarea "x"
type textarea "Псевдозаказ на о"
type textarea "x"
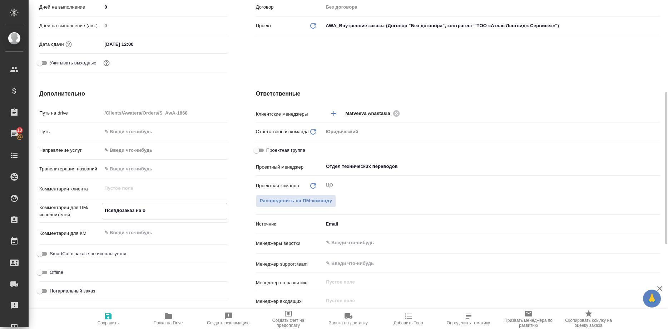
type textarea "x"
type textarea "Псевдозаказ на ос"
type textarea "x"
type textarea "Псевдозаказ на осн"
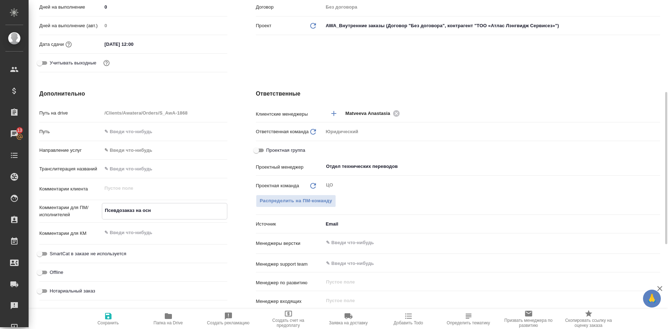
type textarea "x"
type textarea "Псевдозаказ на осно"
type textarea "x"
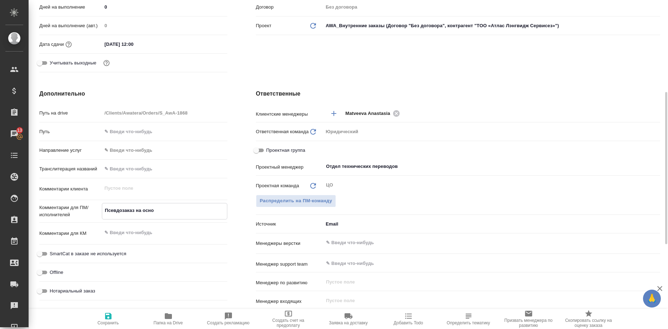
type textarea "Псевдозаказ на основ"
type textarea "x"
type textarea "Псевдозаказ на основе"
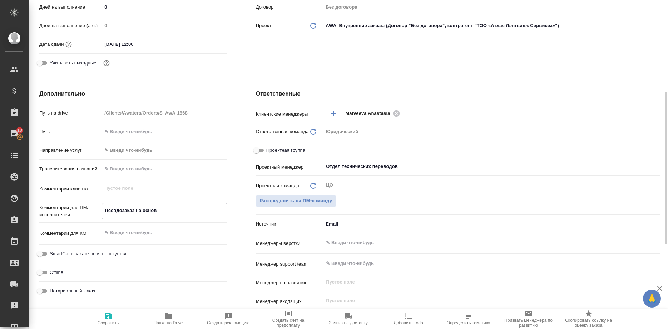
type textarea "x"
type textarea "Псевдозаказ на основе"
type textarea "x"
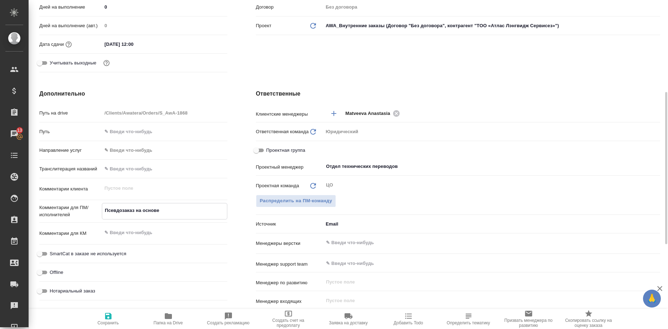
type textarea "x"
paste textarea "https://smartcat.com/editor?v=2&selectedStage=1&backUrl=%2Fprojects%2Faae82e3e-…"
type textarea "x"
type textarea "Псевдозаказ на основе https://smartcat.com/editor?v=2&selectedStage=1&backUrl=%…"
type textarea "x"
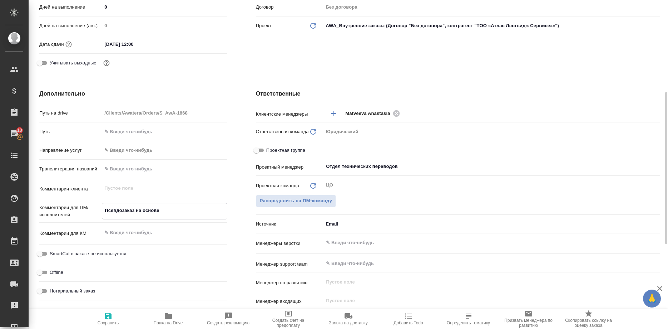
type textarea "x"
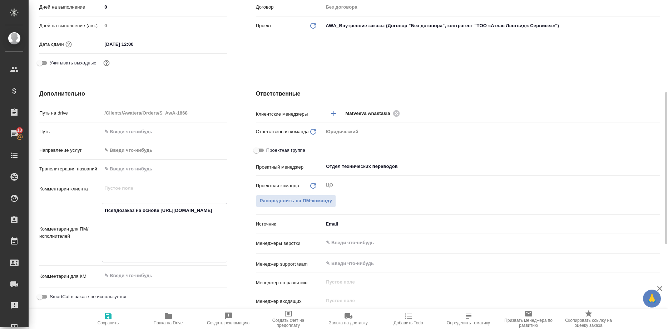
type textarea "Псевдозаказ на основе https://smartcat.com/editor?v=2&selectedStage=1&backUrl=%…"
type textarea "x"
click at [455, 176] on div "Проектный менеджер Отдел технических переводов ​" at bounding box center [458, 169] width 404 height 19
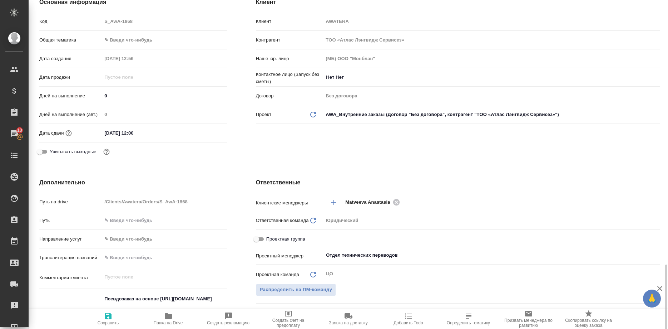
scroll to position [292, 0]
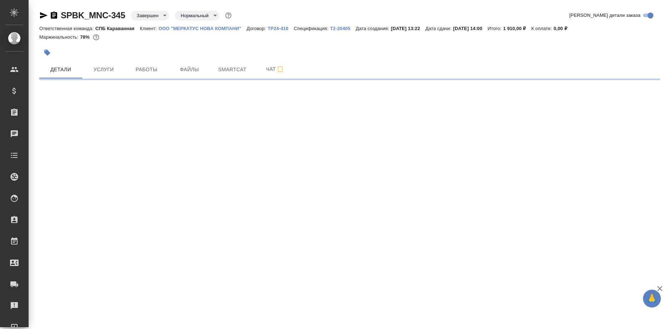
select select "RU"
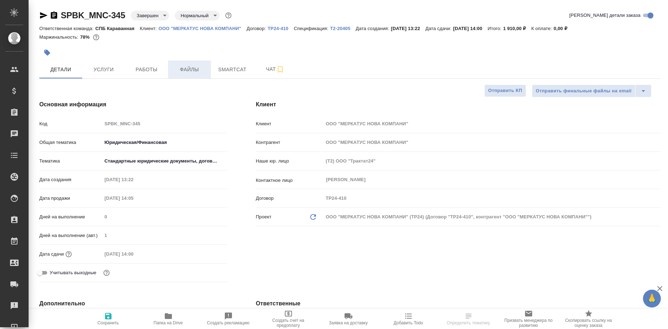
type textarea "x"
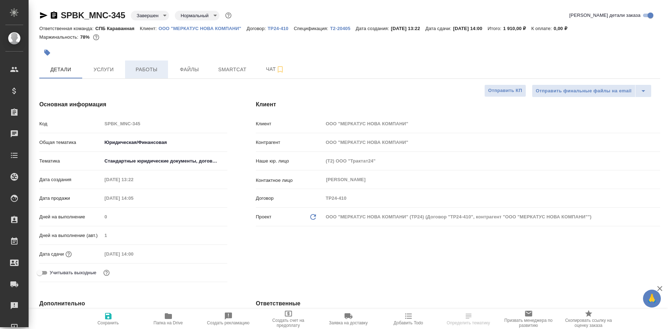
type textarea "x"
click at [155, 65] on span "Работы" at bounding box center [146, 69] width 34 height 9
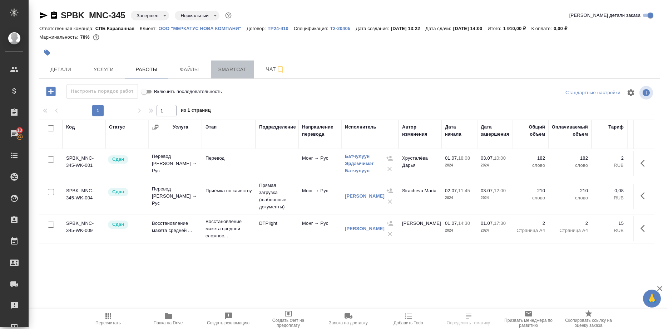
click at [232, 70] on span "Smartcat" at bounding box center [232, 69] width 34 height 9
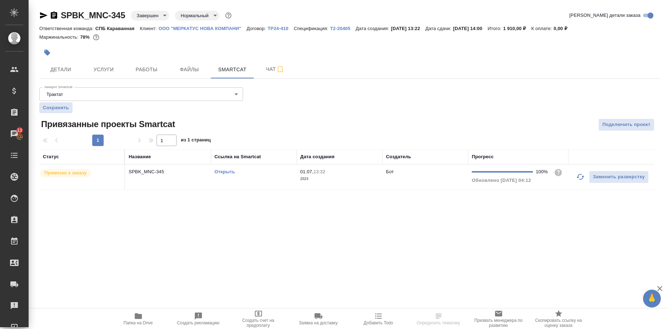
click at [223, 171] on link "Открыть" at bounding box center [225, 171] width 20 height 5
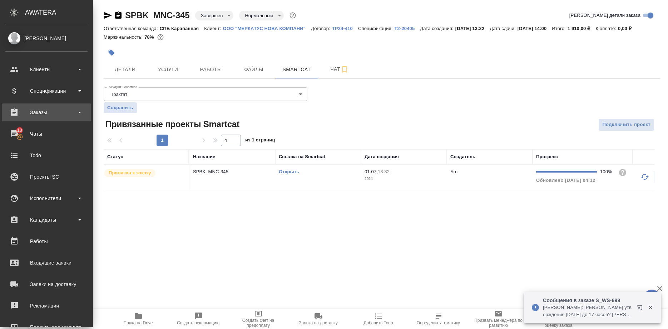
click at [37, 110] on div "Заказы" at bounding box center [46, 112] width 82 height 11
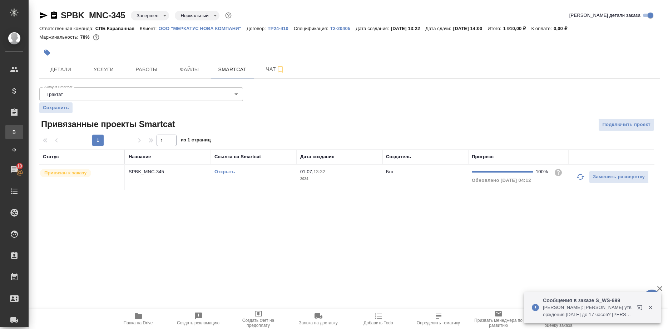
click at [11, 129] on div "Все заказы" at bounding box center [5, 131] width 11 height 7
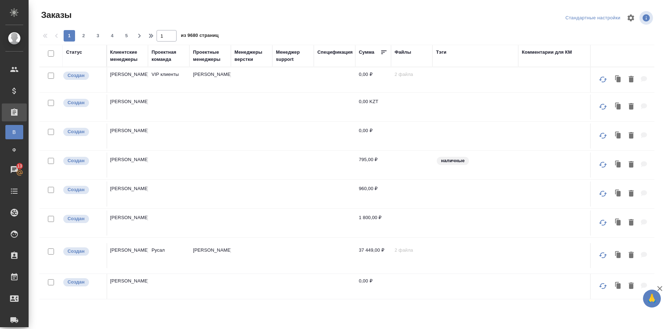
scroll to position [0, 623]
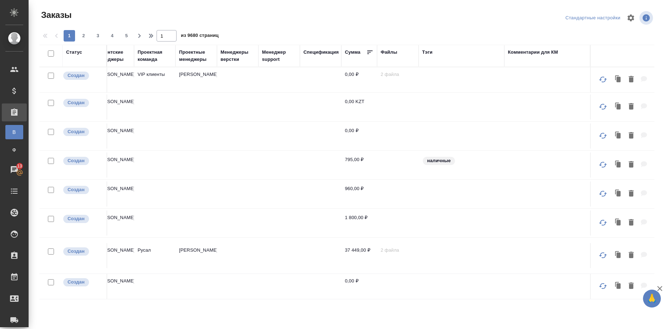
click at [242, 34] on div "1 2 3 4 5 1 из 9680 страниц" at bounding box center [349, 35] width 621 height 11
click at [153, 38] on icon "button" at bounding box center [152, 35] width 9 height 9
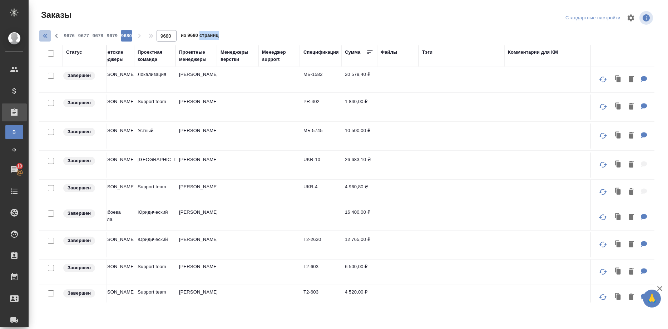
click at [41, 38] on icon "button" at bounding box center [44, 35] width 9 height 9
type input "1"
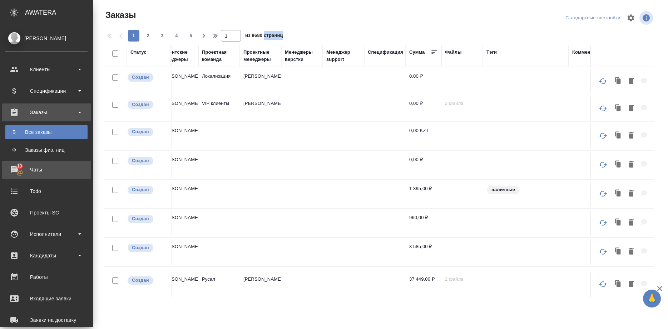
click at [17, 175] on icon at bounding box center [19, 172] width 7 height 7
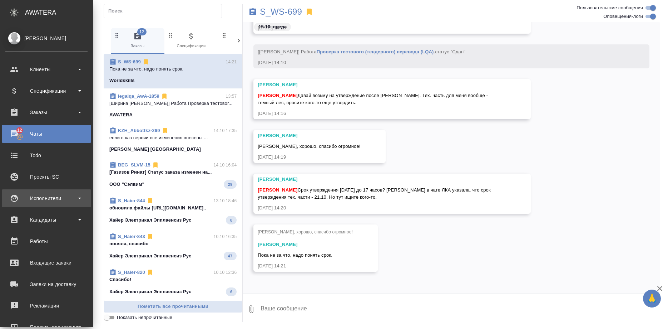
scroll to position [8248, 0]
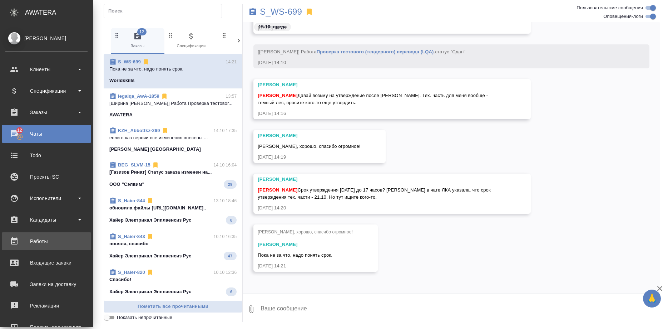
click at [40, 237] on div "Работы" at bounding box center [46, 241] width 82 height 11
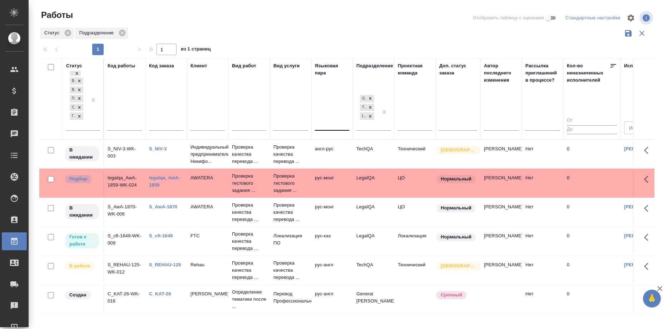
click at [327, 122] on div at bounding box center [332, 123] width 34 height 10
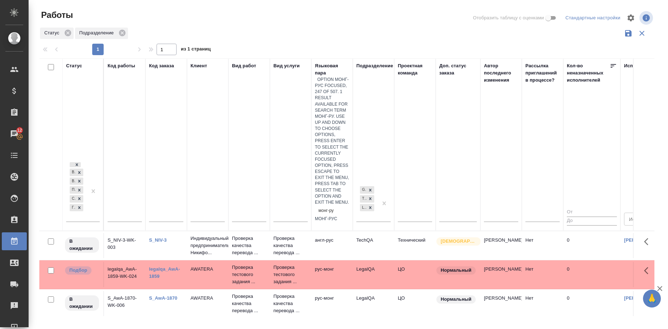
type input "монг-рус"
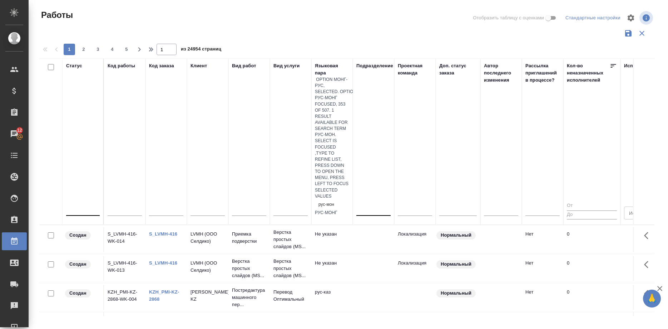
type input "рус-монг"
click at [335, 210] on div "рус-монг" at bounding box center [332, 213] width 34 height 6
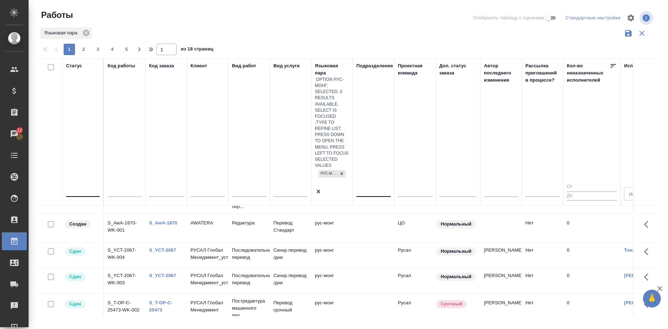
scroll to position [182, 0]
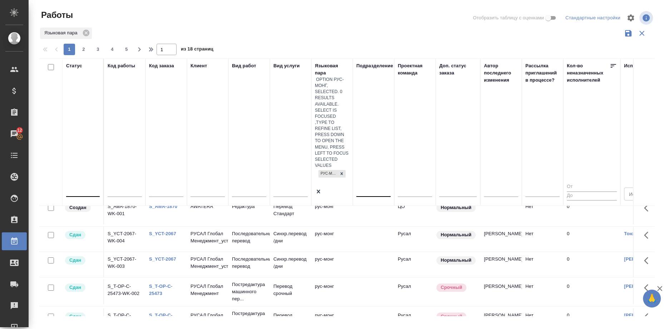
click at [158, 283] on link "S_T-OP-C-25473" at bounding box center [161, 289] width 24 height 13
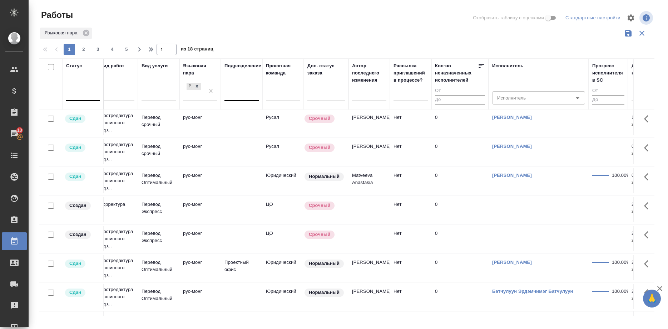
scroll to position [255, 0]
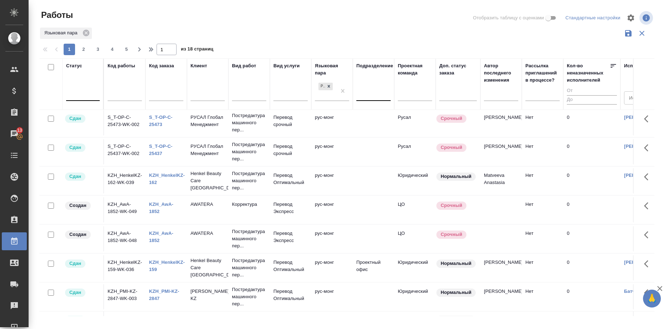
click at [149, 208] on div "KZH_AwA-1852" at bounding box center [166, 208] width 34 height 14
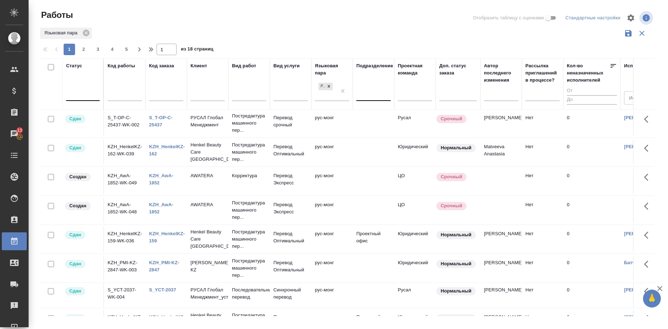
scroll to position [292, 0]
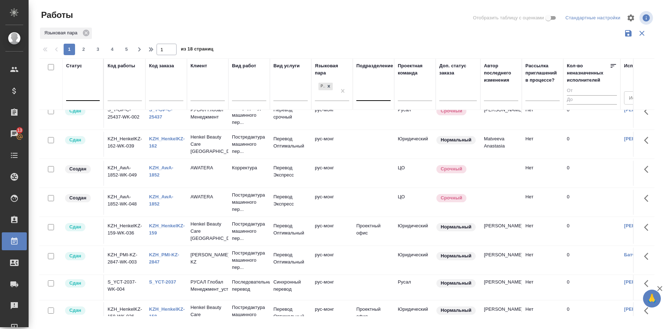
click at [158, 257] on link "KZH_PMI-KZ-2847" at bounding box center [164, 258] width 30 height 13
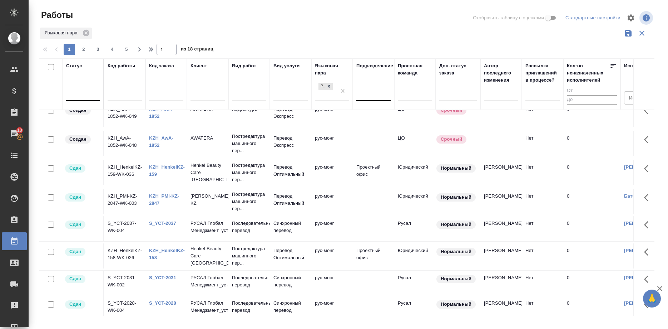
scroll to position [365, 0]
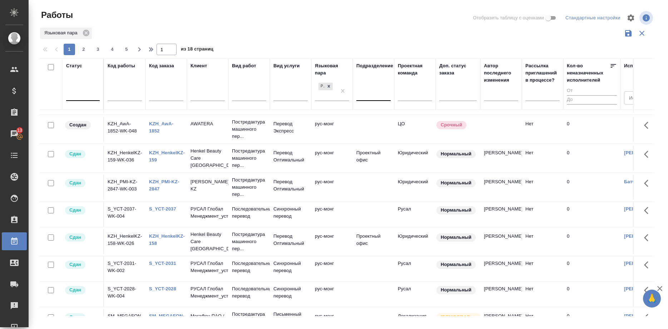
click at [167, 233] on div "KZH_HenkelKZ-158" at bounding box center [166, 239] width 34 height 14
click at [165, 235] on link "KZH_HenkelKZ-158" at bounding box center [167, 239] width 36 height 13
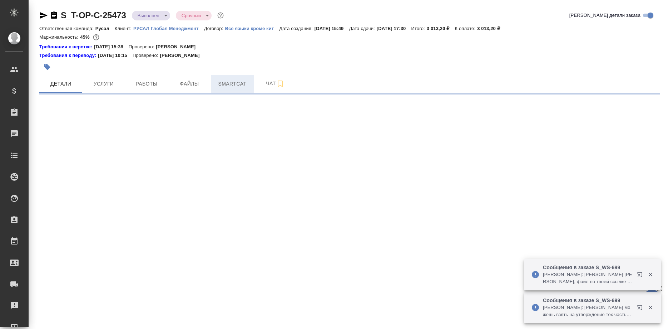
select select "RU"
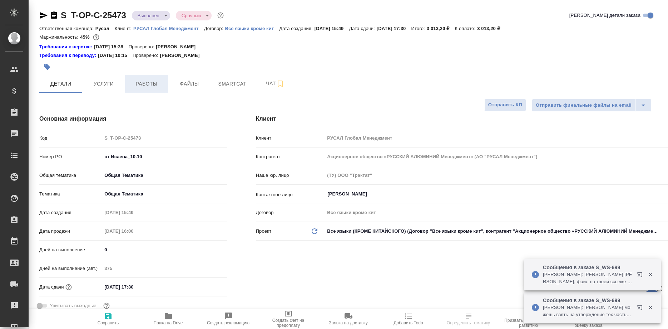
type textarea "x"
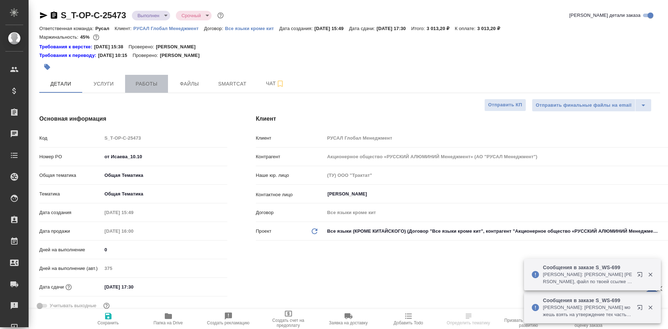
type textarea "x"
click at [154, 84] on span "Работы" at bounding box center [146, 83] width 34 height 9
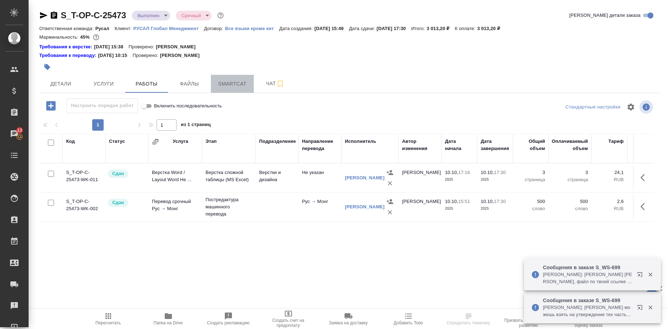
click at [224, 83] on span "Smartcat" at bounding box center [232, 83] width 34 height 9
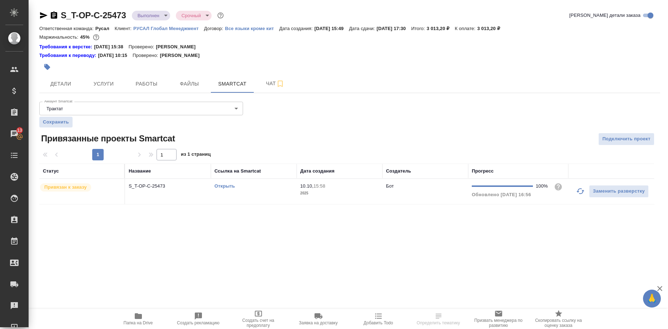
click at [226, 186] on link "Открыть" at bounding box center [225, 185] width 20 height 5
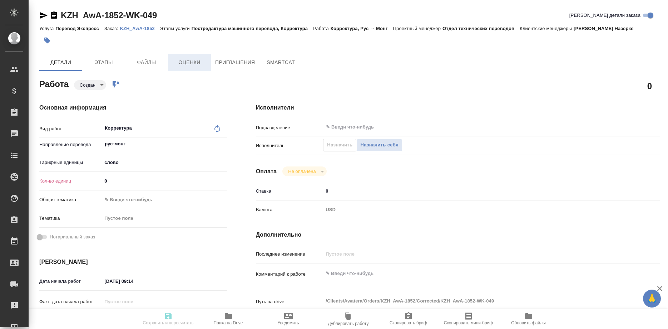
type textarea "x"
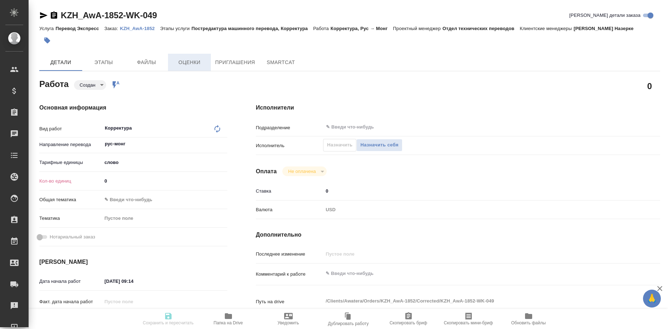
type textarea "x"
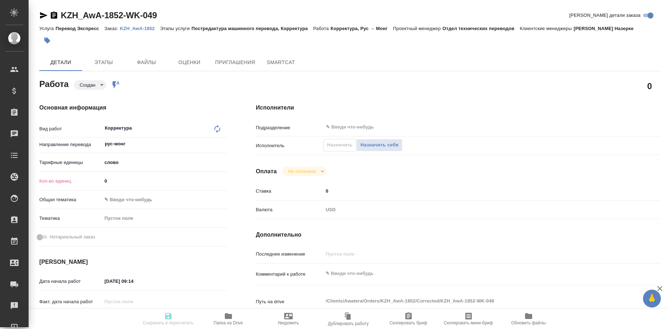
type textarea "x"
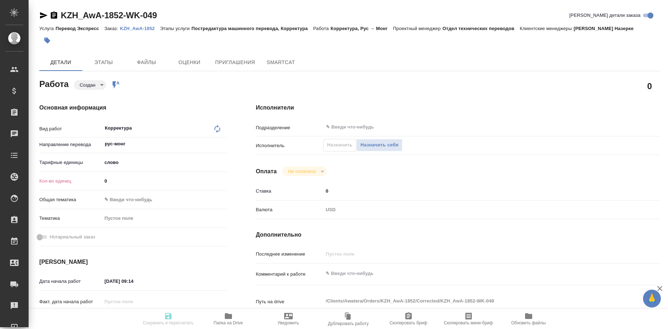
type textarea "x"
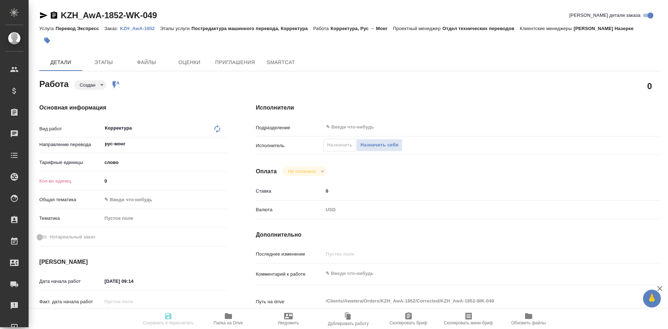
type textarea "x"
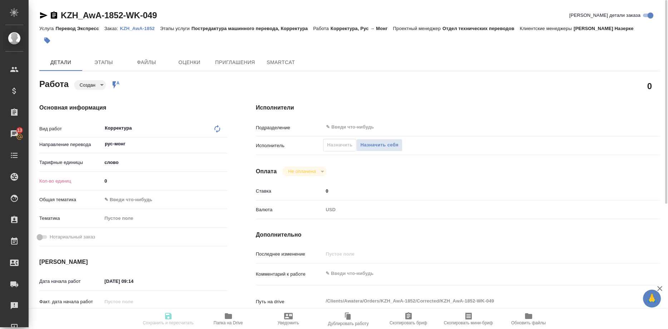
click at [131, 29] on p "KZH_AwA-1852" at bounding box center [140, 28] width 40 height 5
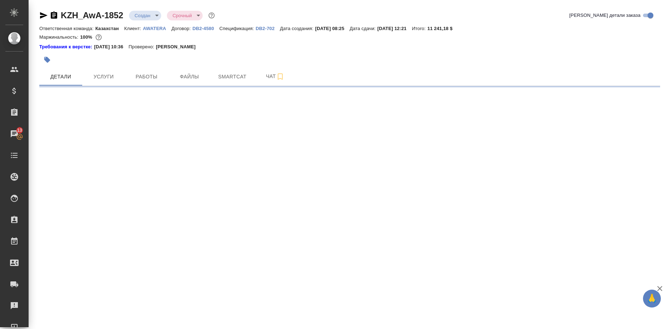
select select "RU"
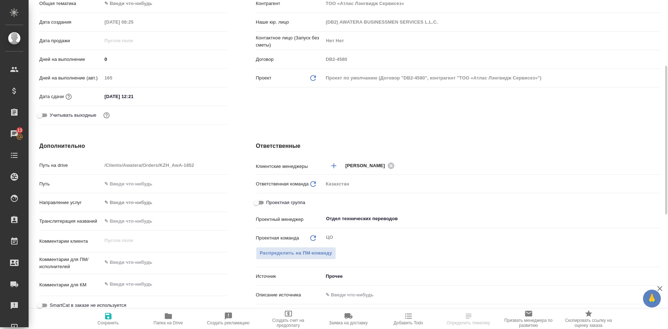
type textarea "x"
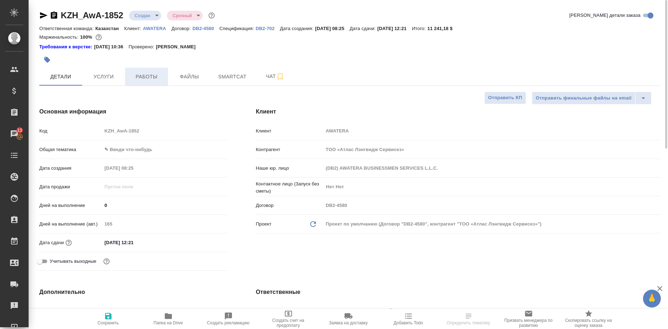
click at [149, 79] on span "Работы" at bounding box center [146, 76] width 34 height 9
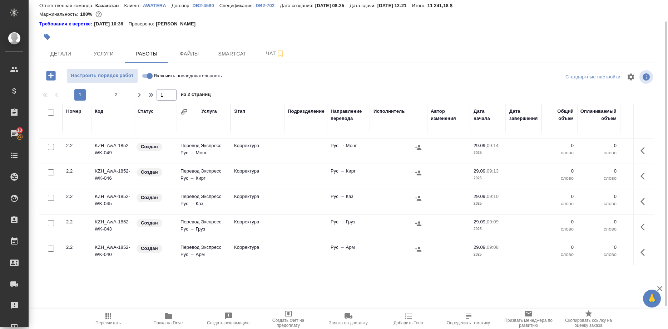
scroll to position [561, 0]
click at [114, 92] on span "2" at bounding box center [115, 94] width 11 height 7
type input "2"
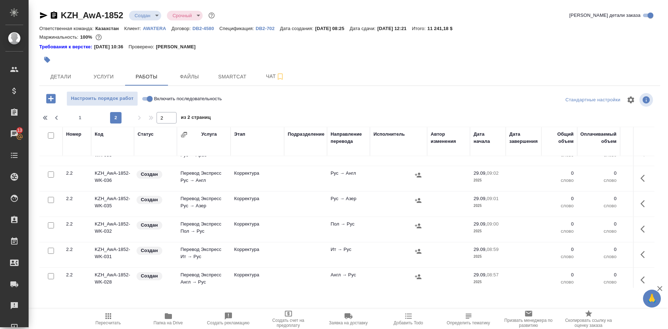
scroll to position [0, 0]
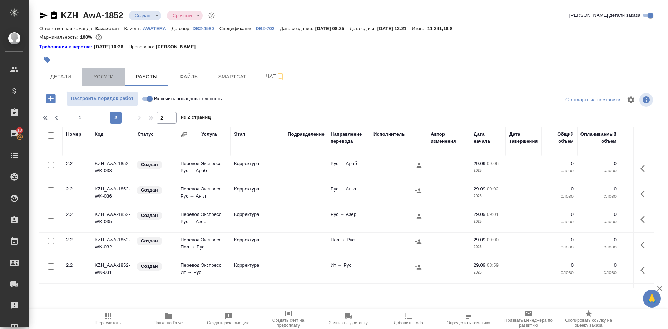
click at [105, 81] on span "Услуги" at bounding box center [104, 76] width 34 height 9
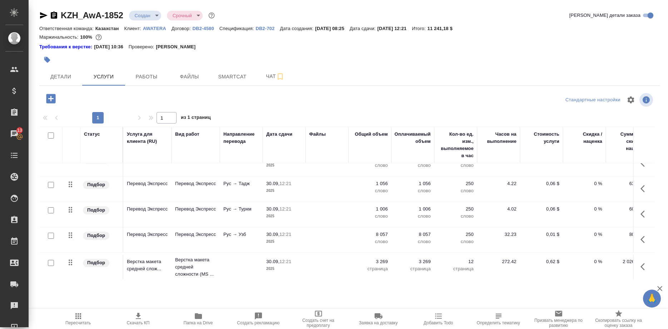
scroll to position [293, 0]
click at [64, 78] on span "Детали" at bounding box center [61, 76] width 34 height 9
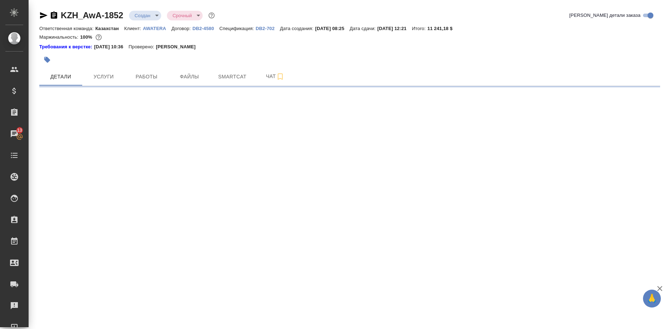
select select "RU"
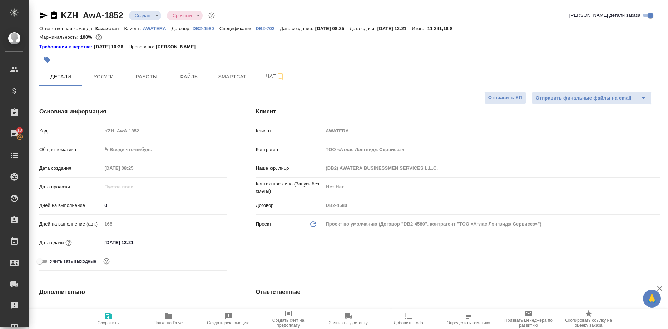
type textarea "x"
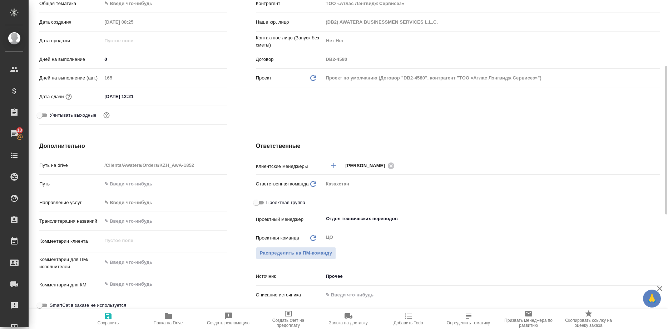
scroll to position [292, 0]
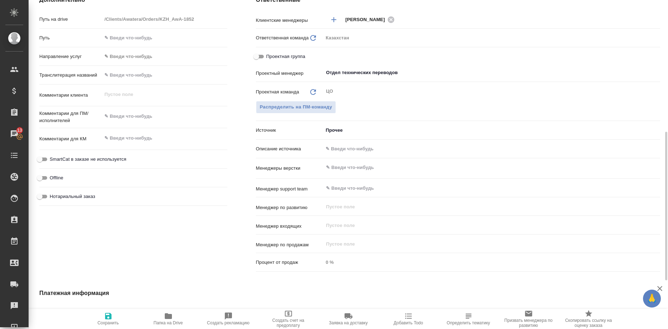
type textarea "x"
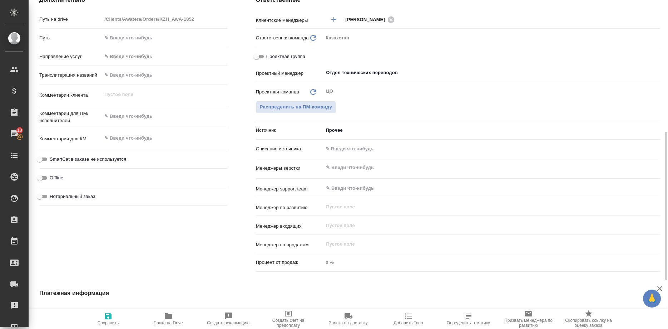
type textarea "x"
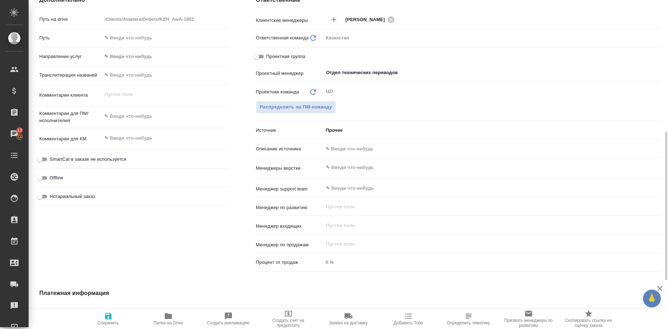
type textarea "x"
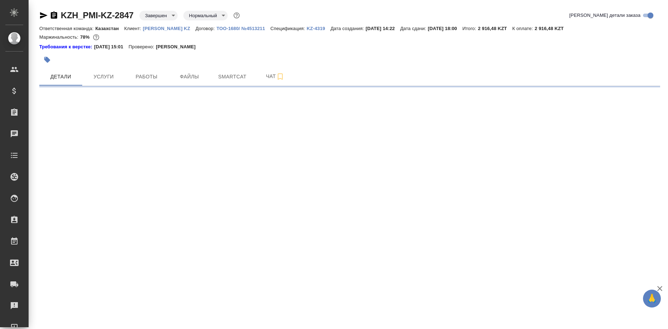
select select "RU"
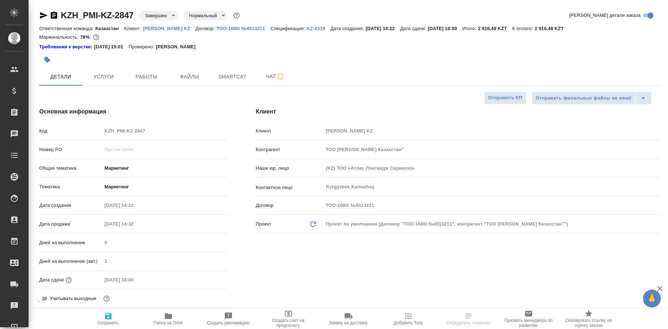
type textarea "x"
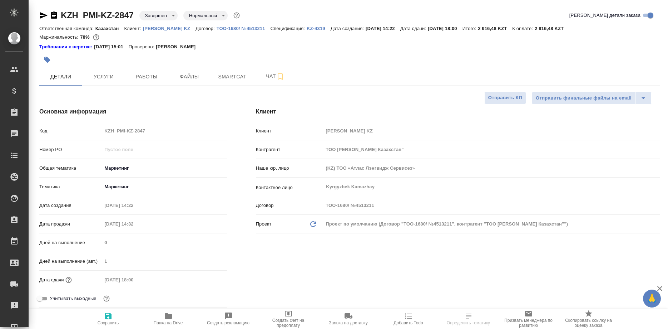
type textarea "x"
click at [138, 75] on span "Работы" at bounding box center [146, 76] width 34 height 9
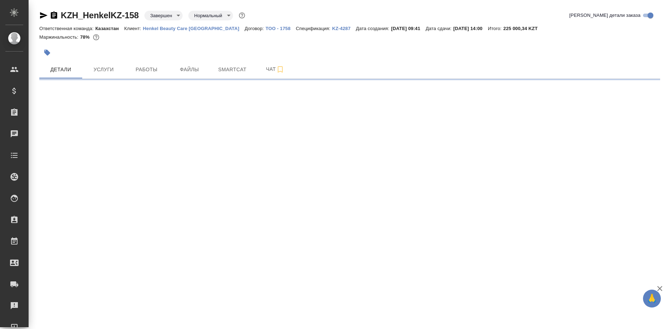
select select "RU"
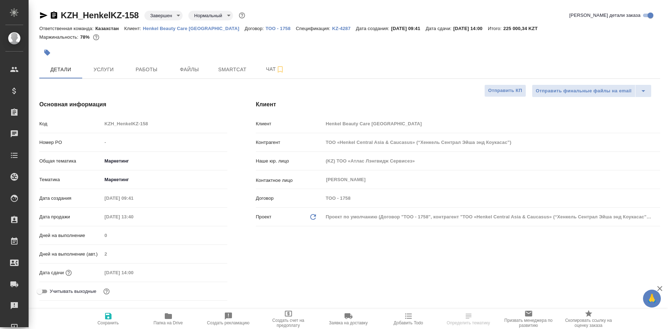
type textarea "x"
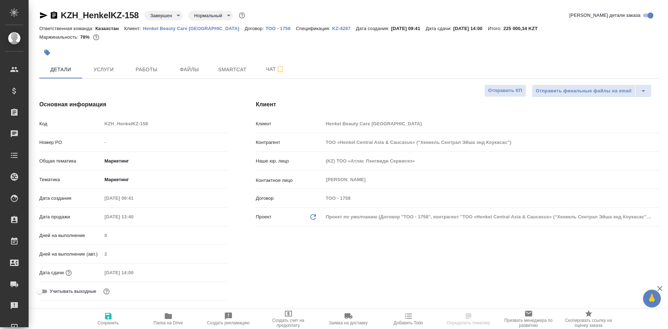
type textarea "x"
click at [146, 73] on span "Работы" at bounding box center [146, 69] width 34 height 9
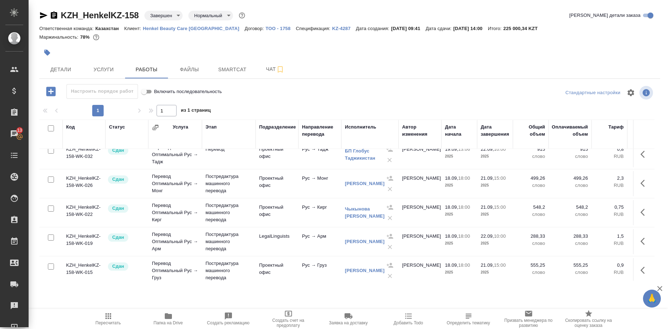
scroll to position [78, 0]
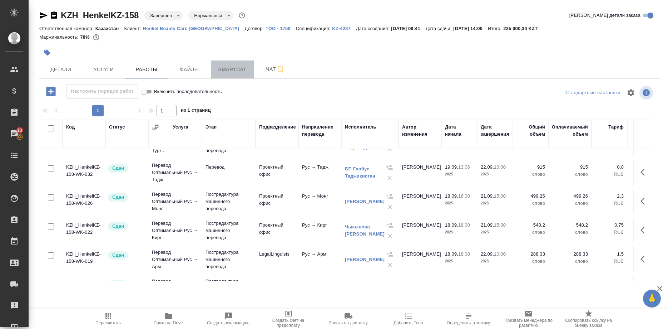
click at [232, 69] on span "Smartcat" at bounding box center [232, 69] width 34 height 9
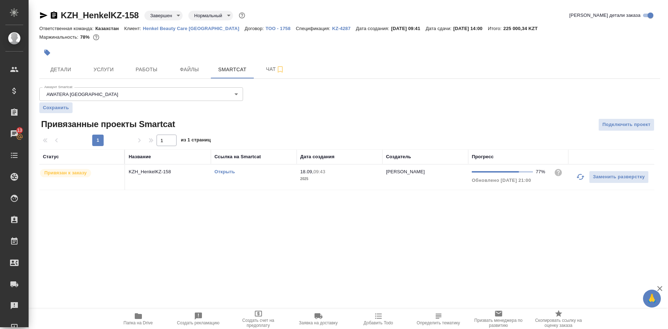
click at [225, 171] on link "Открыть" at bounding box center [225, 171] width 20 height 5
click at [229, 172] on link "Открыть" at bounding box center [225, 171] width 20 height 5
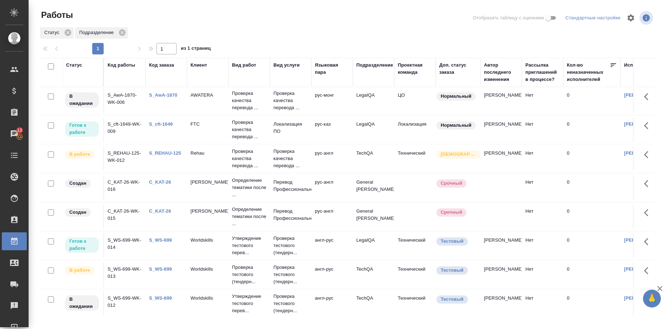
scroll to position [109, 0]
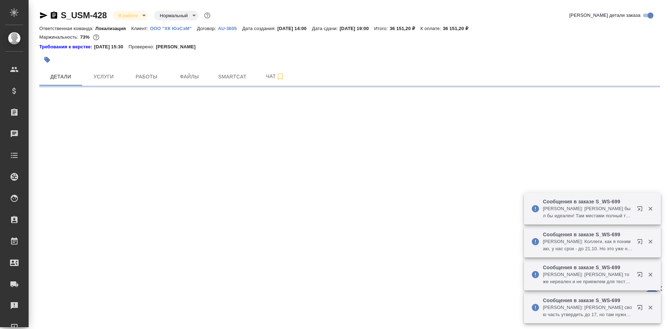
select select "RU"
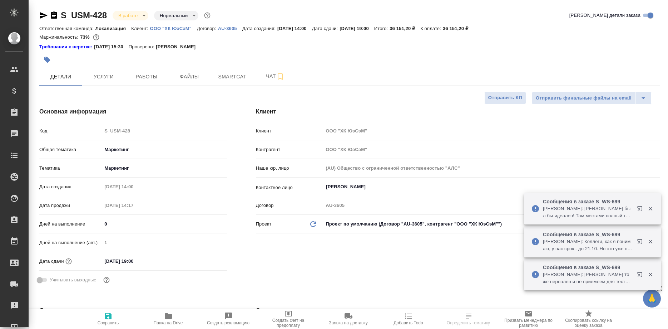
type textarea "x"
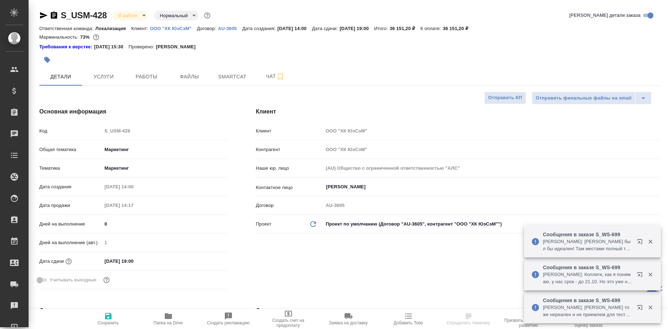
type textarea "x"
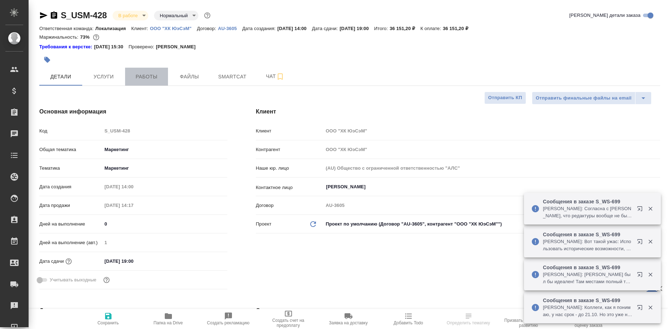
click at [151, 74] on span "Работы" at bounding box center [146, 76] width 34 height 9
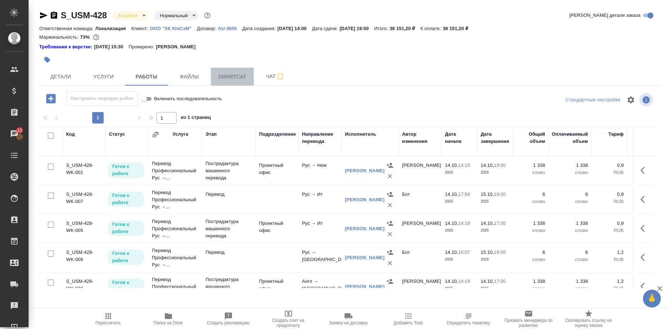
click at [235, 74] on span "Smartcat" at bounding box center [232, 76] width 34 height 9
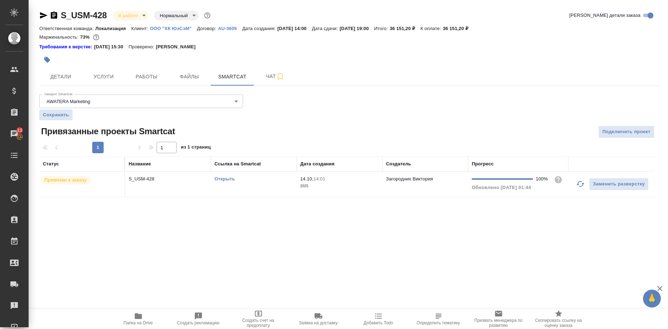
click at [218, 178] on link "Открыть" at bounding box center [225, 178] width 20 height 5
click at [226, 178] on link "Открыть" at bounding box center [225, 178] width 20 height 5
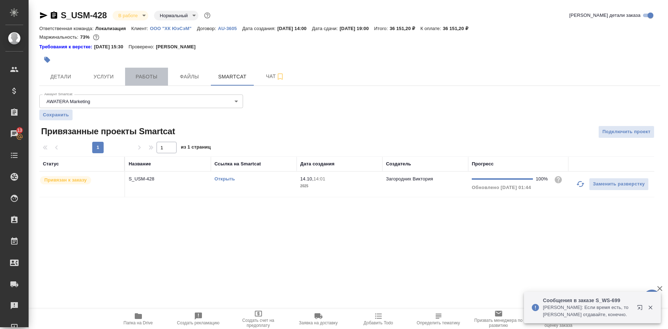
click at [155, 77] on span "Работы" at bounding box center [146, 76] width 34 height 9
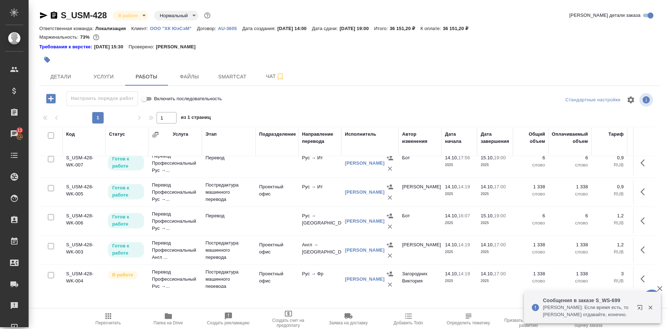
scroll to position [68, 0]
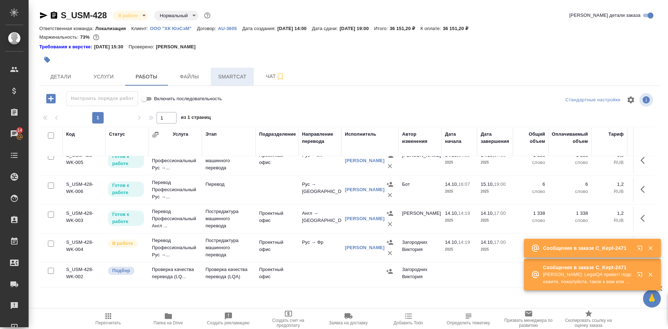
click at [234, 75] on span "Smartcat" at bounding box center [232, 76] width 34 height 9
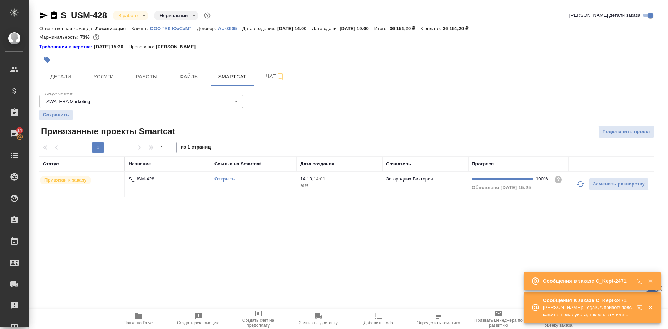
click at [226, 179] on link "Открыть" at bounding box center [225, 178] width 20 height 5
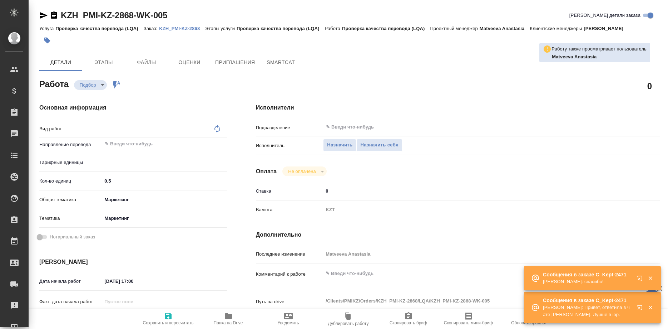
type textarea "x"
type textarea "Проверка качества перевода (LQA)"
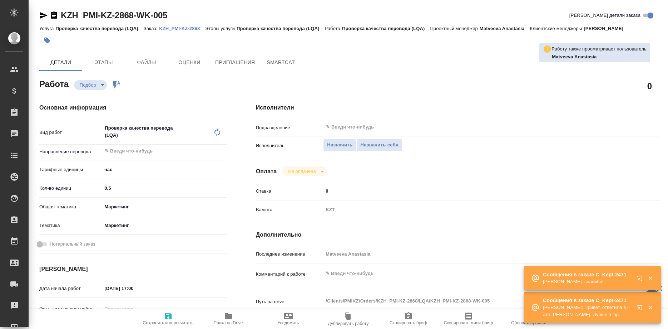
type textarea "x"
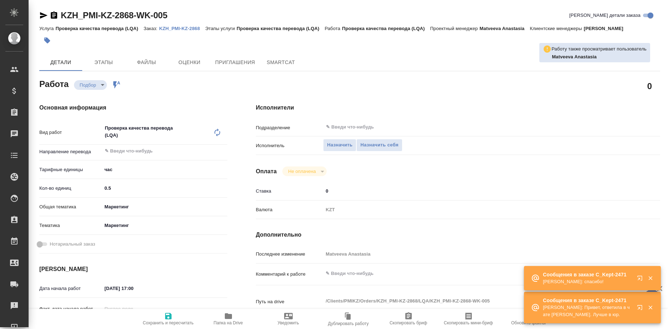
type textarea "x"
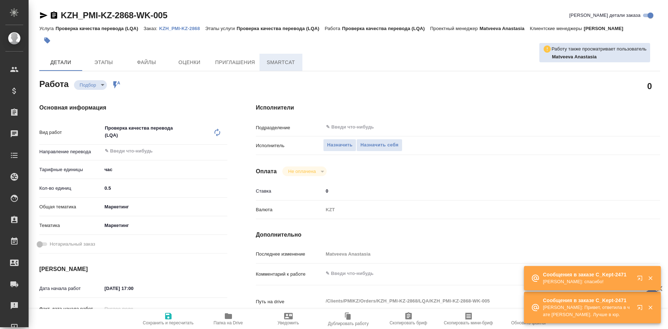
type textarea "x"
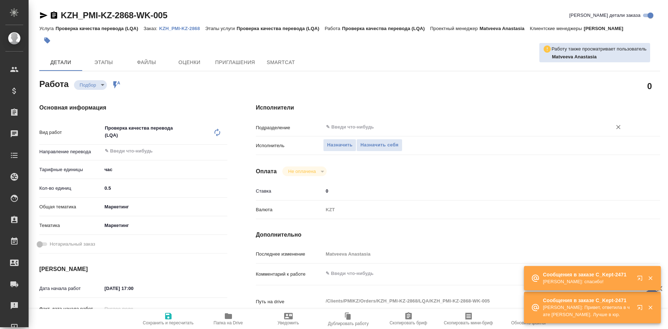
click at [342, 123] on input "text" at bounding box center [462, 127] width 275 height 9
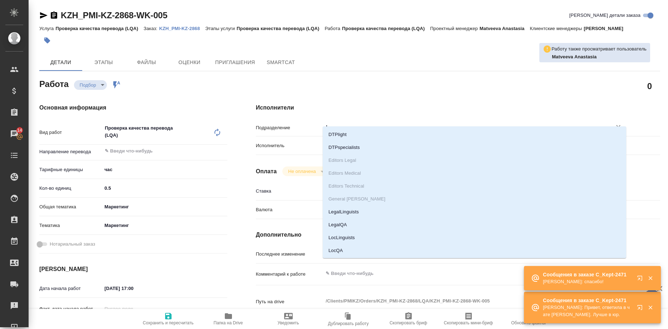
type input "le"
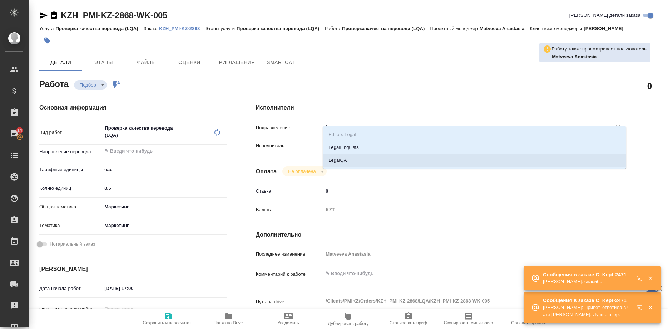
click at [331, 159] on li "LegalQA" at bounding box center [475, 160] width 304 height 13
type textarea "x"
type input "LegalQA"
type textarea "x"
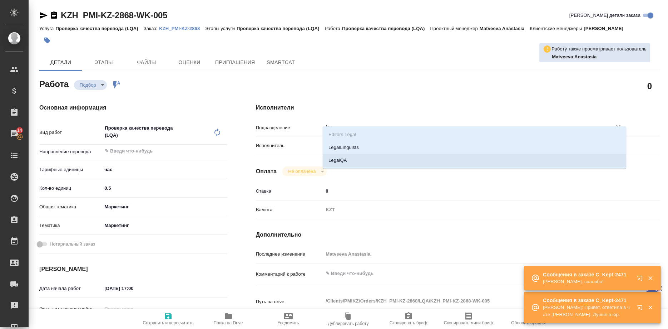
type textarea "x"
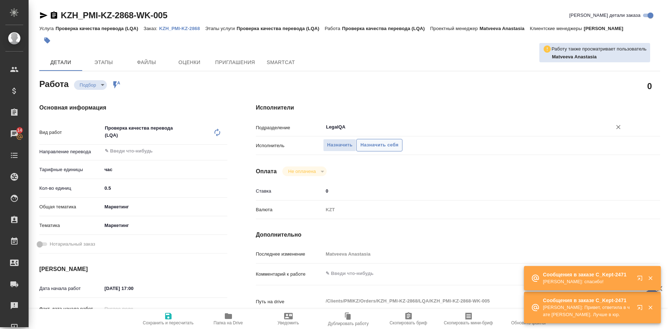
type input "LegalQA"
click at [371, 141] on span "Назначить себя" at bounding box center [379, 145] width 38 height 8
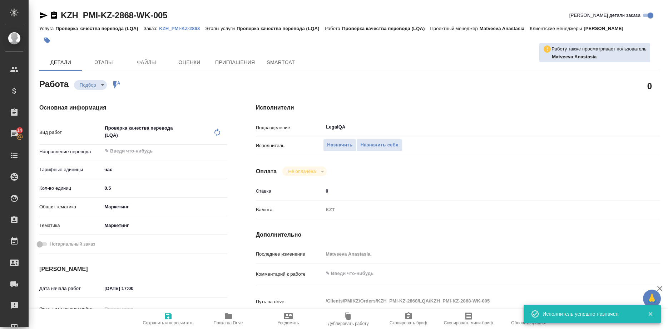
click at [166, 317] on icon "button" at bounding box center [168, 316] width 6 height 6
type textarea "x"
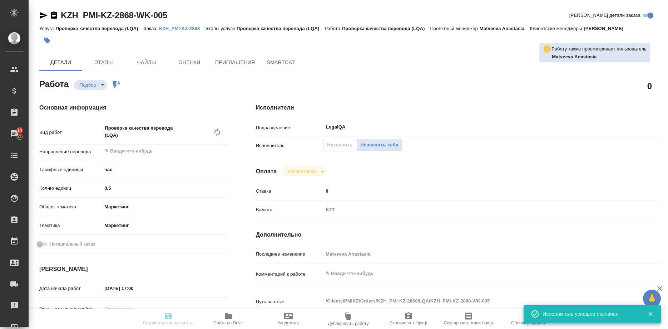
type textarea "x"
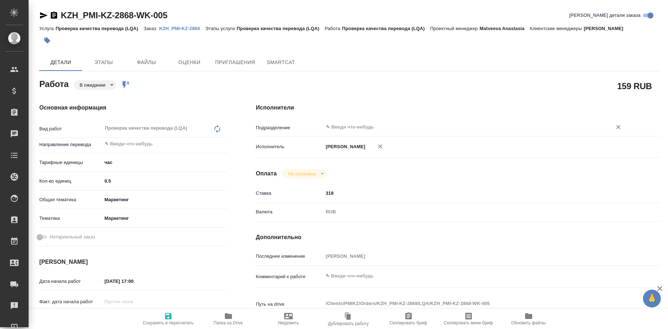
click at [359, 123] on input "text" at bounding box center [462, 127] width 275 height 9
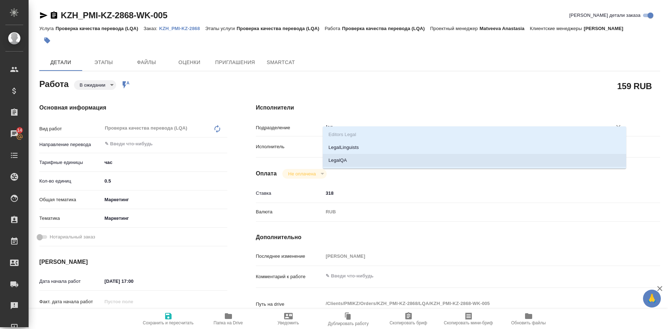
click at [340, 160] on li "LegalQA" at bounding box center [475, 160] width 304 height 13
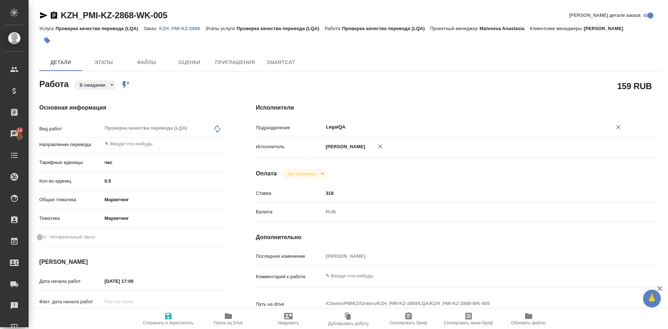
type input "LegalQA"
click at [167, 318] on icon "button" at bounding box center [168, 316] width 6 height 6
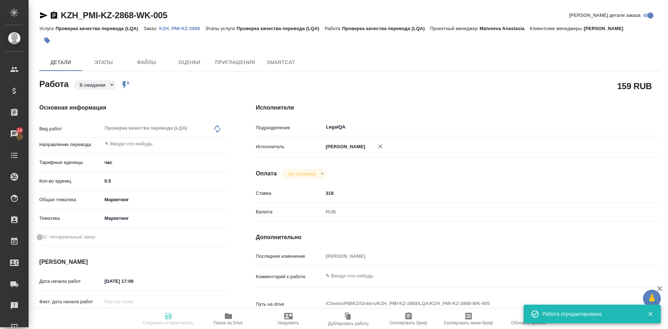
type input "pending"
type input "5a8b1489cc6b4906c91bfd93"
type input "0.5"
type input "marketing"
type input "5a8b8b956a9677013d343d63"
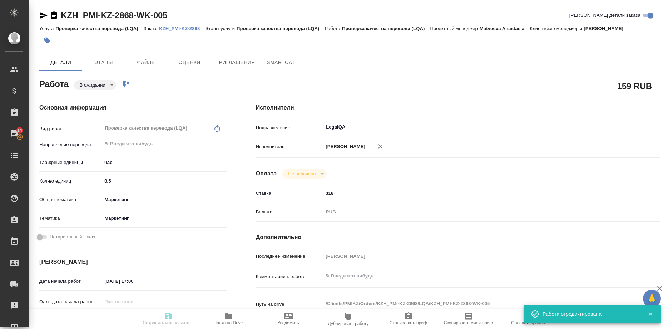
type input "[DATE] 17:00"
type input "[DATE] 18:00"
type input "LegalQA"
type input "notPayed"
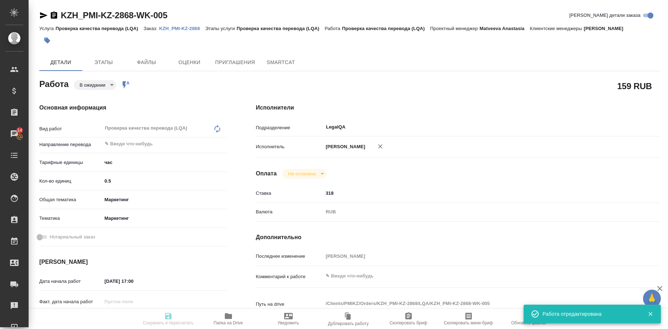
type input "318"
type input "RUB"
type input "[PERSON_NAME]"
type input "KZH_PMI-KZ-2868"
type input "Проверка качества перевода (LQA)"
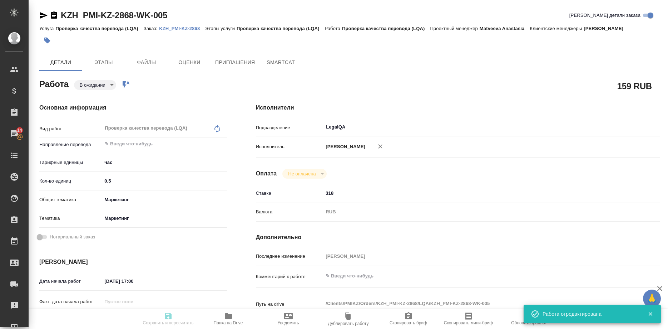
type input "Проверка качества перевода (LQA)"
type input "[PERSON_NAME]"
type input "/Clients/PMIKZ/Orders/KZH_PMI-KZ-2868"
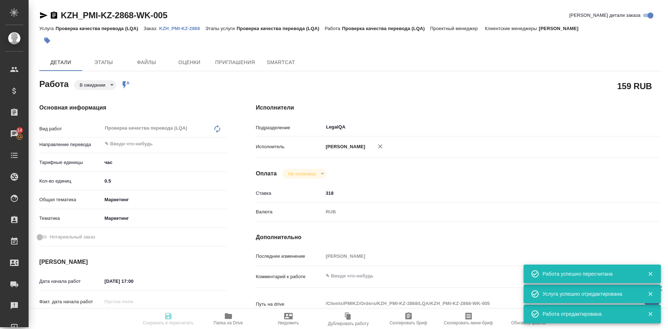
type input "pending"
type input "5a8b1489cc6b4906c91bfd93"
type input "0.5"
type input "marketing"
type input "5a8b8b956a9677013d343d63"
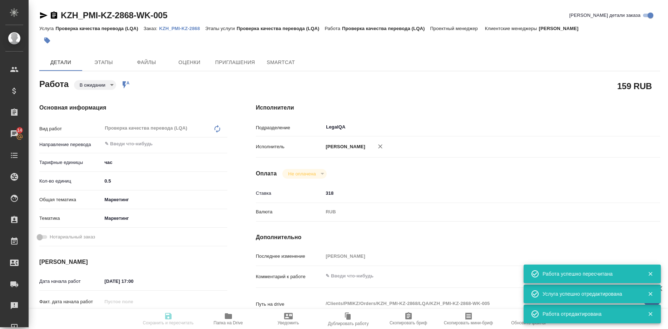
type input "[DATE] 17:00"
type input "[DATE] 18:00"
type input "LegalQA"
type input "notPayed"
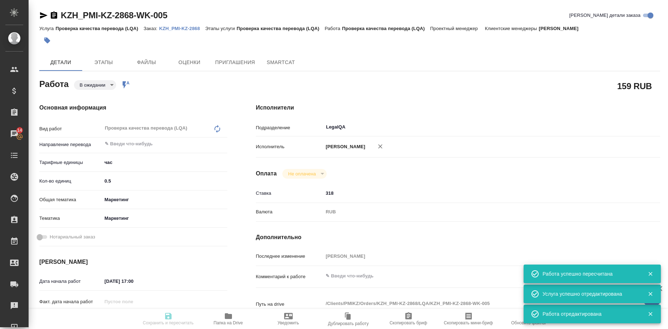
type input "318"
type input "RUB"
type input "[PERSON_NAME]"
type input "KZH_PMI-KZ-2868"
type input "Проверка качества перевода (LQA)"
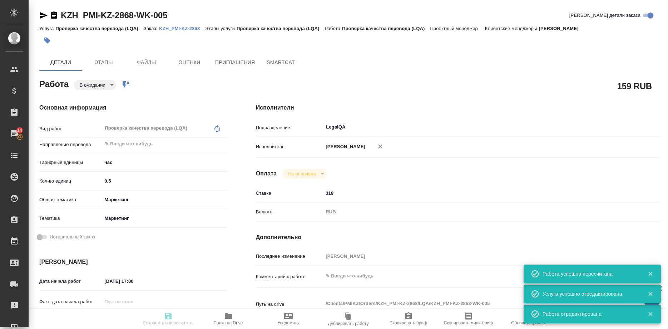
type input "Проверка качества перевода (LQA)"
type input "[PERSON_NAME]"
type input "/Clients/PMIKZ/Orders/KZH_PMI-KZ-2868"
click at [167, 318] on icon "button" at bounding box center [168, 316] width 6 height 6
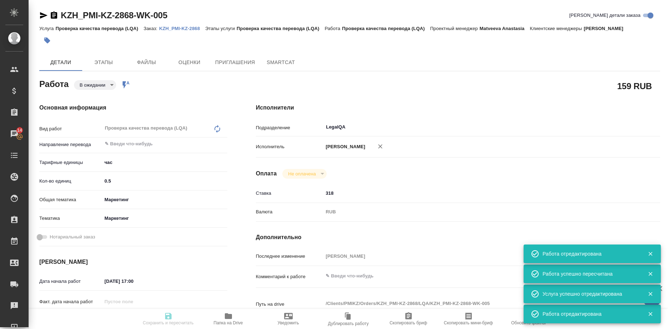
type input "pending"
type input "5a8b1489cc6b4906c91bfd93"
type input "0.5"
type input "marketing"
type input "5a8b8b956a9677013d343d63"
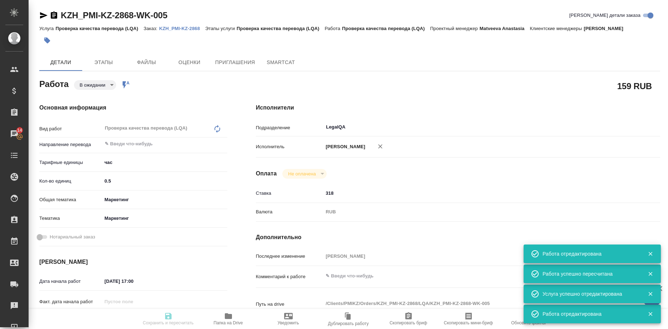
type input "[DATE] 17:00"
type input "[DATE] 18:00"
type input "LegalQA"
type input "notPayed"
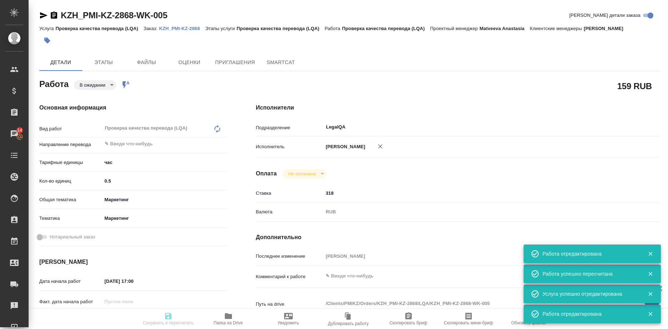
type input "318"
type input "RUB"
type input "[PERSON_NAME]"
type input "KZH_PMI-KZ-2868"
type input "Проверка качества перевода (LQA)"
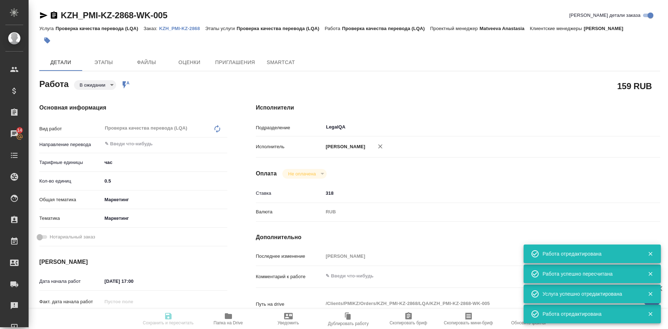
type input "Проверка качества перевода (LQA)"
type input "[PERSON_NAME]"
type input "/Clients/PMIKZ/Orders/KZH_PMI-KZ-2868"
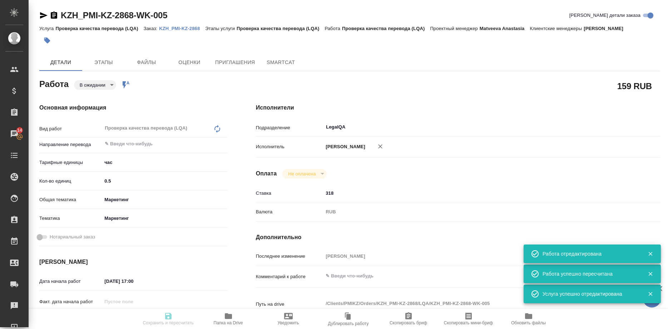
type input "pending"
type input "5a8b1489cc6b4906c91bfd93"
type input "0.5"
type input "marketing"
type input "5a8b8b956a9677013d343d63"
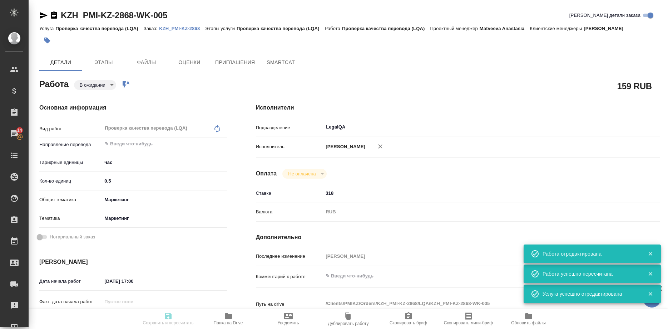
type input "[DATE] 17:00"
type input "[DATE] 18:00"
type input "LegalQA"
type input "notPayed"
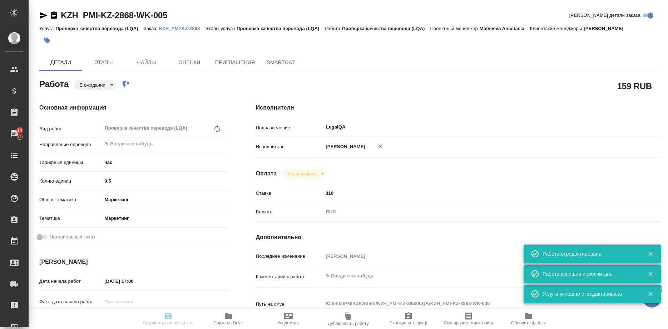
type input "318"
type input "RUB"
type input "[PERSON_NAME]"
type input "KZH_PMI-KZ-2868"
type input "Проверка качества перевода (LQA)"
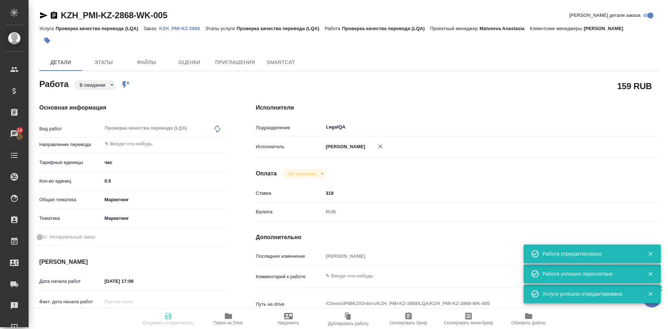
type input "Проверка качества перевода (LQA)"
type input "[PERSON_NAME]"
type input "/Clients/PMIKZ/Orders/KZH_PMI-KZ-2868"
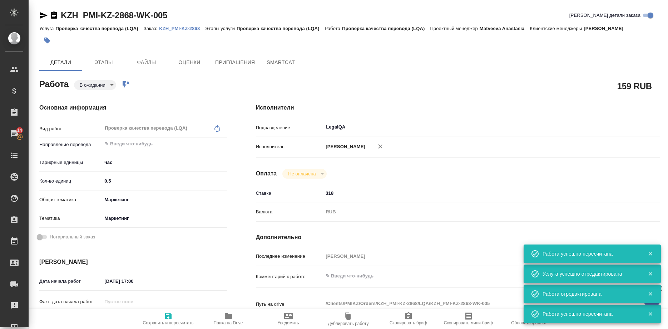
click at [185, 28] on p "KZH_PMI-KZ-2868" at bounding box center [182, 28] width 46 height 5
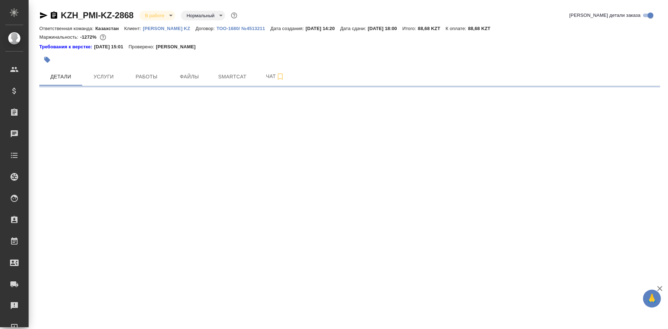
select select "RU"
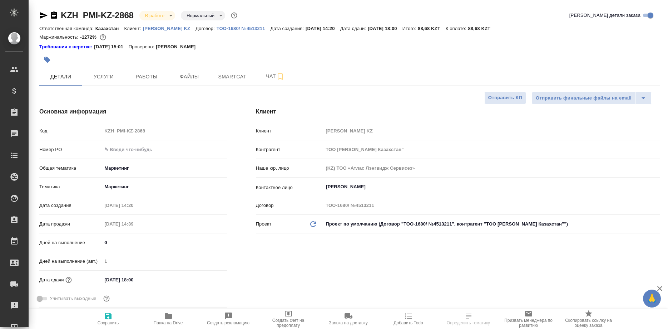
type textarea "x"
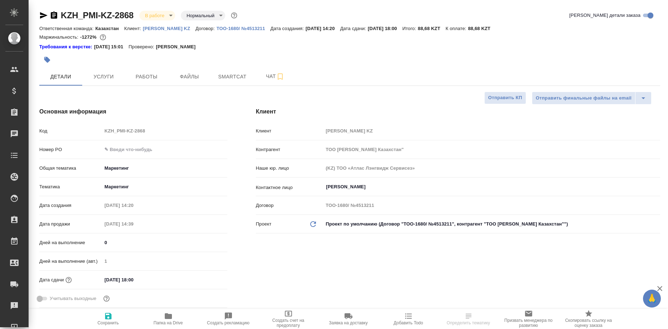
type textarea "x"
type input "Matveeva Anastasia"
type input "[PERSON_NAME]"
click at [143, 74] on span "Работы" at bounding box center [146, 76] width 34 height 9
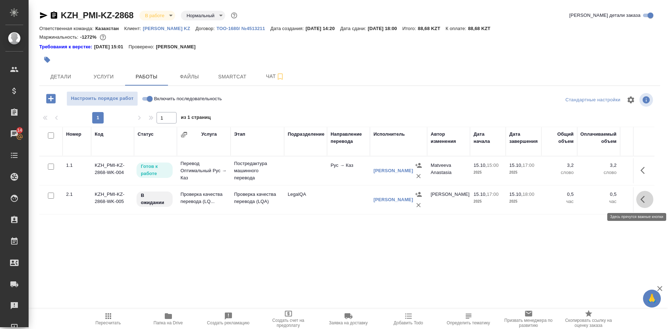
click at [640, 200] on button "button" at bounding box center [645, 199] width 17 height 17
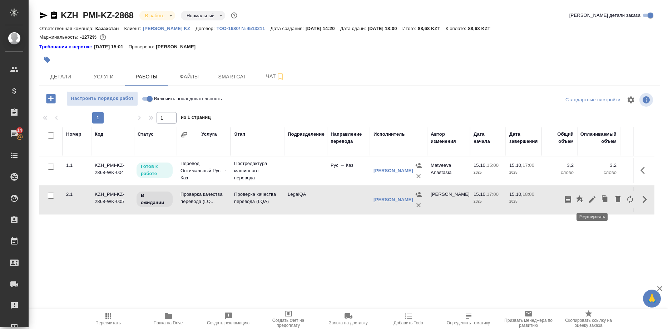
click at [588, 198] on button "button" at bounding box center [592, 199] width 12 height 17
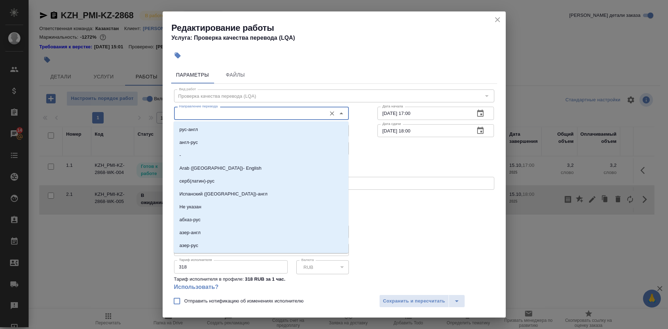
click at [227, 111] on input "Направление перевода" at bounding box center [249, 113] width 147 height 9
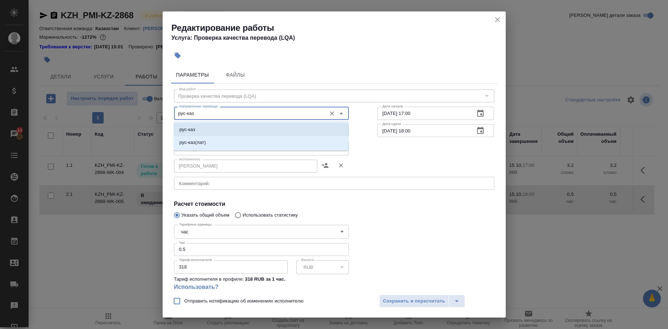
click at [189, 128] on p "рус-каз" at bounding box center [188, 129] width 16 height 7
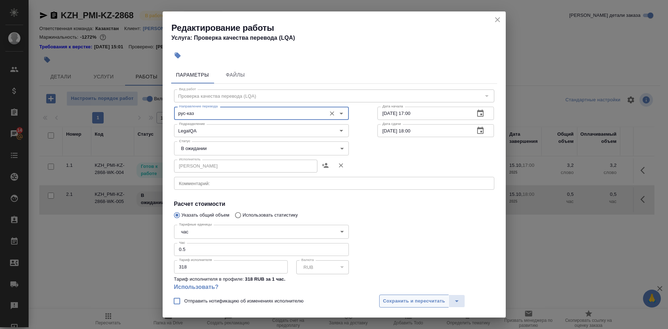
type input "рус-каз"
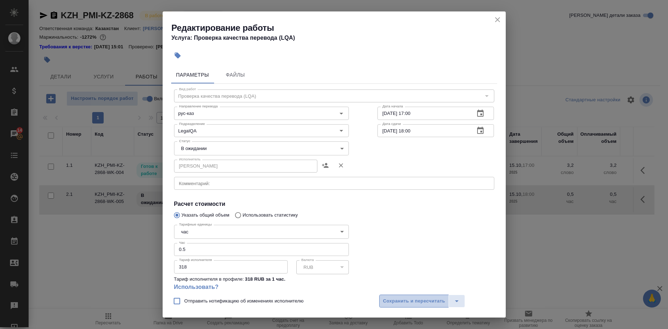
click at [388, 295] on button "Сохранить и пересчитать" at bounding box center [414, 300] width 70 height 13
